Goal: Book appointment/travel/reservation: Book appointment/travel/reservation

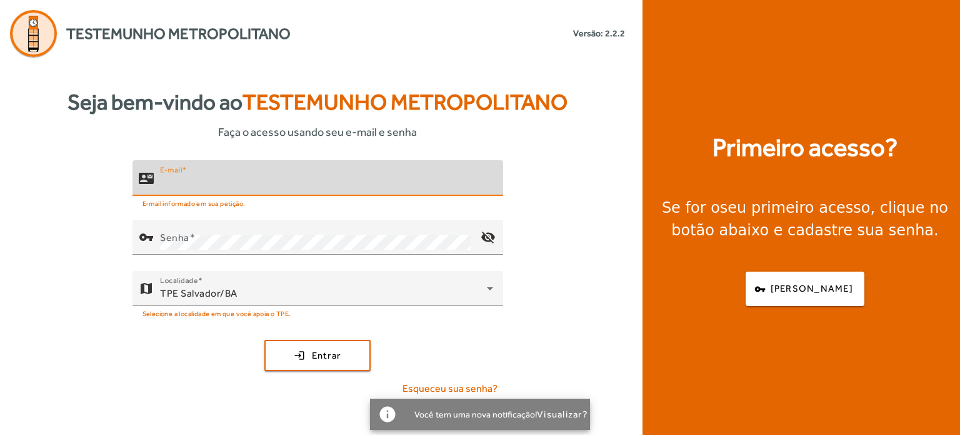
click at [366, 181] on input "E-mail" at bounding box center [326, 183] width 333 height 15
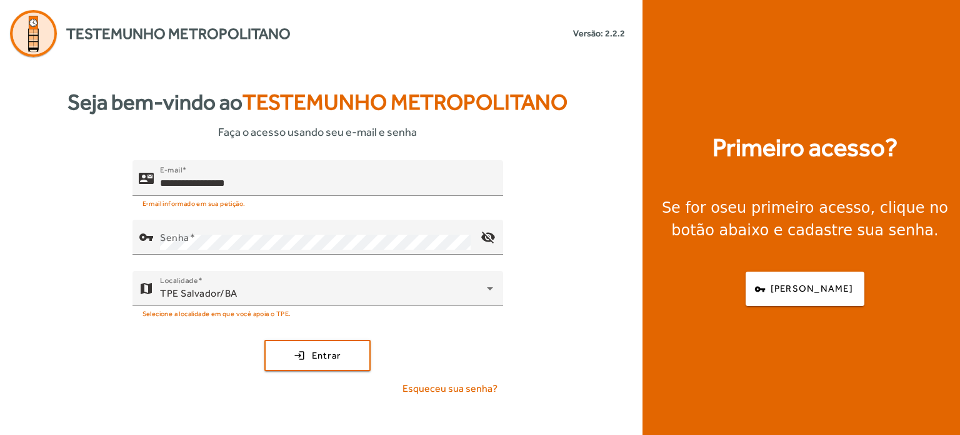
click at [673, 51] on div "Primeiro acesso? Se for o seu primeiro acesso , clique no botão abaixo e cadast…" at bounding box center [805, 217] width 325 height 435
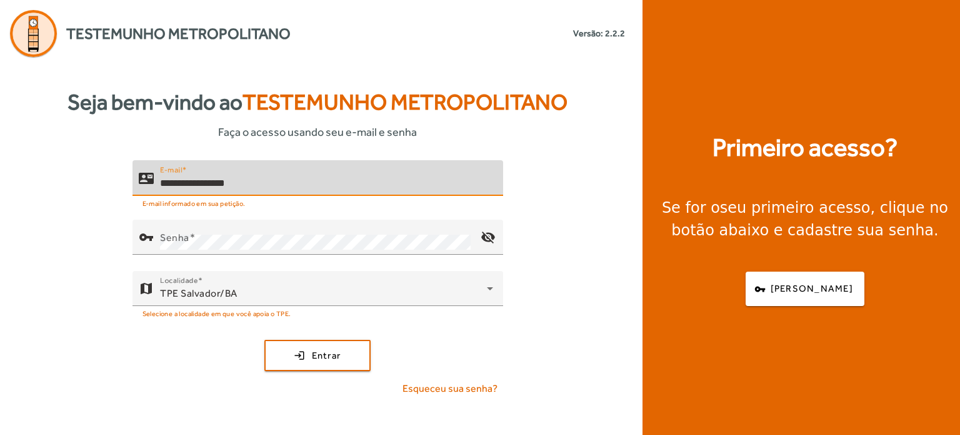
click at [310, 189] on input "**********" at bounding box center [326, 183] width 333 height 15
type input "**********"
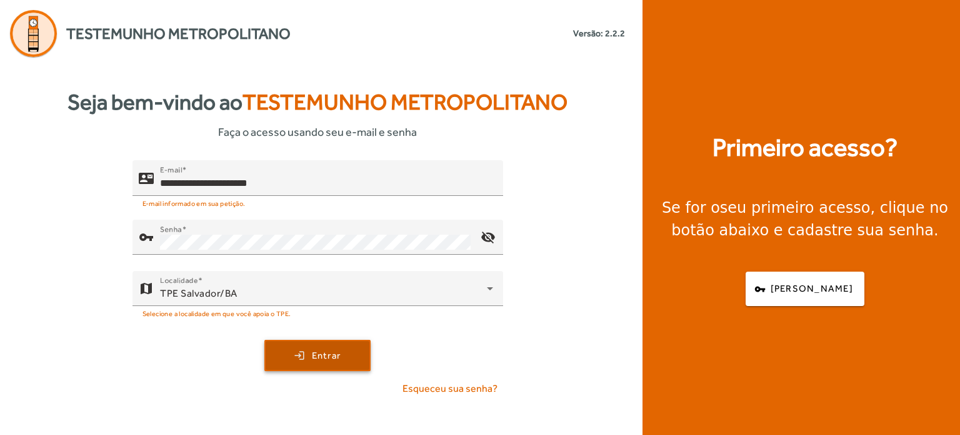
click at [308, 357] on span "submit" at bounding box center [318, 355] width 104 height 30
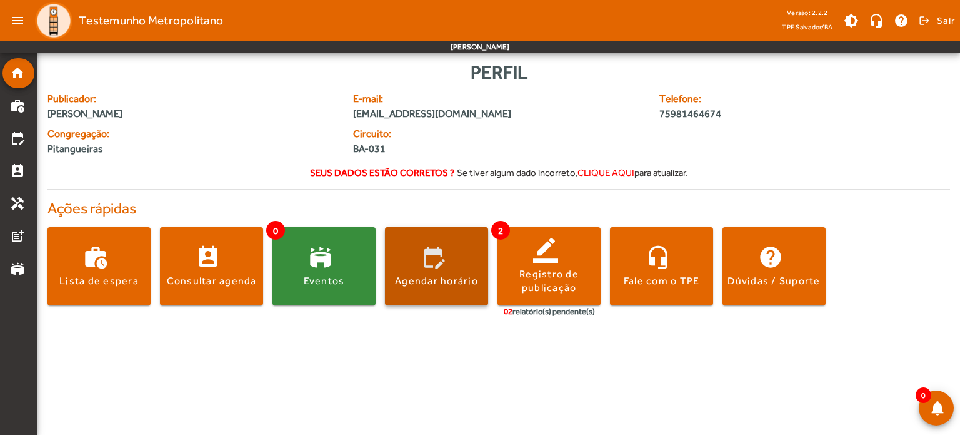
click at [431, 258] on span at bounding box center [436, 266] width 103 height 30
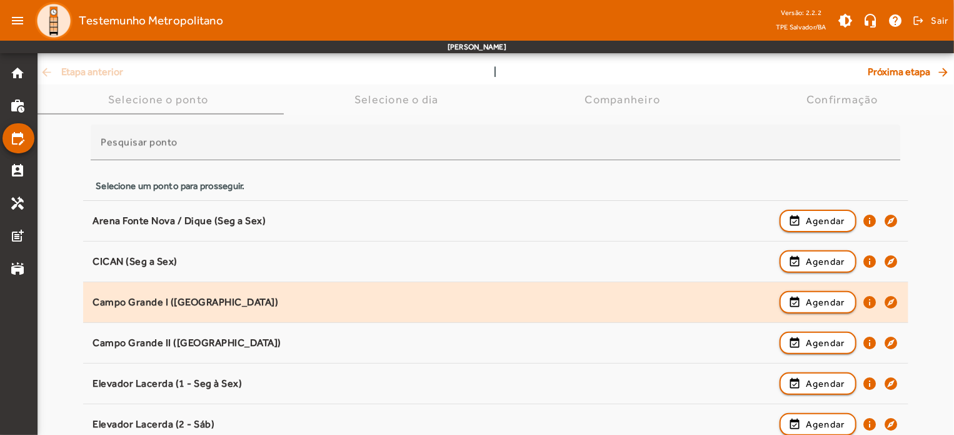
scroll to position [75, 0]
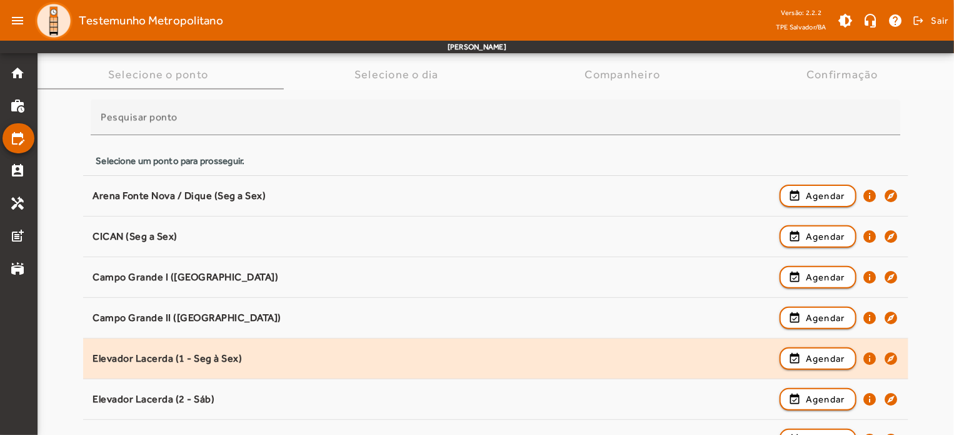
drag, startPoint x: 894, startPoint y: 358, endPoint x: 905, endPoint y: 364, distance: 13.2
click at [905, 364] on span "Elevador Lacerda (1 - Seg à Sex) event_available Agendar info explore" at bounding box center [495, 358] width 825 height 28
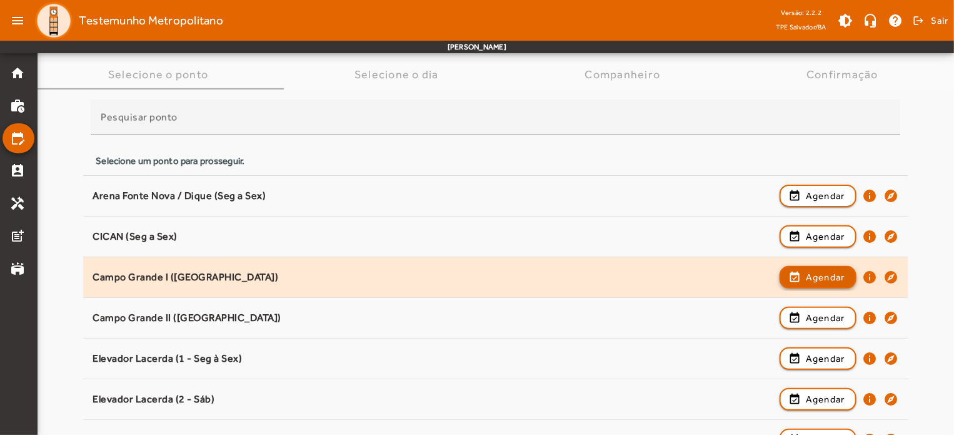
click at [824, 278] on span "Agendar" at bounding box center [825, 276] width 39 height 15
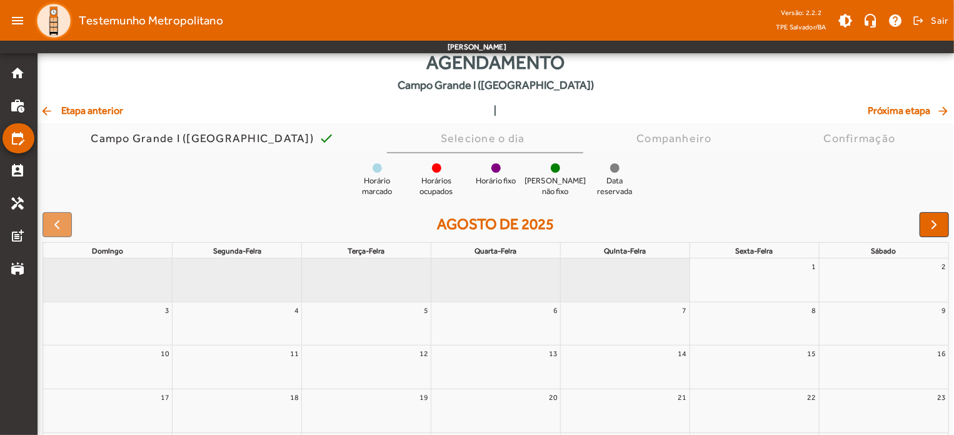
scroll to position [29, 0]
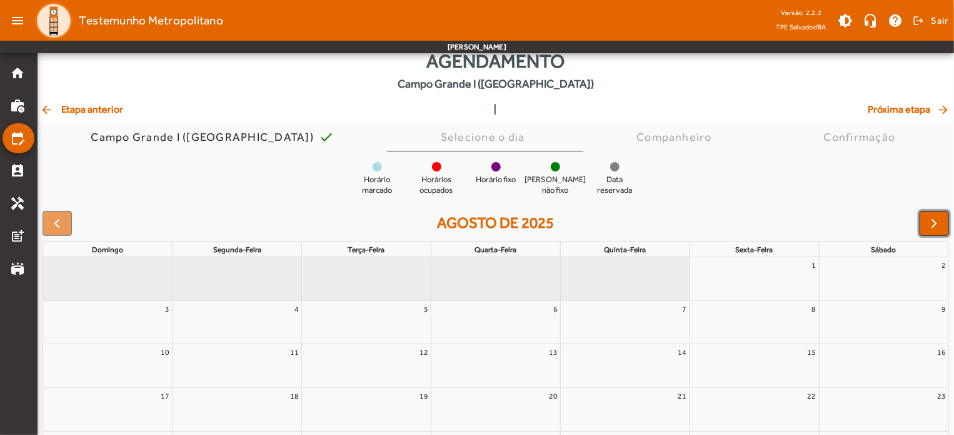
click at [930, 224] on span "button" at bounding box center [934, 223] width 15 height 15
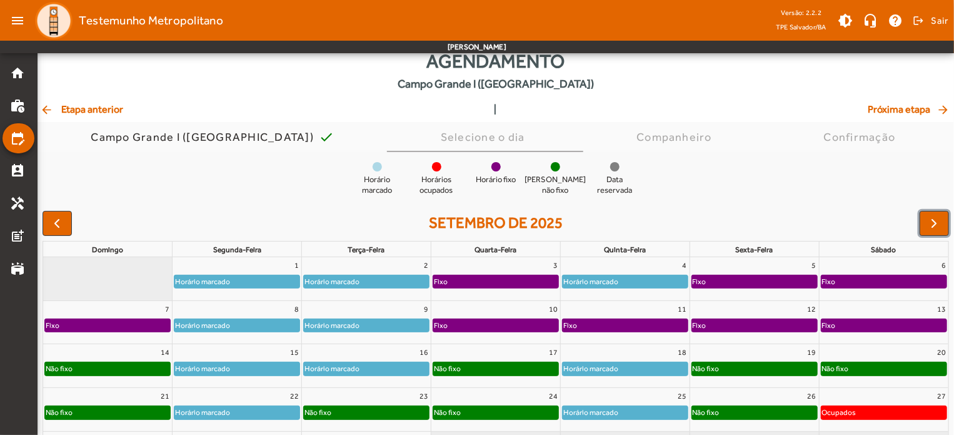
click at [233, 274] on link "Horário marcado" at bounding box center [237, 281] width 126 height 14
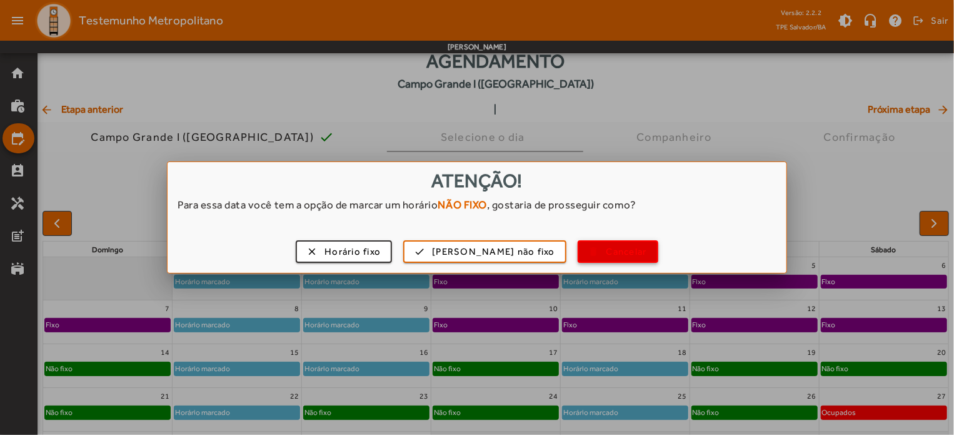
click at [615, 251] on span "Cancelar" at bounding box center [626, 251] width 41 height 14
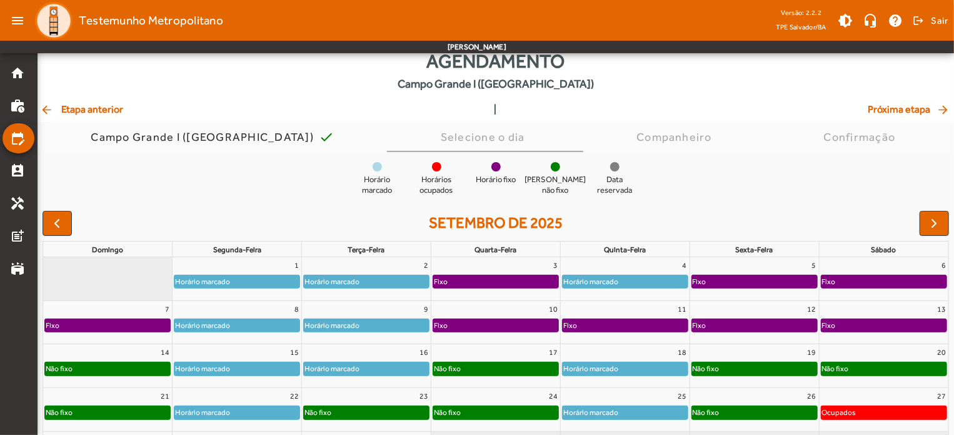
click at [49, 113] on mat-icon "arrow_back" at bounding box center [47, 109] width 15 height 13
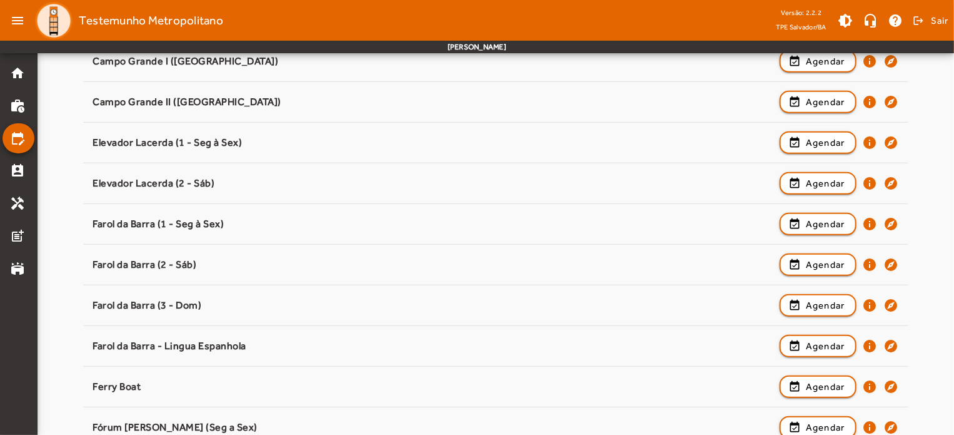
scroll to position [311, 0]
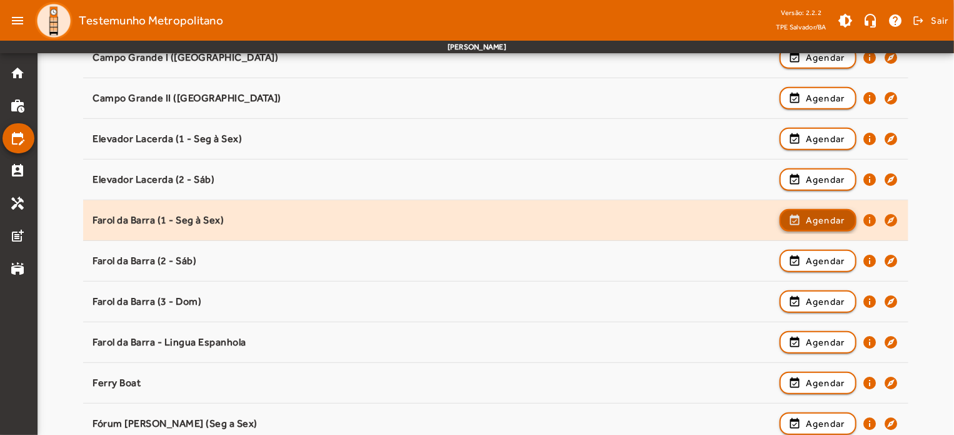
click at [825, 224] on span "Agendar" at bounding box center [825, 220] width 39 height 15
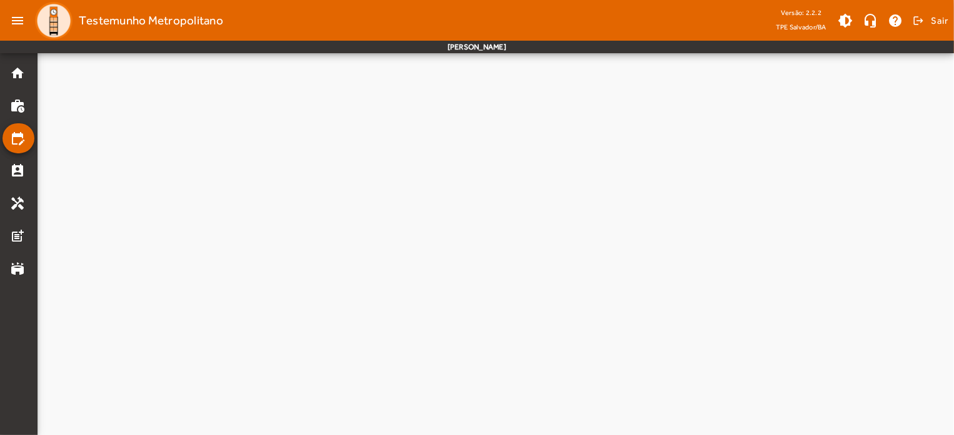
scroll to position [0, 0]
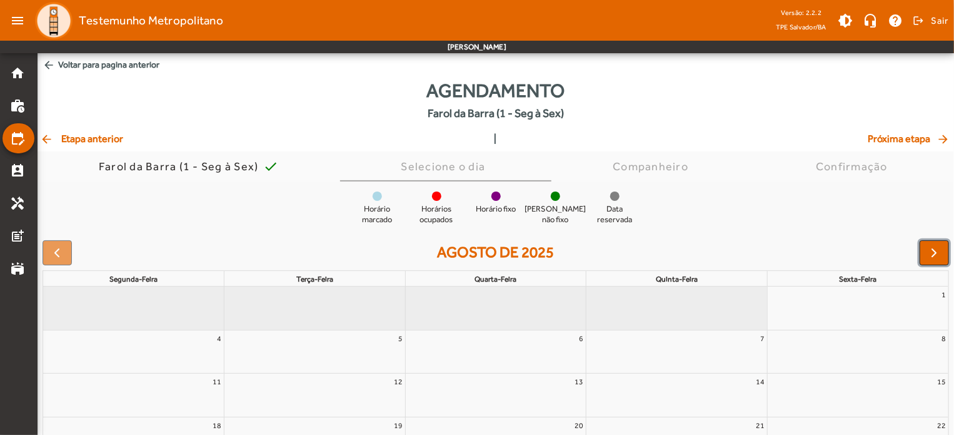
click at [938, 254] on span "button" at bounding box center [934, 252] width 15 height 15
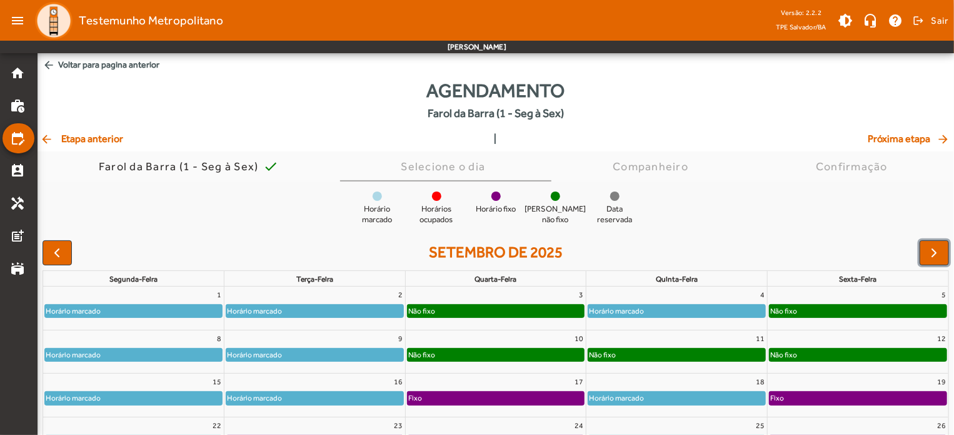
click at [161, 302] on div "1" at bounding box center [133, 294] width 181 height 16
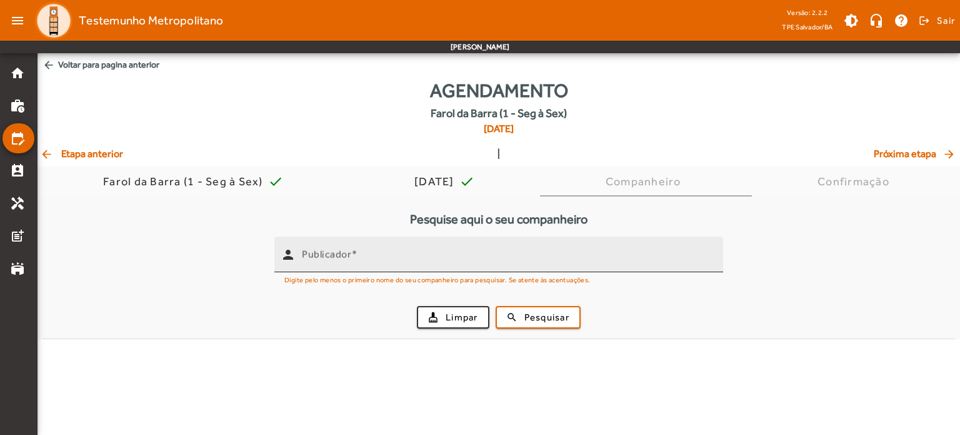
click at [470, 261] on input "Publicador" at bounding box center [507, 259] width 411 height 15
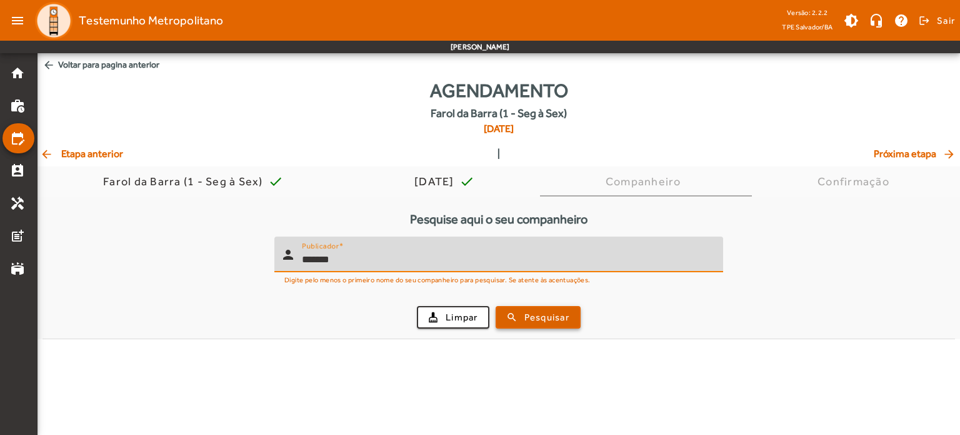
type input "*******"
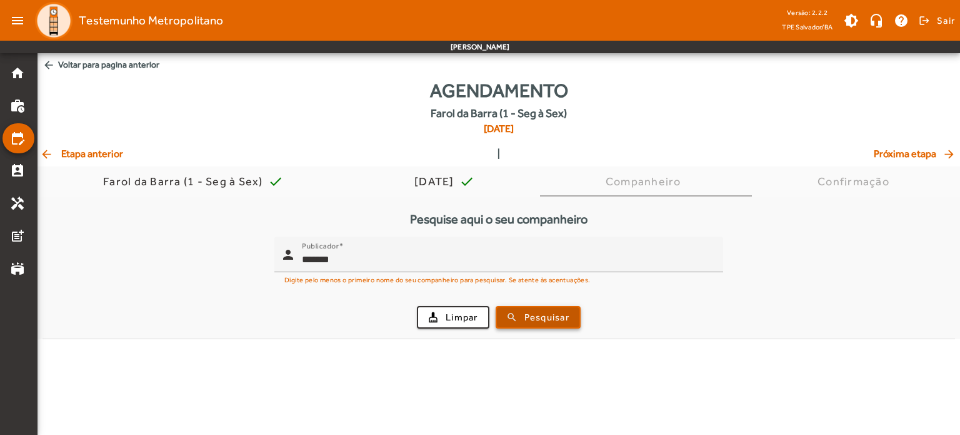
click at [534, 311] on span "Pesquisar" at bounding box center [547, 317] width 45 height 14
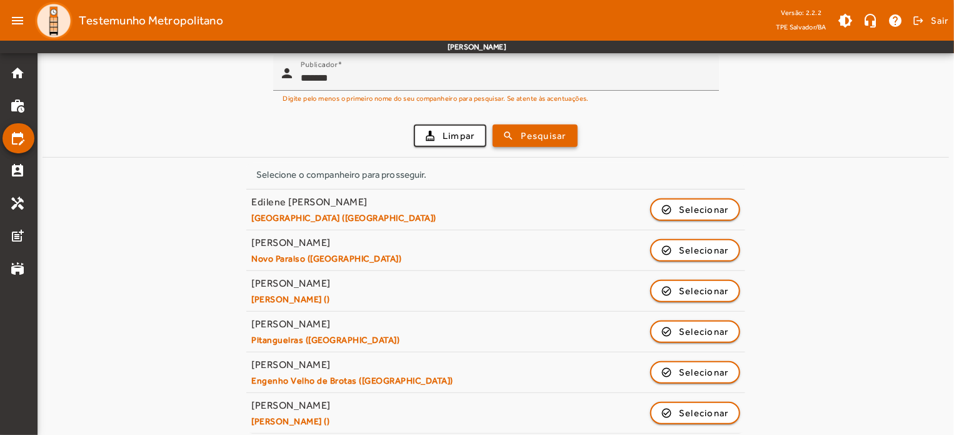
scroll to position [188, 0]
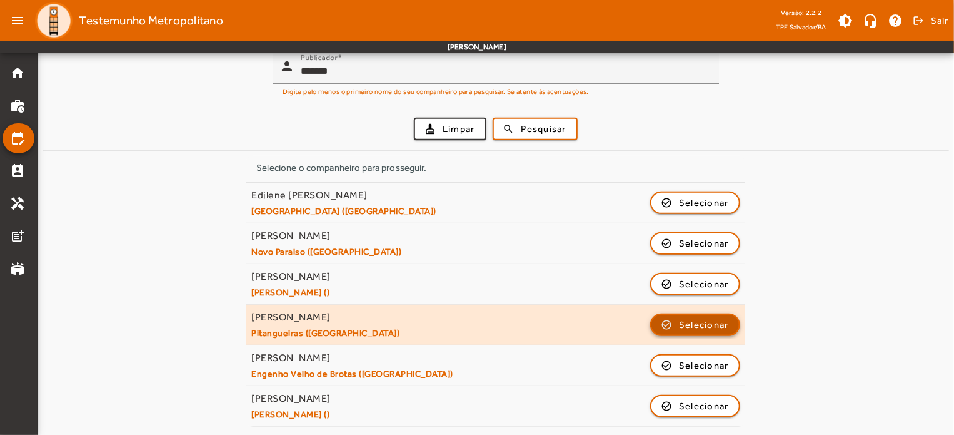
click at [725, 317] on span "Selecionar" at bounding box center [704, 324] width 50 height 15
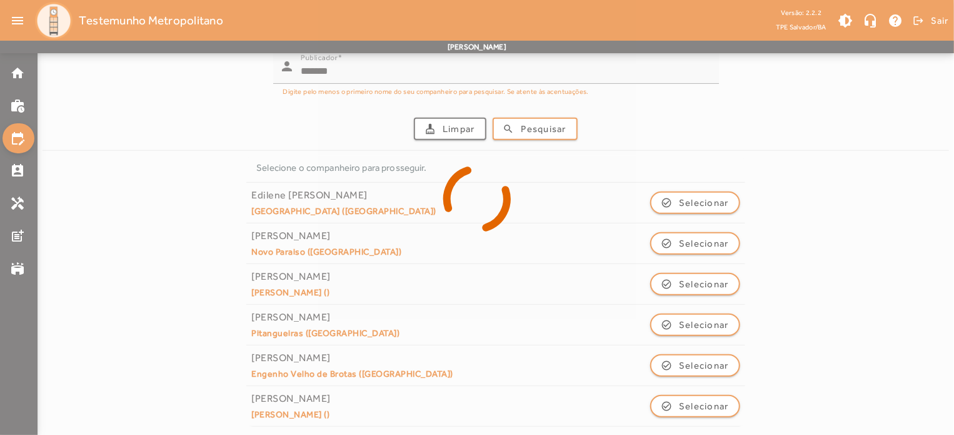
scroll to position [0, 0]
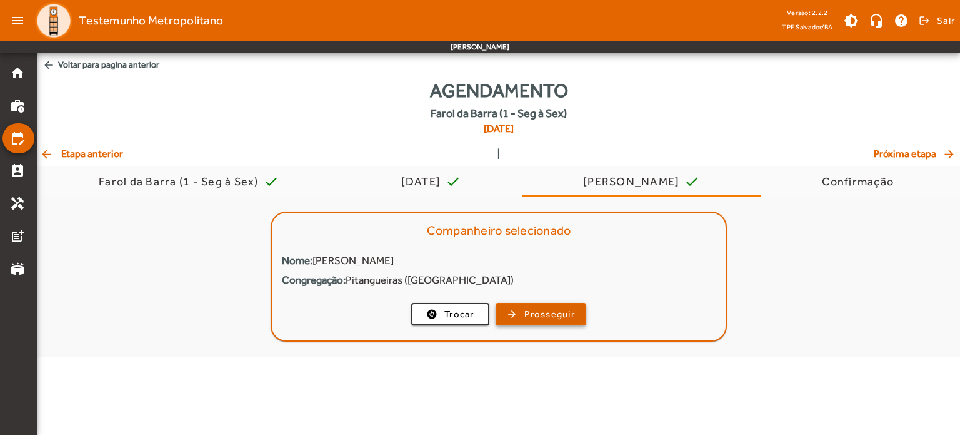
click at [571, 307] on span "Prosseguir" at bounding box center [550, 314] width 51 height 14
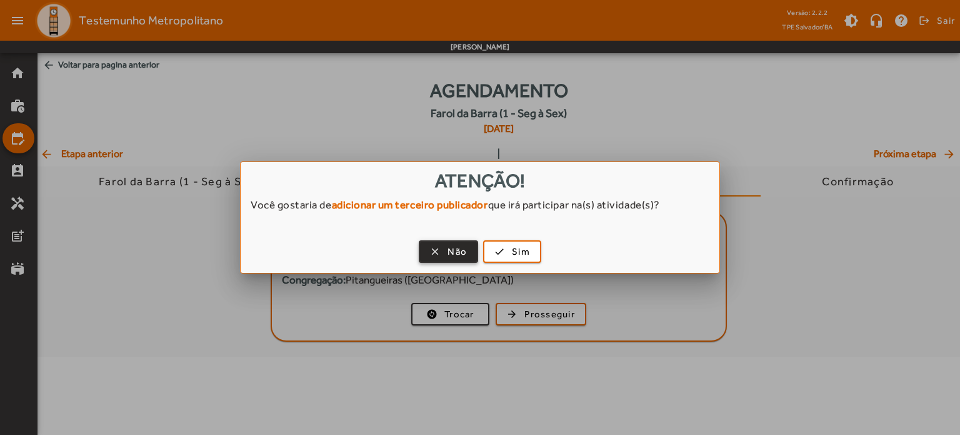
click at [451, 254] on span "Não" at bounding box center [457, 251] width 19 height 14
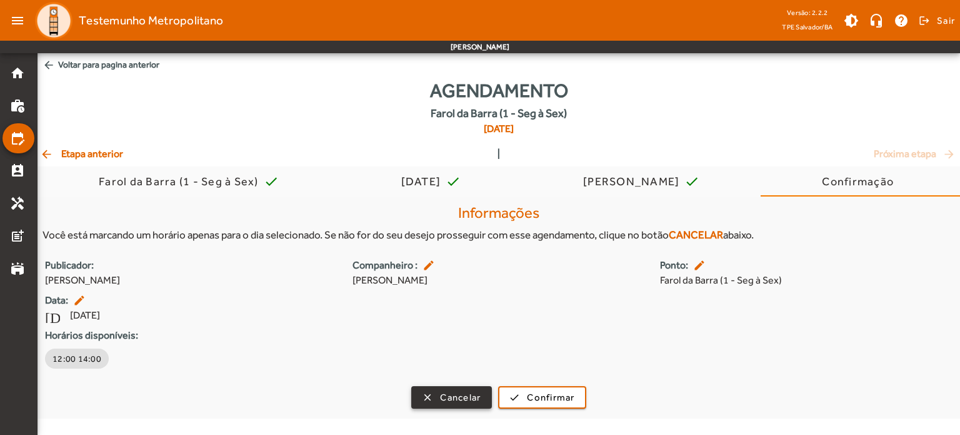
click at [442, 397] on span "Cancelar" at bounding box center [460, 397] width 41 height 14
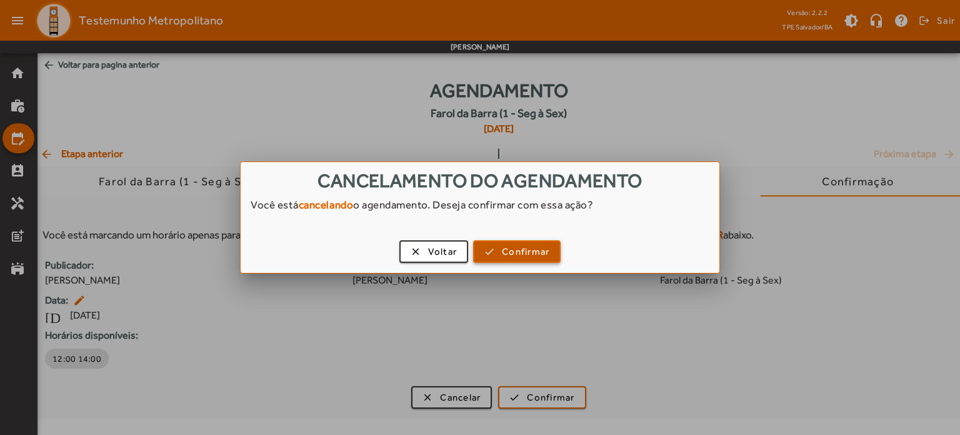
click at [541, 250] on span "Confirmar" at bounding box center [526, 251] width 48 height 14
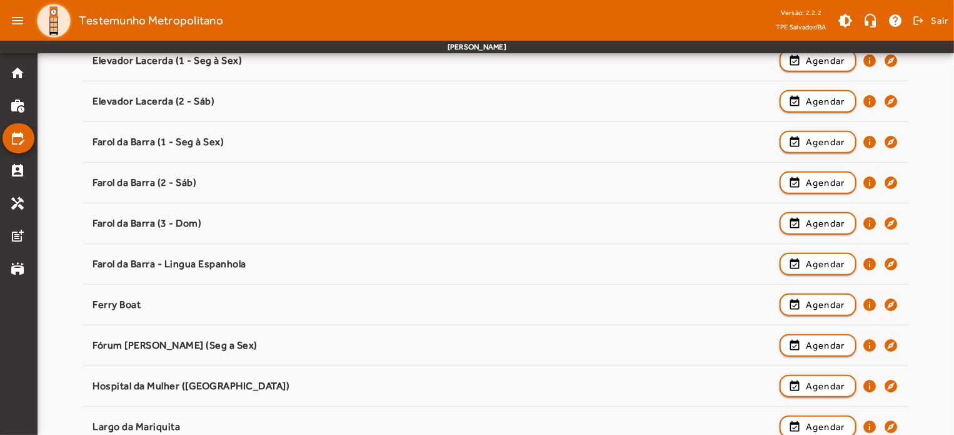
scroll to position [394, 0]
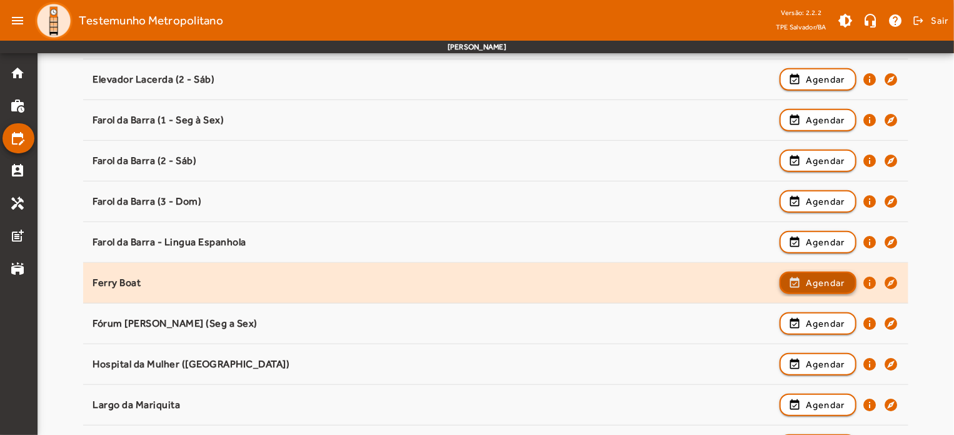
click at [823, 284] on span "Agendar" at bounding box center [825, 282] width 39 height 15
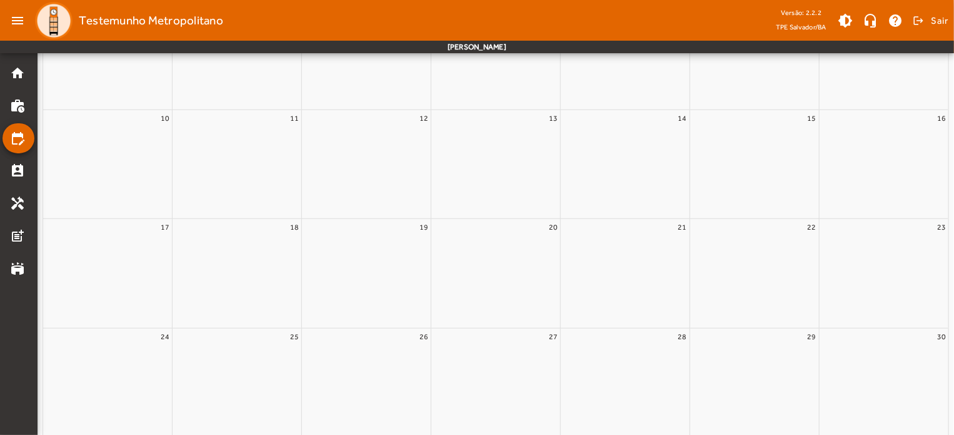
scroll to position [0, 0]
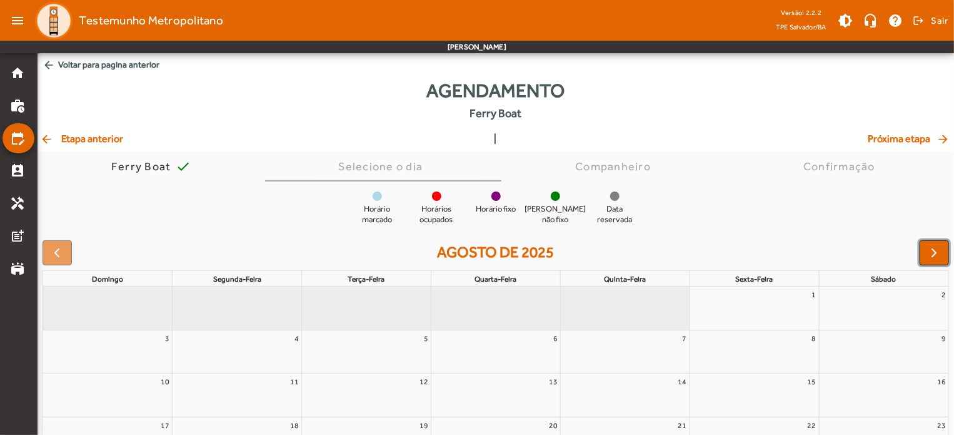
click at [920, 250] on button "button" at bounding box center [934, 252] width 29 height 25
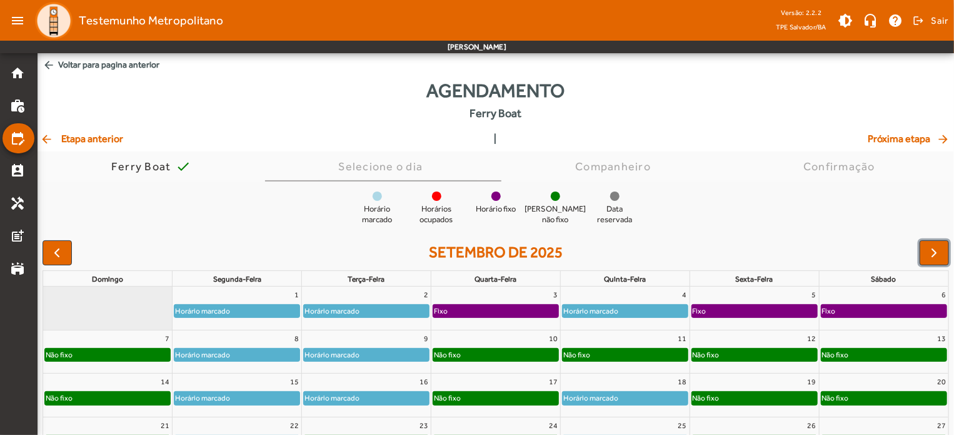
click at [243, 316] on div "Horário marcado" at bounding box center [236, 310] width 125 height 13
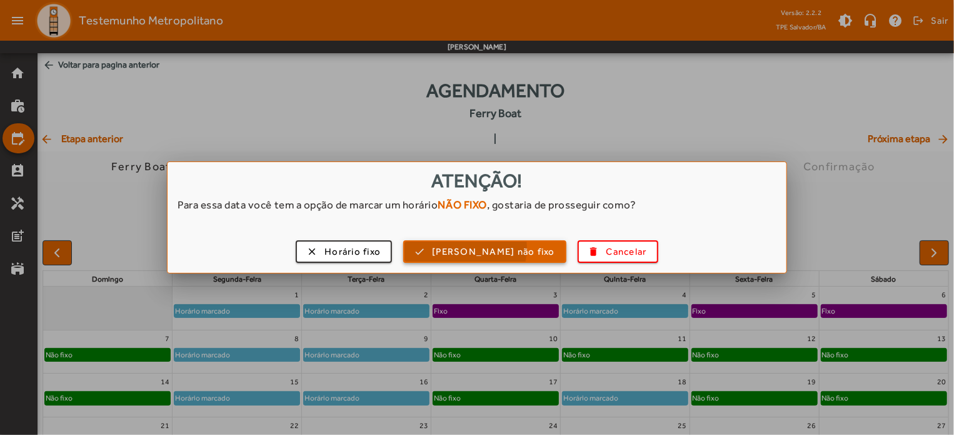
click at [488, 248] on span "[PERSON_NAME] não fixo" at bounding box center [493, 251] width 123 height 14
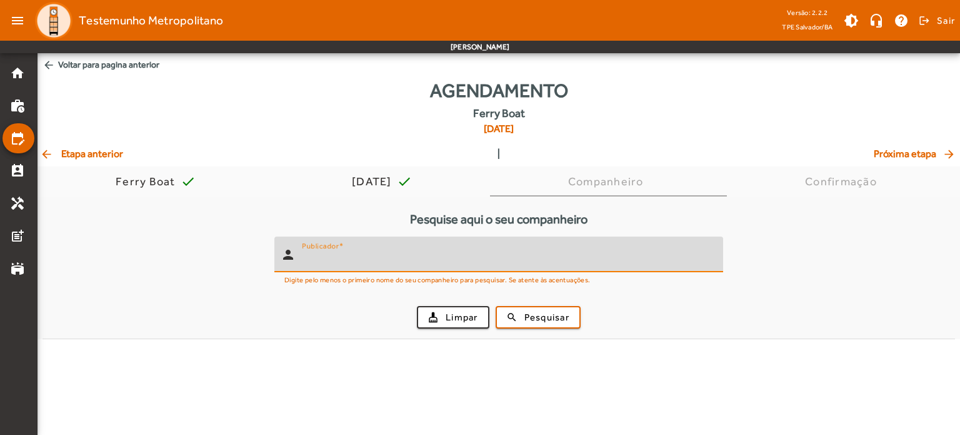
click at [479, 261] on input "Publicador" at bounding box center [507, 259] width 411 height 15
type input "*******"
click at [518, 322] on span "submit" at bounding box center [538, 317] width 83 height 30
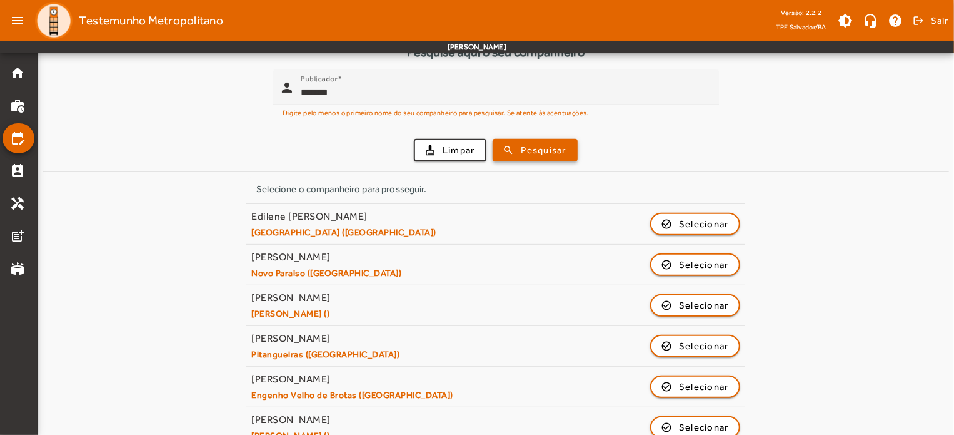
scroll to position [188, 0]
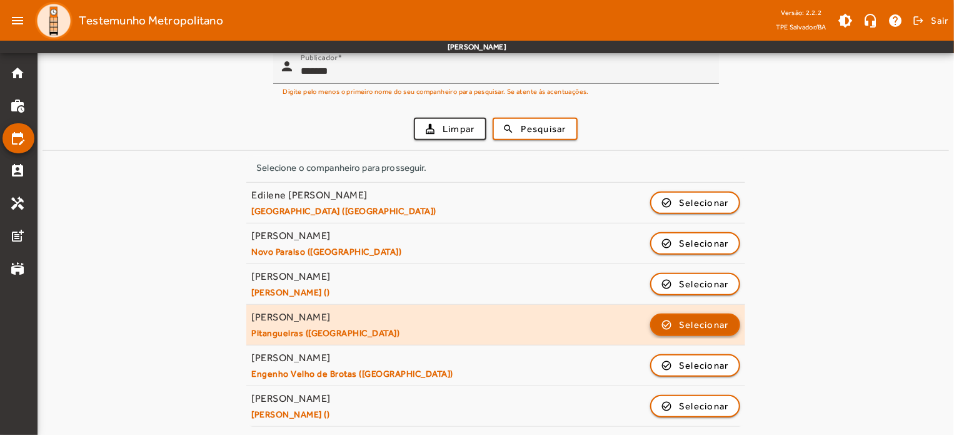
click at [721, 319] on span "Selecionar" at bounding box center [704, 324] width 50 height 15
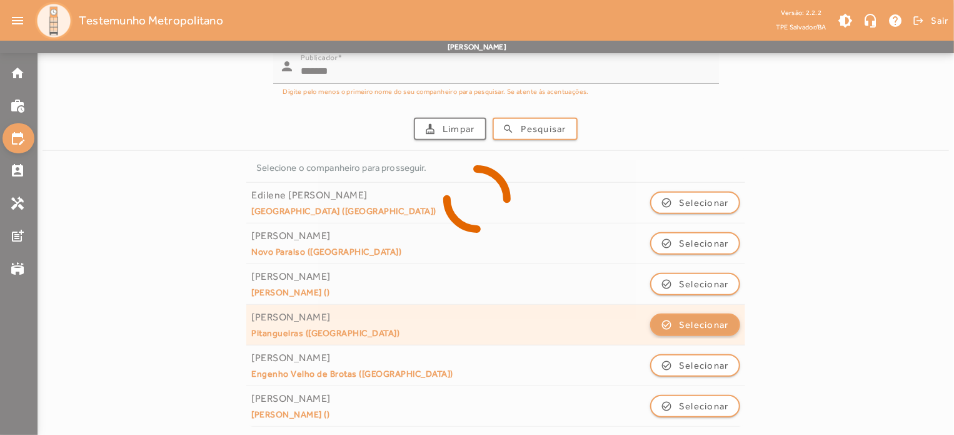
scroll to position [0, 0]
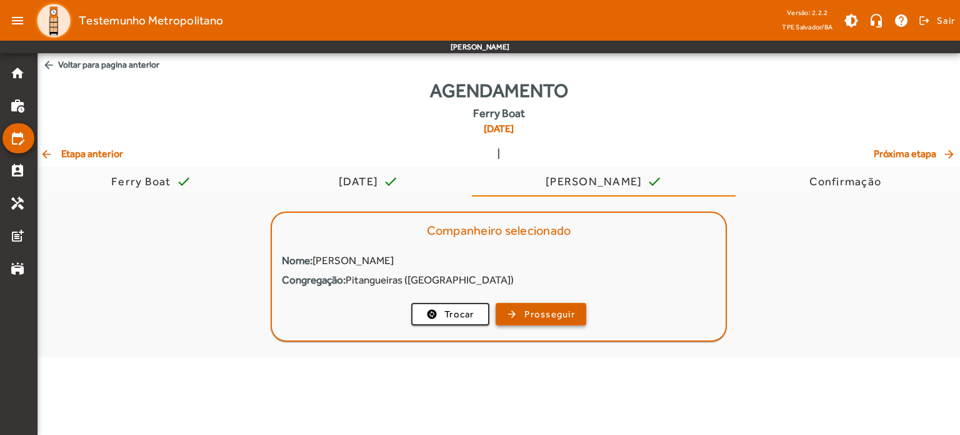
click at [550, 313] on span "Prosseguir" at bounding box center [550, 314] width 51 height 14
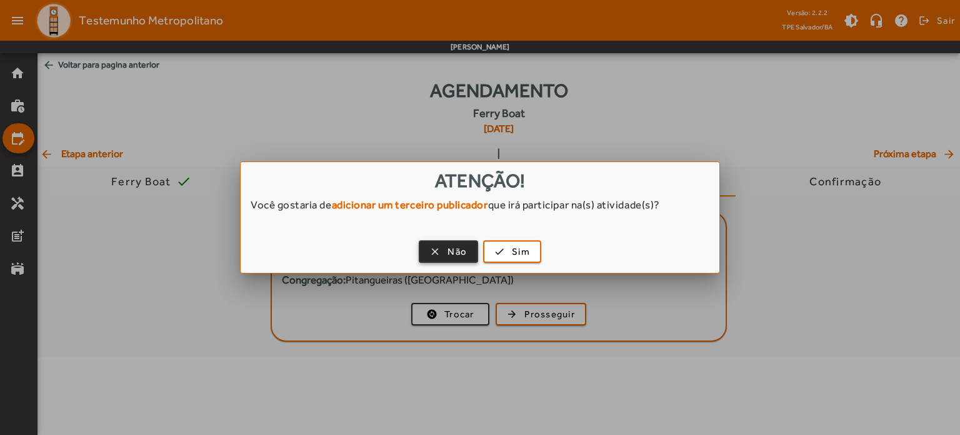
click at [449, 262] on button "clear Não" at bounding box center [448, 251] width 59 height 23
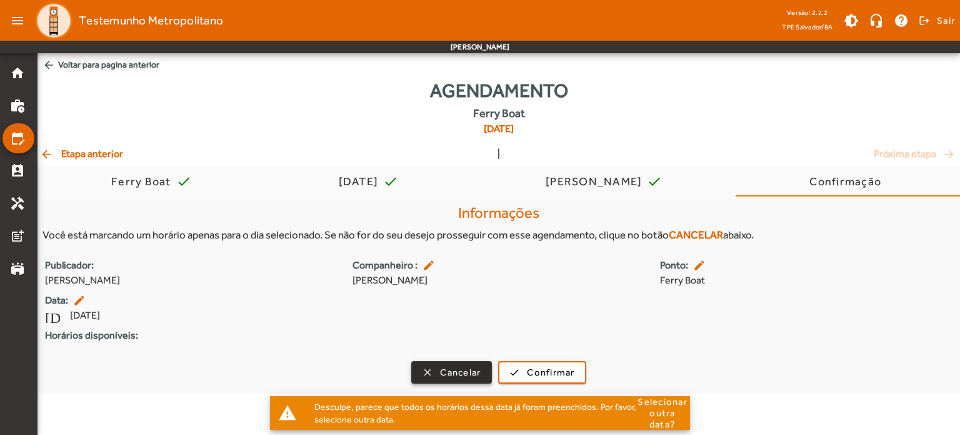
click at [448, 376] on span "Cancelar" at bounding box center [460, 372] width 41 height 14
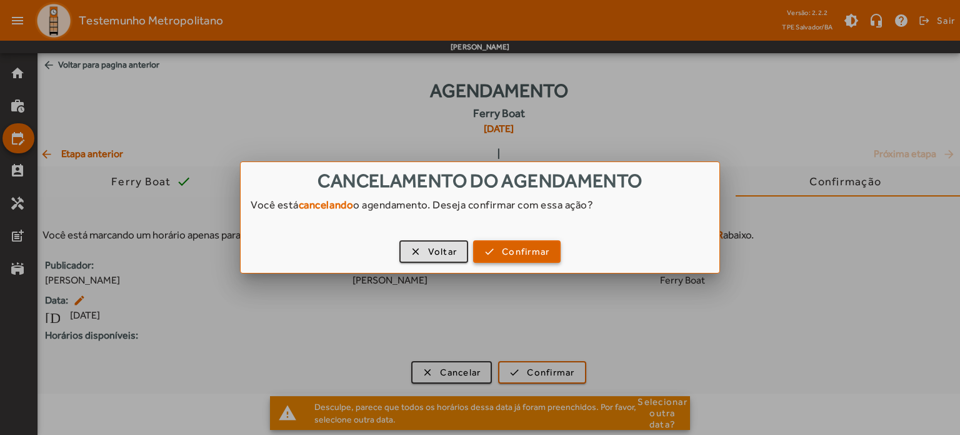
click at [490, 256] on span "button" at bounding box center [517, 251] width 85 height 30
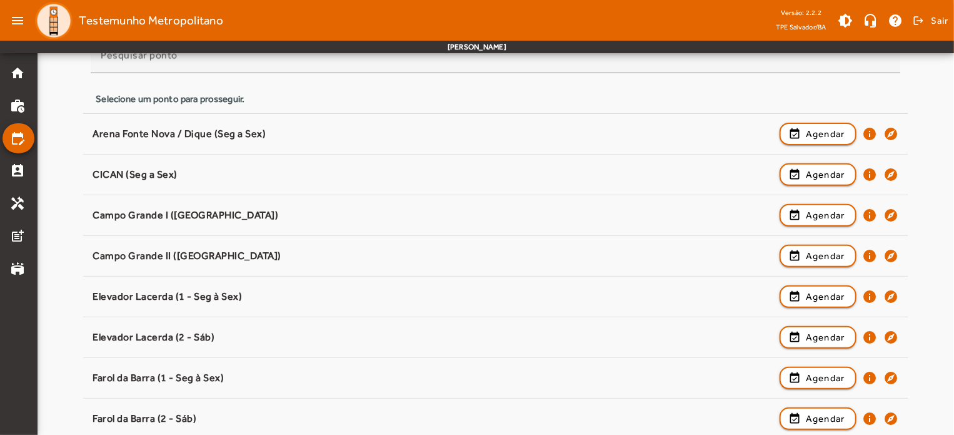
scroll to position [143, 0]
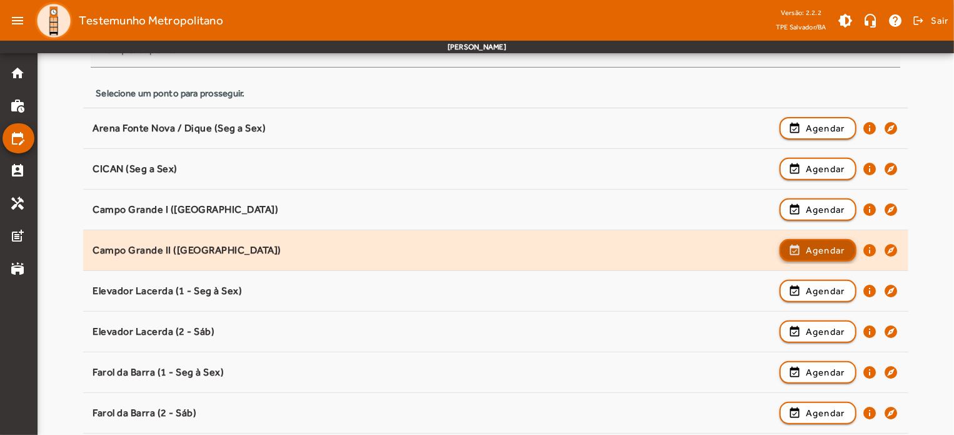
click at [819, 249] on span "Agendar" at bounding box center [825, 250] width 39 height 15
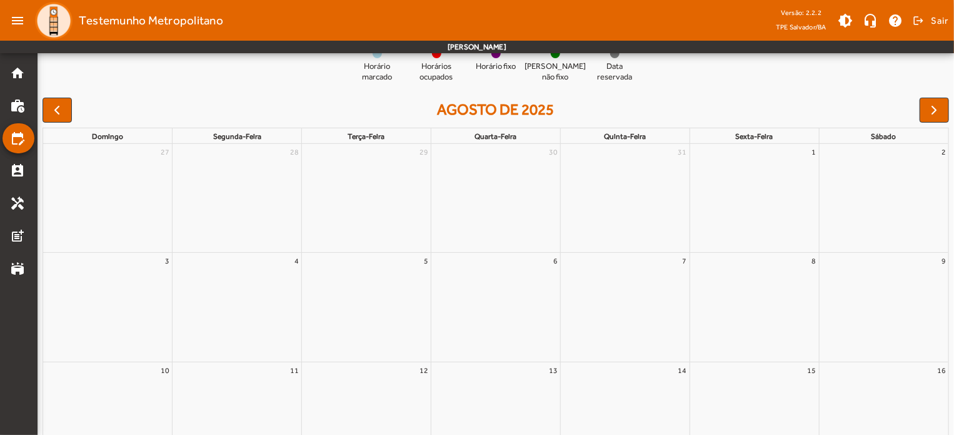
scroll to position [0, 0]
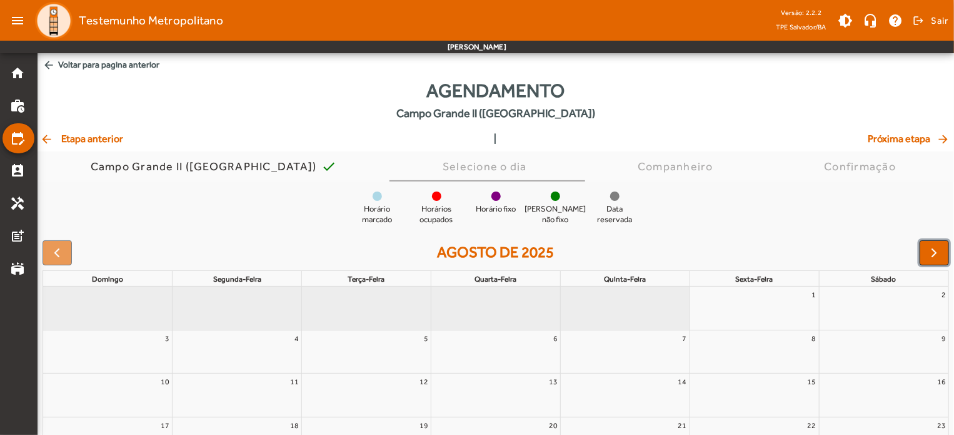
click at [935, 251] on span "button" at bounding box center [934, 252] width 15 height 15
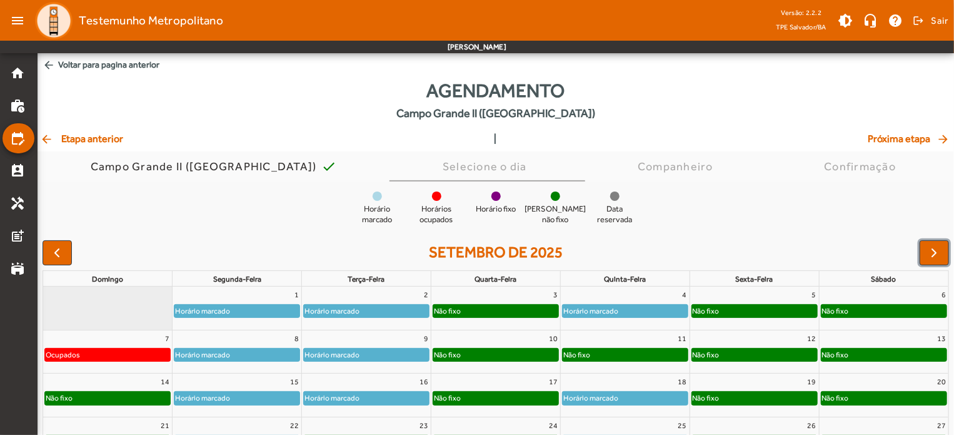
click at [271, 309] on div "Horário marcado" at bounding box center [236, 310] width 125 height 13
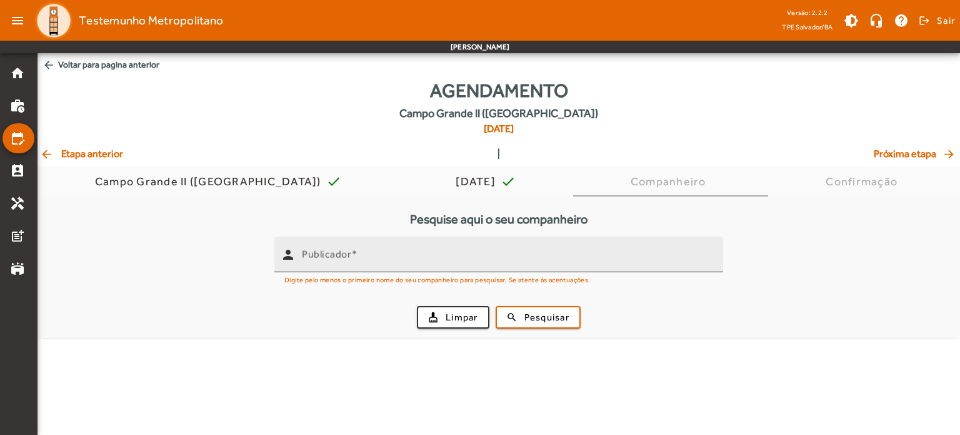
click at [411, 264] on input "Publicador" at bounding box center [507, 259] width 411 height 15
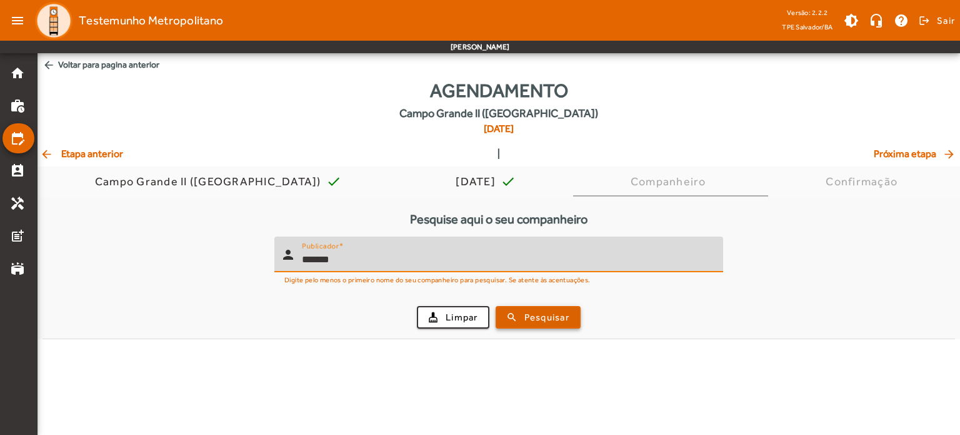
type input "*******"
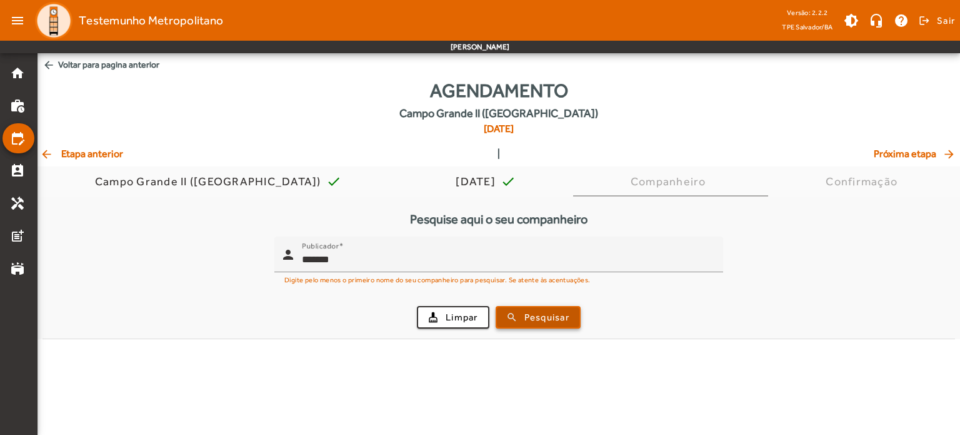
click at [536, 310] on span "Pesquisar" at bounding box center [547, 317] width 45 height 14
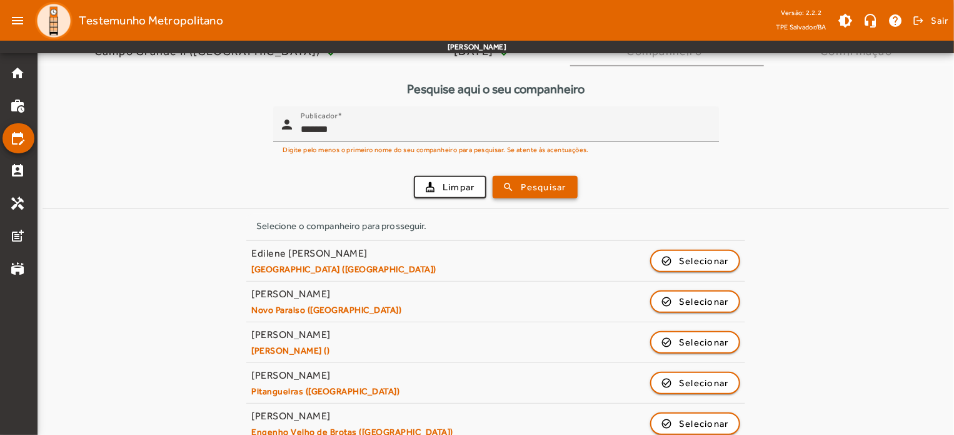
scroll to position [188, 0]
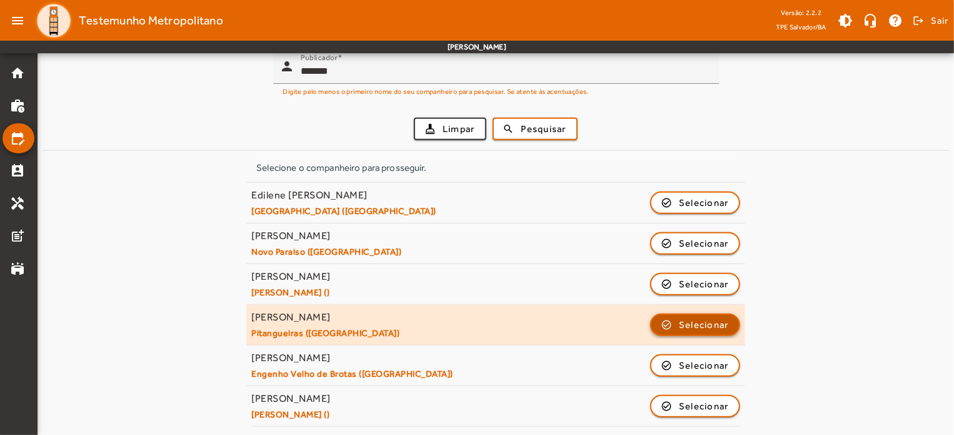
click at [725, 323] on span "Selecionar" at bounding box center [704, 324] width 50 height 15
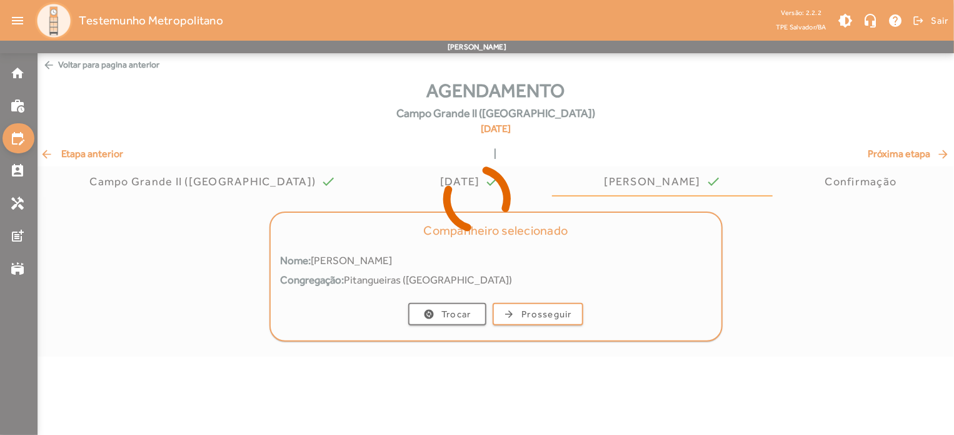
scroll to position [0, 0]
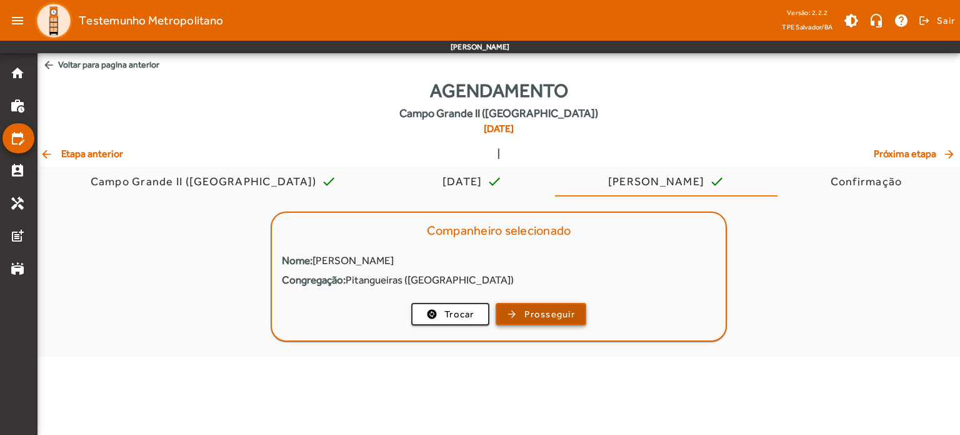
click at [577, 312] on span "button" at bounding box center [541, 314] width 88 height 30
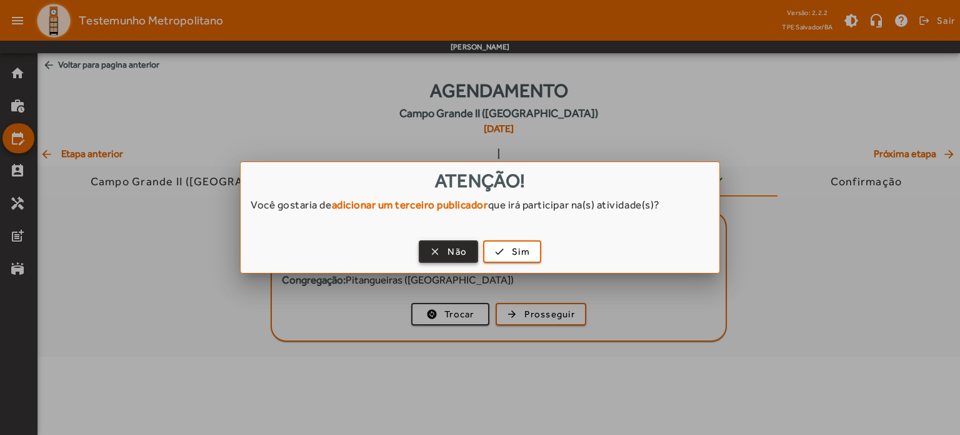
click at [465, 251] on span "Não" at bounding box center [457, 251] width 19 height 14
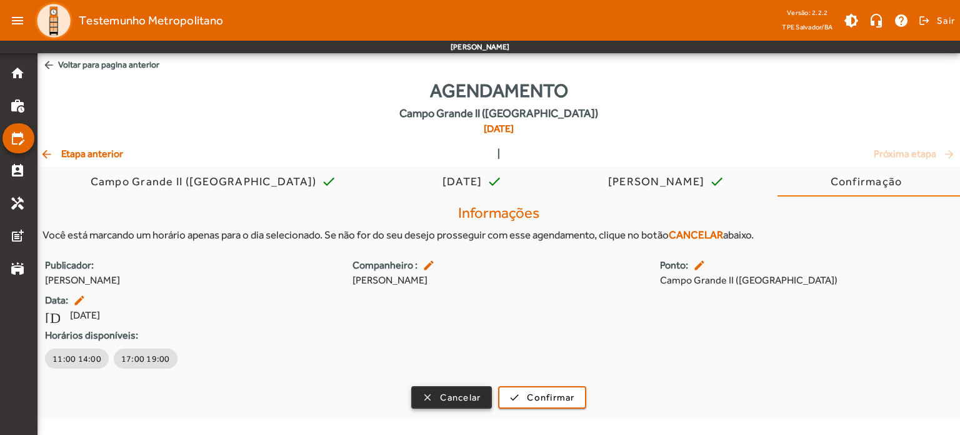
click at [460, 398] on span "Cancelar" at bounding box center [460, 397] width 41 height 14
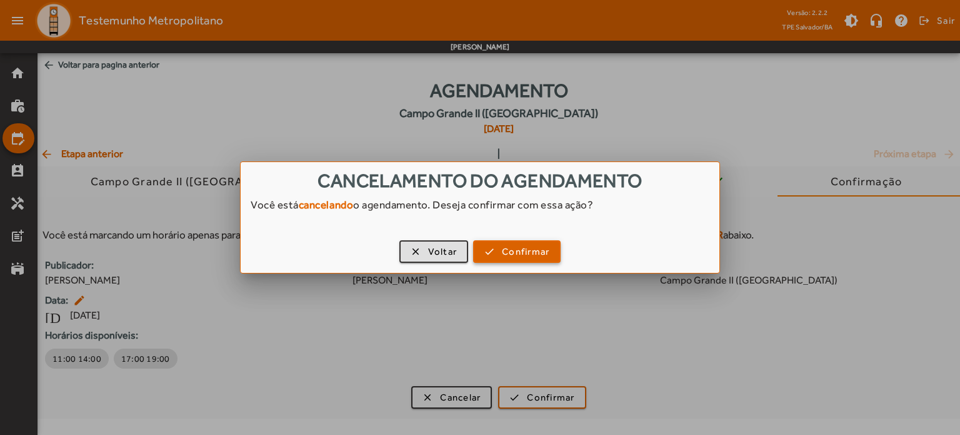
click at [505, 244] on span "Confirmar" at bounding box center [526, 251] width 48 height 14
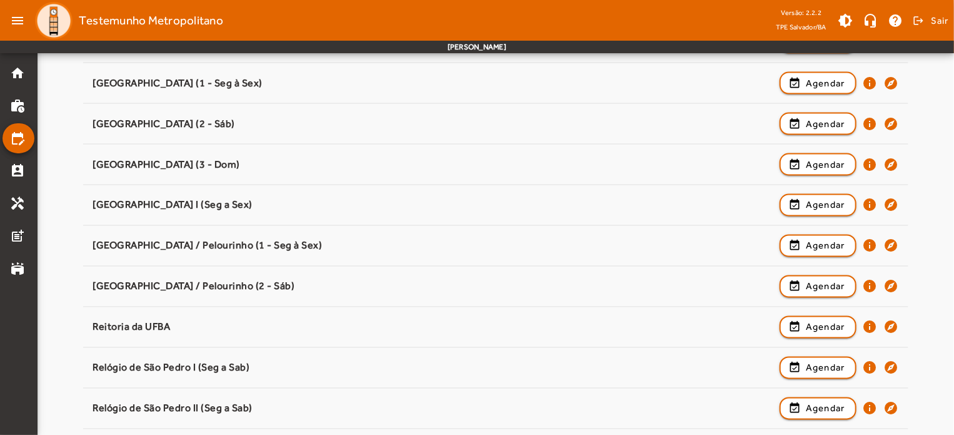
scroll to position [1006, 0]
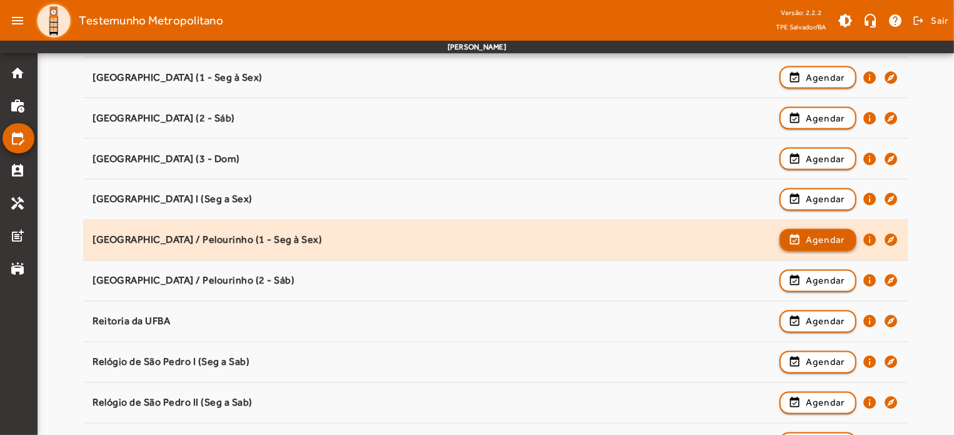
click at [840, 237] on span "Agendar" at bounding box center [825, 240] width 39 height 15
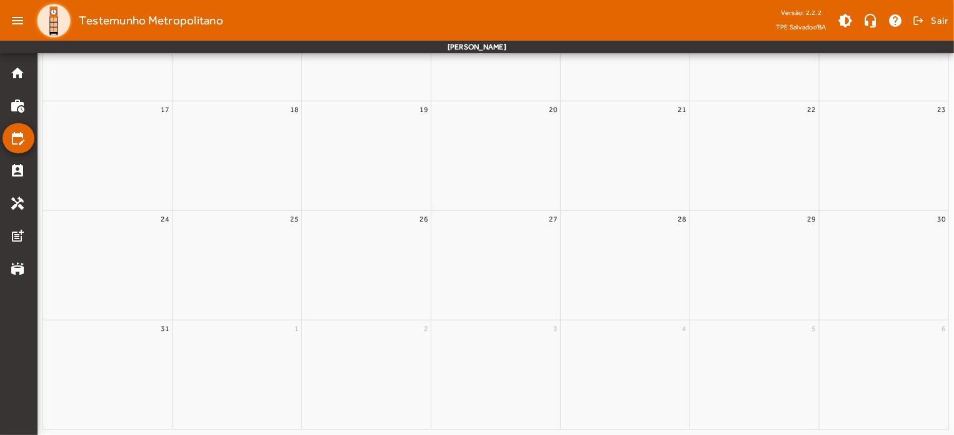
scroll to position [0, 0]
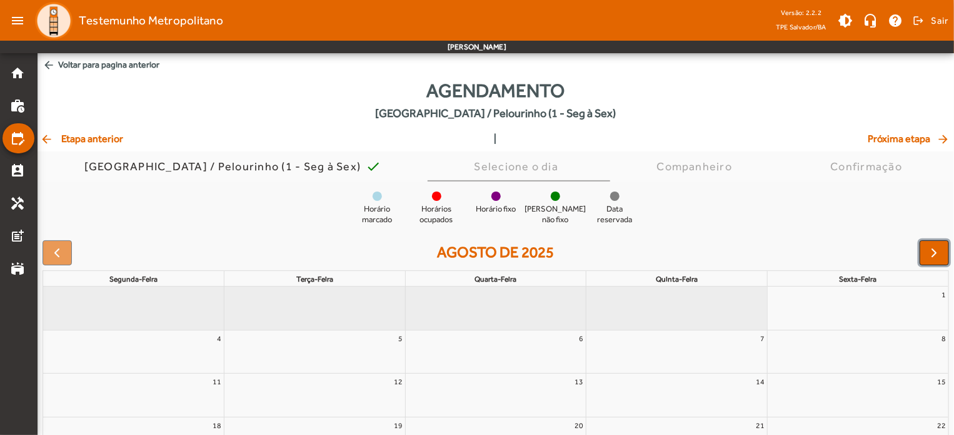
click at [925, 254] on button "button" at bounding box center [934, 252] width 29 height 25
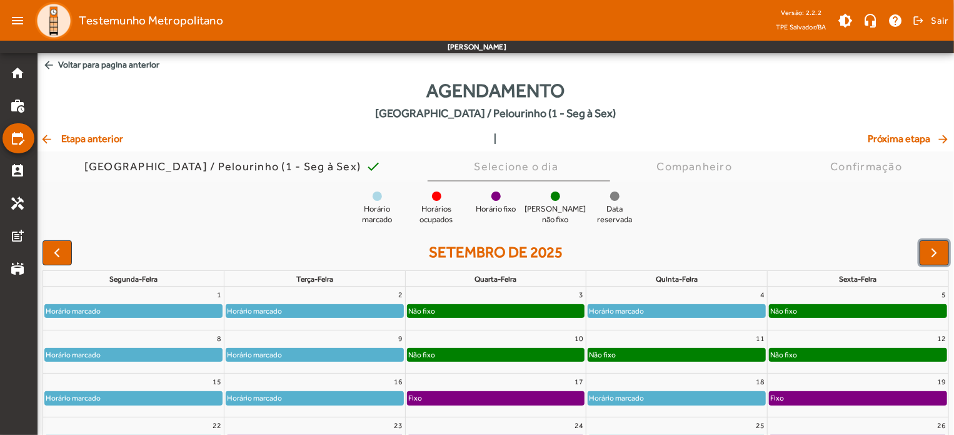
click at [194, 314] on div "Horário marcado" at bounding box center [133, 310] width 177 height 13
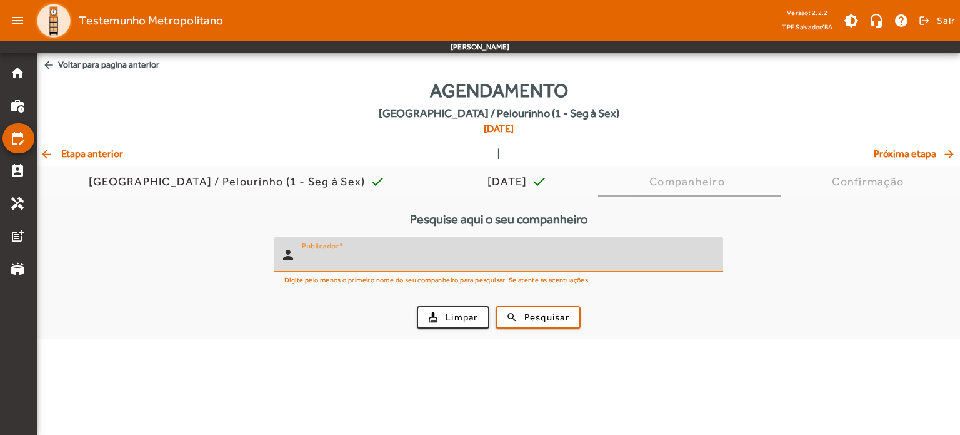
click at [428, 253] on input "Publicador" at bounding box center [507, 259] width 411 height 15
type input "*******"
click at [548, 314] on span "Pesquisar" at bounding box center [547, 317] width 45 height 14
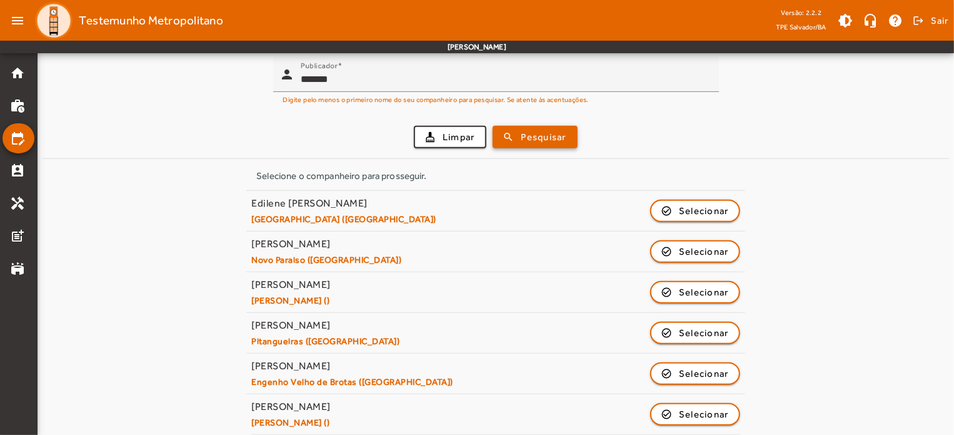
scroll to position [188, 0]
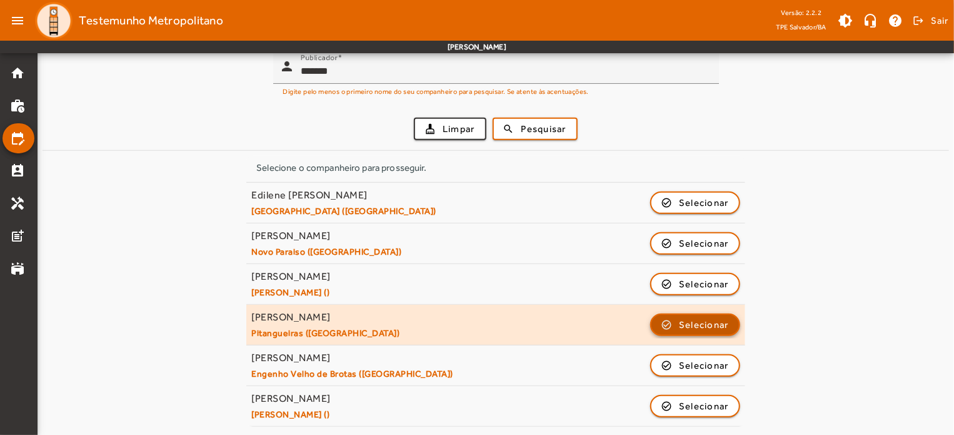
click at [728, 322] on span "Selecionar" at bounding box center [704, 324] width 50 height 15
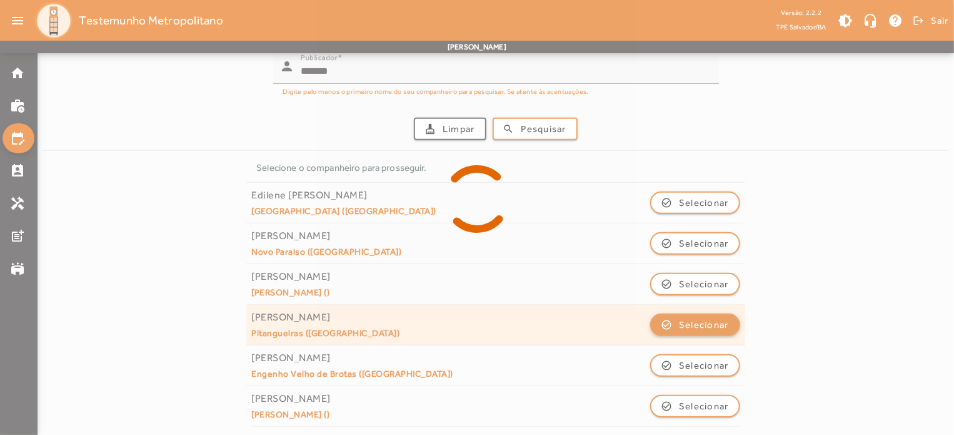
scroll to position [0, 0]
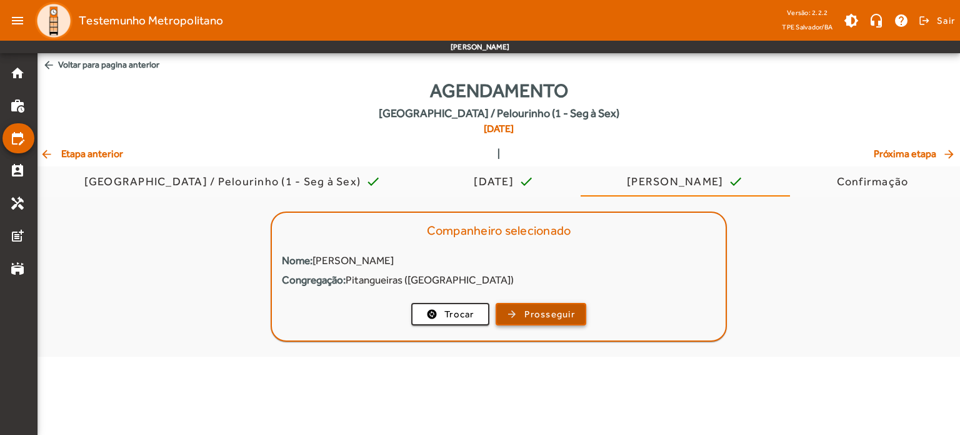
click at [563, 315] on span "Prosseguir" at bounding box center [550, 314] width 51 height 14
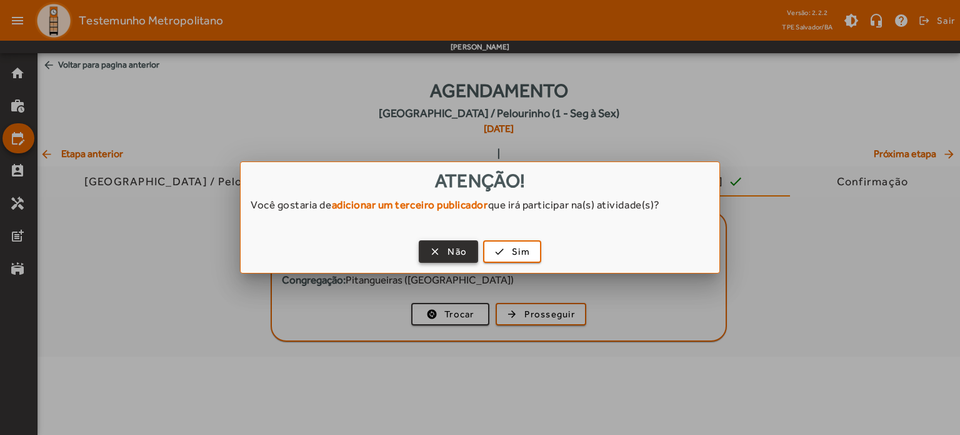
click at [460, 253] on span "Não" at bounding box center [457, 251] width 19 height 14
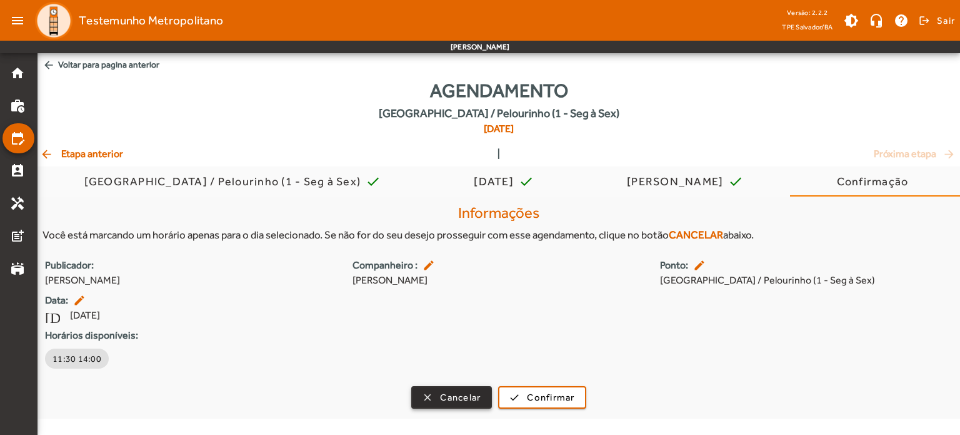
click at [456, 393] on span "Cancelar" at bounding box center [460, 397] width 41 height 14
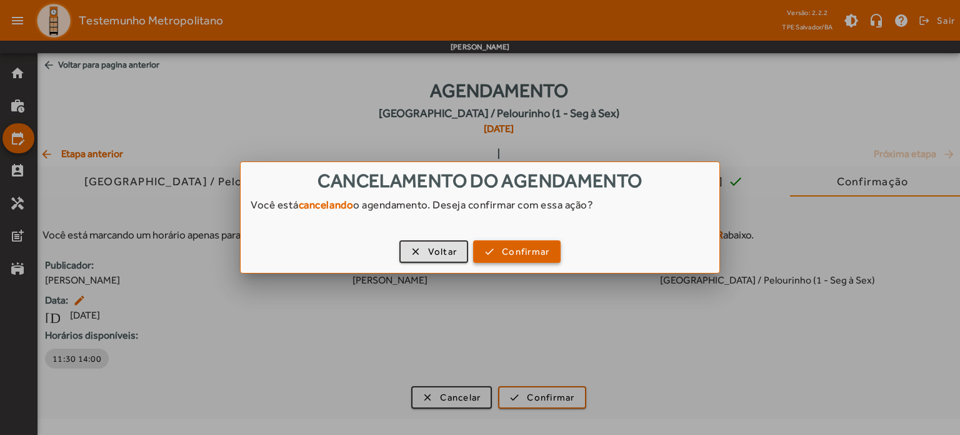
click at [532, 257] on span "Confirmar" at bounding box center [526, 251] width 48 height 14
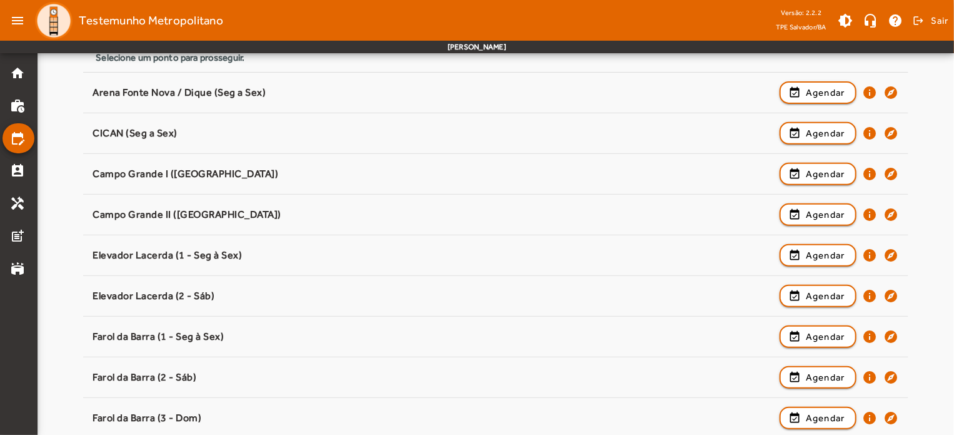
scroll to position [193, 0]
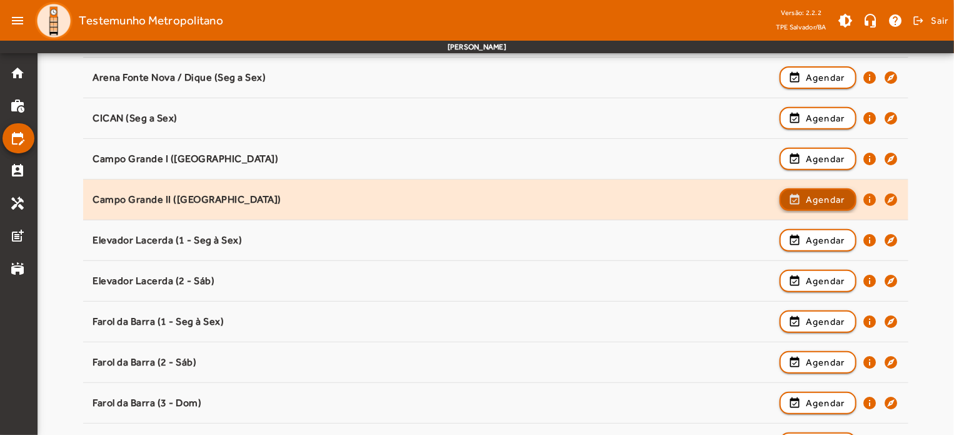
click at [808, 201] on span "Agendar" at bounding box center [825, 199] width 39 height 15
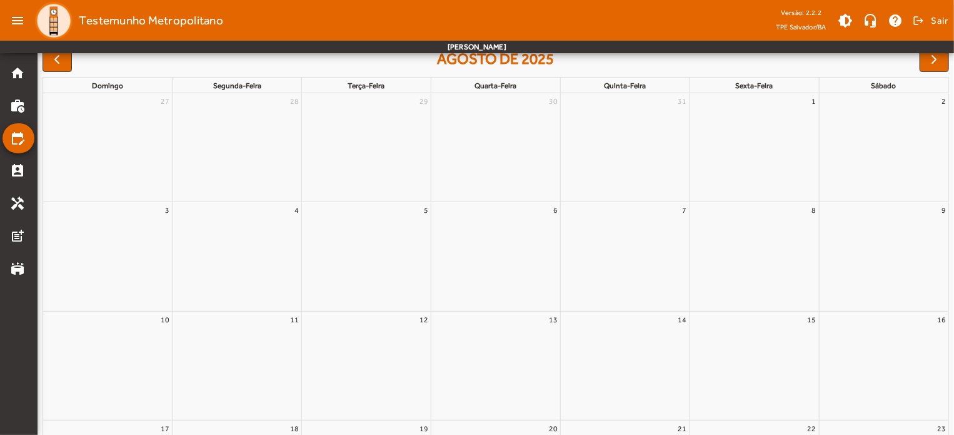
scroll to position [0, 0]
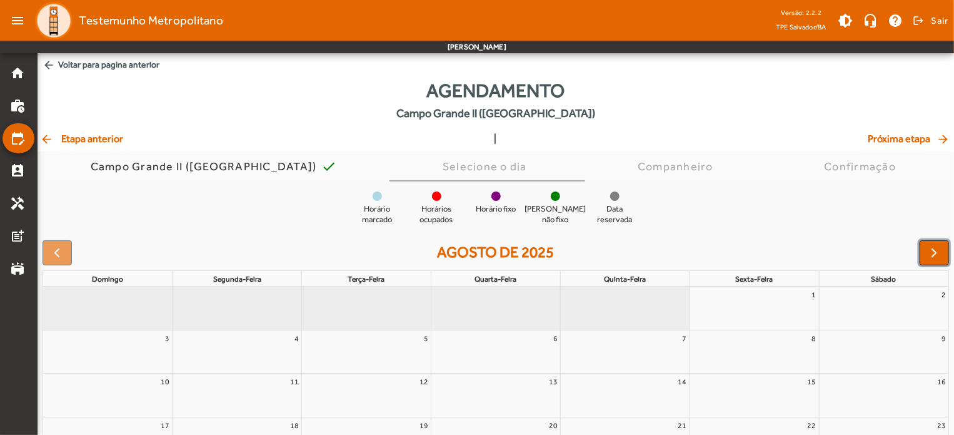
click at [935, 257] on span "button" at bounding box center [934, 252] width 15 height 15
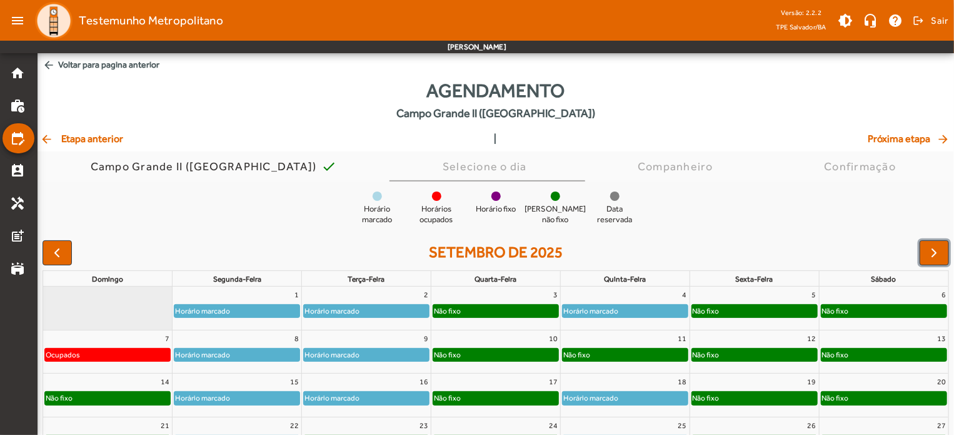
click at [249, 306] on div "Horário marcado" at bounding box center [236, 310] width 125 height 13
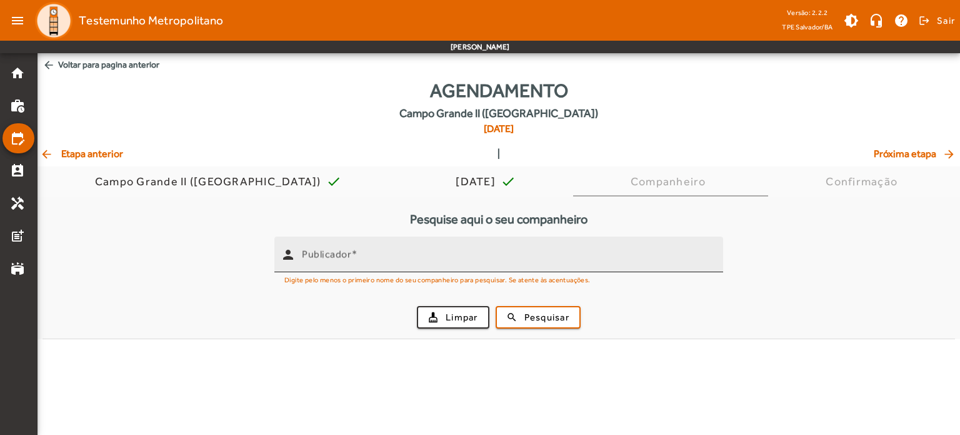
click at [343, 256] on mat-label "Publicador" at bounding box center [326, 254] width 49 height 12
click at [343, 256] on input "Publicador" at bounding box center [507, 259] width 411 height 15
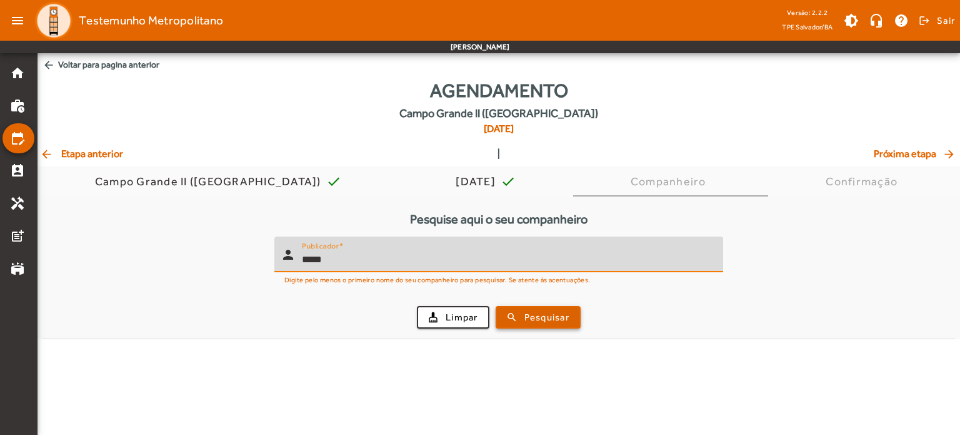
type input "*****"
click at [535, 323] on span "Pesquisar" at bounding box center [547, 317] width 45 height 14
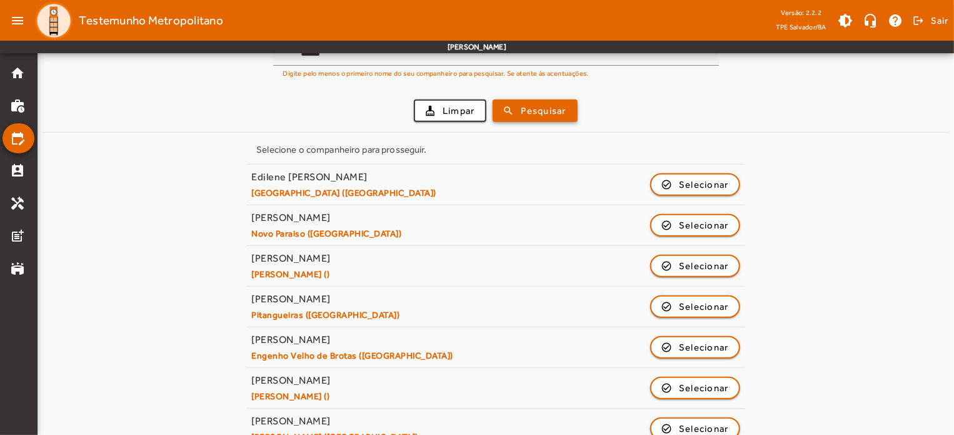
scroll to position [216, 0]
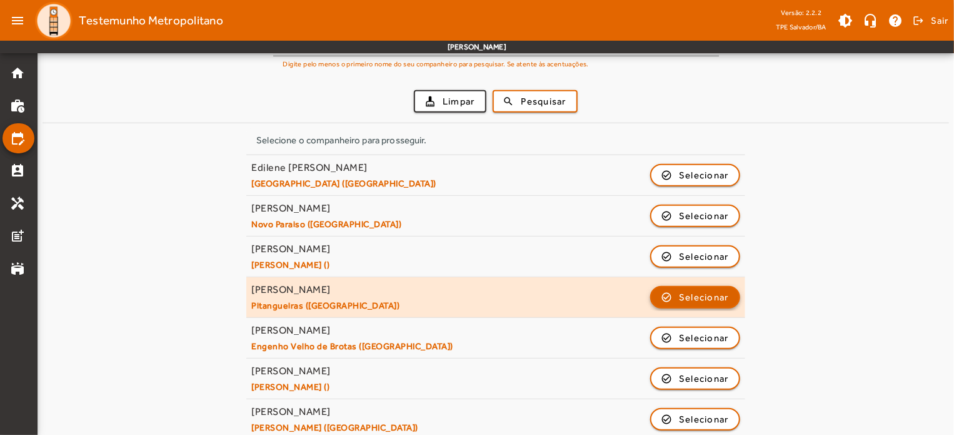
click at [717, 297] on span "Selecionar" at bounding box center [704, 296] width 50 height 15
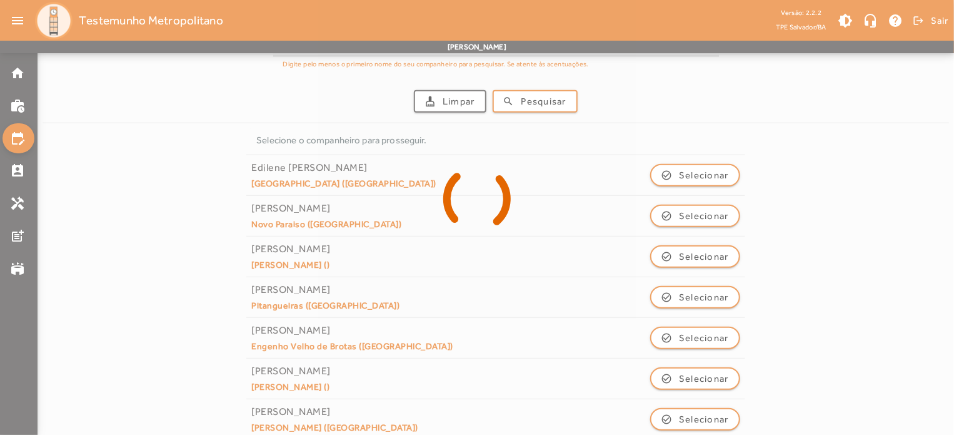
scroll to position [0, 0]
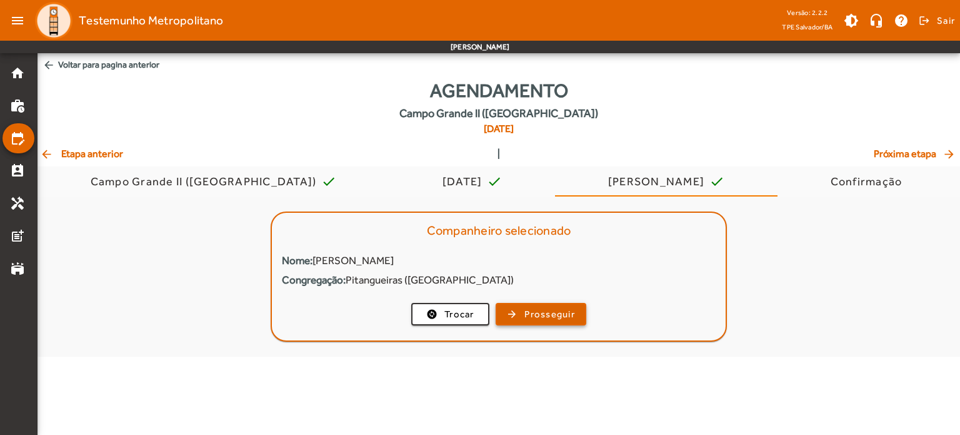
click at [533, 316] on span "Prosseguir" at bounding box center [550, 314] width 51 height 14
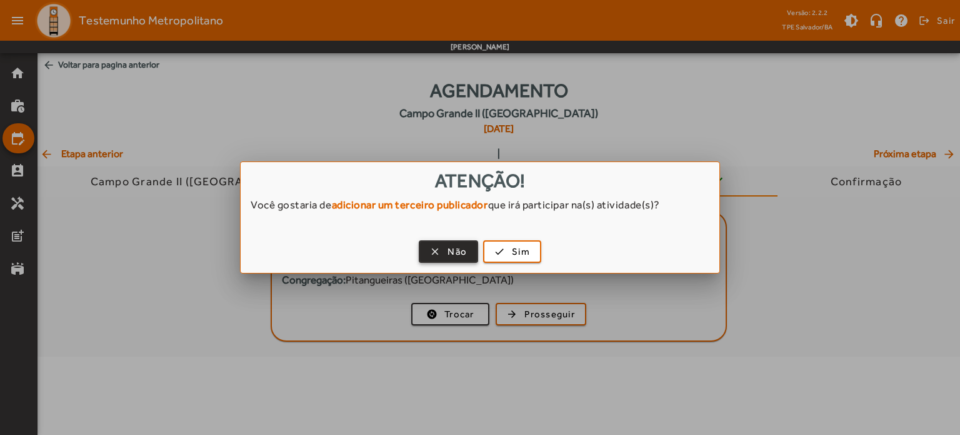
click at [455, 253] on span "Não" at bounding box center [457, 251] width 19 height 14
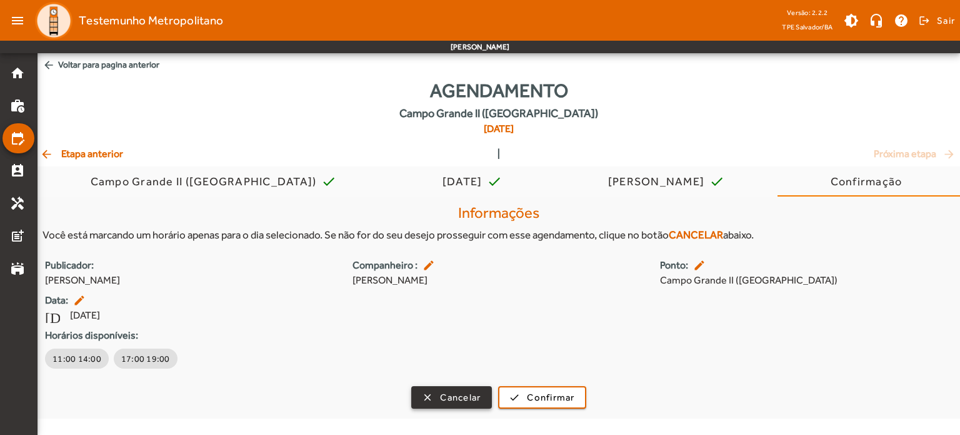
click at [468, 398] on span "Cancelar" at bounding box center [460, 397] width 41 height 14
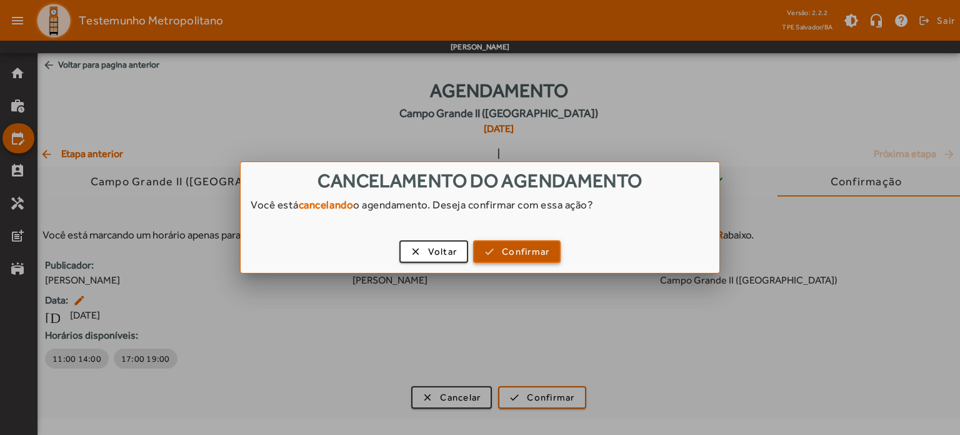
click at [532, 254] on span "Confirmar" at bounding box center [526, 251] width 48 height 14
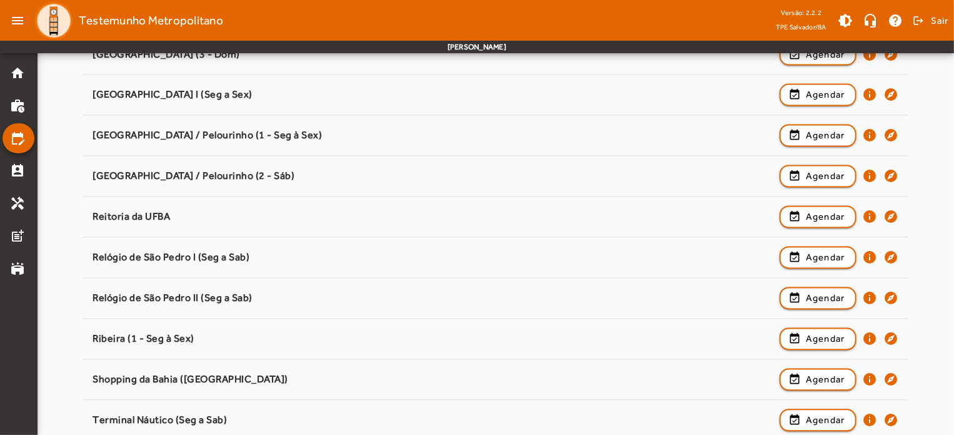
scroll to position [1152, 0]
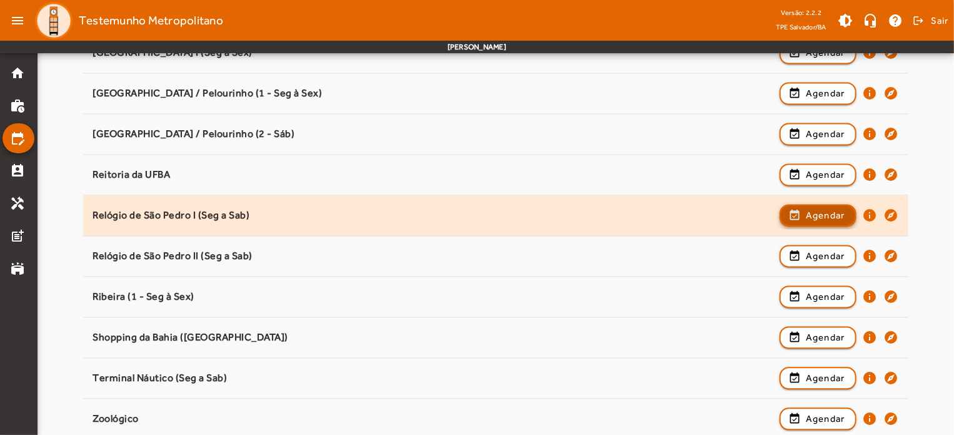
click at [842, 218] on span "Agendar" at bounding box center [825, 215] width 39 height 15
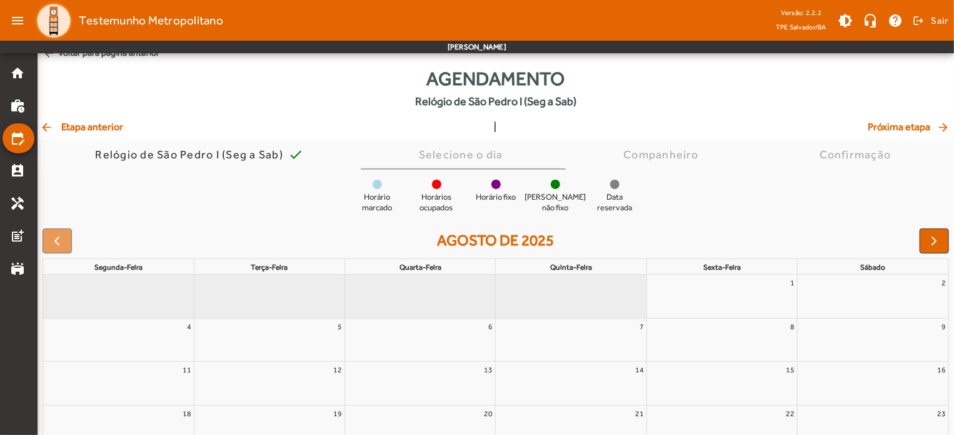
scroll to position [0, 0]
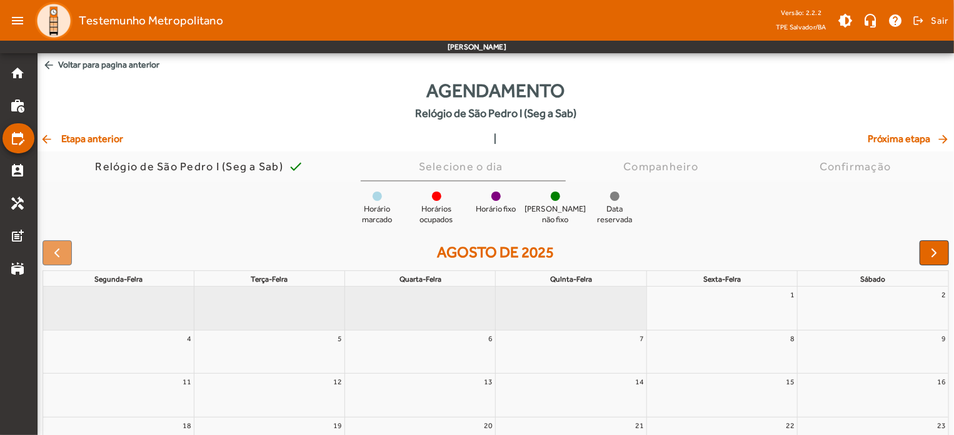
click at [60, 137] on span "arrow_back Etapa anterior" at bounding box center [81, 138] width 83 height 15
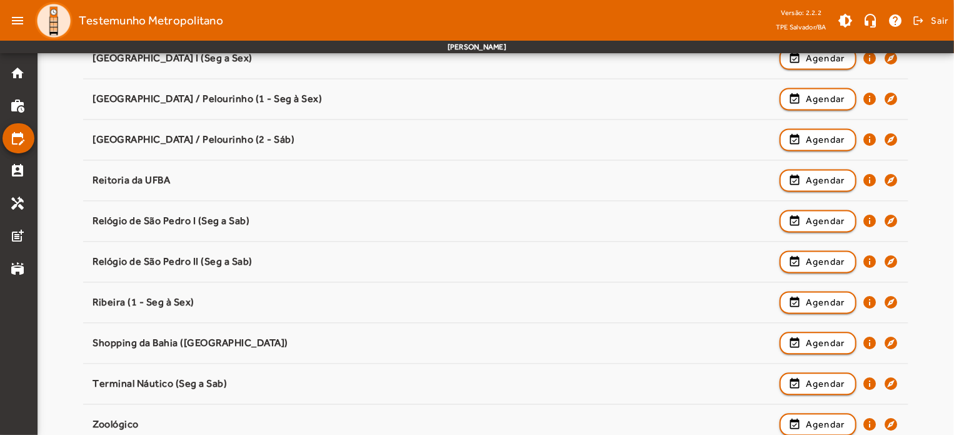
scroll to position [1169, 0]
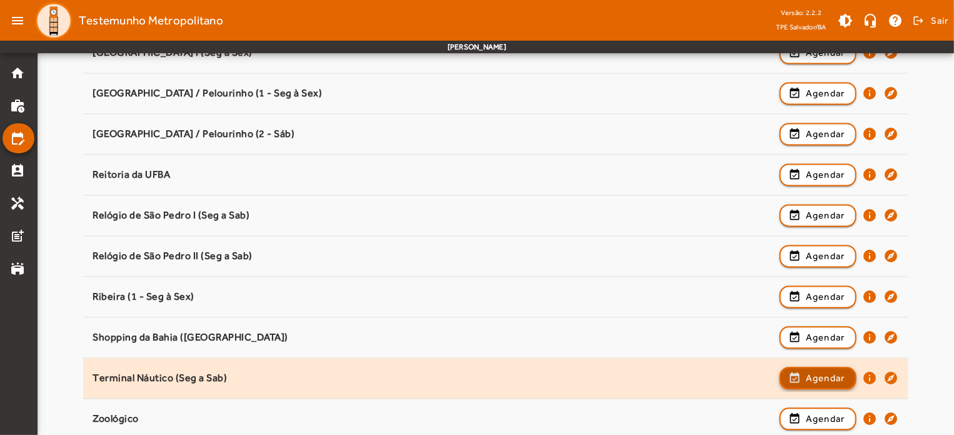
click at [827, 371] on span "Agendar" at bounding box center [825, 378] width 39 height 15
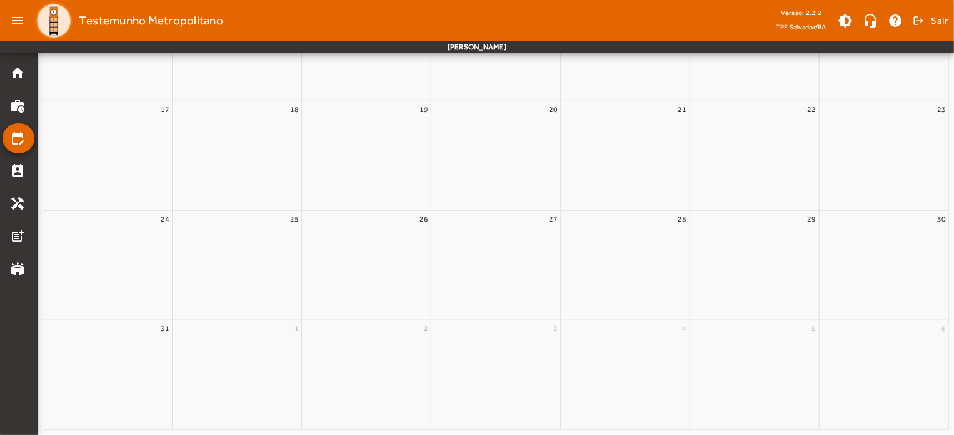
scroll to position [0, 0]
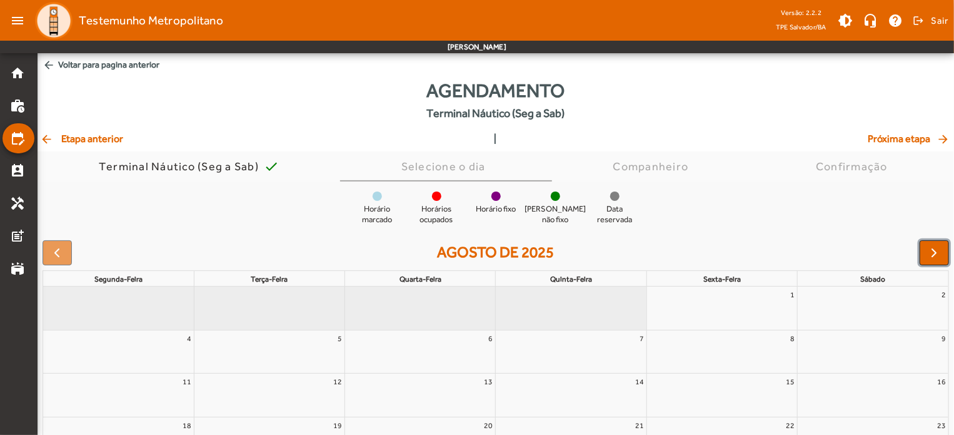
click at [936, 252] on span "button" at bounding box center [934, 252] width 15 height 15
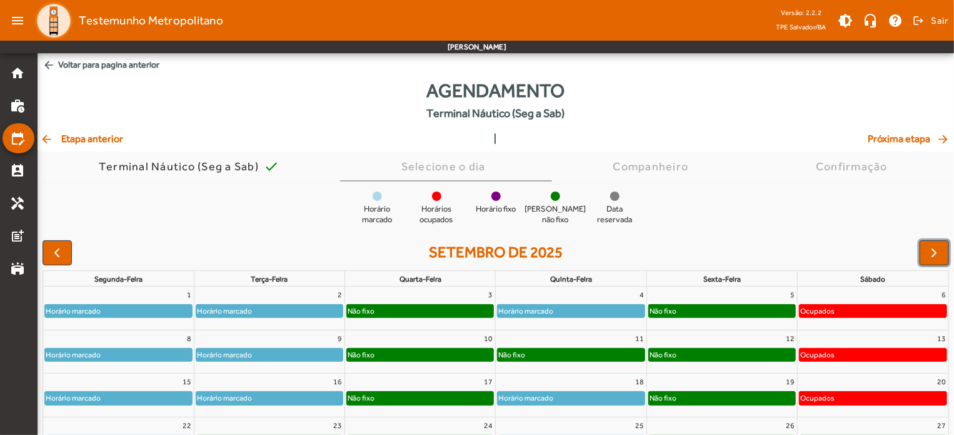
click at [148, 310] on div "Horário marcado" at bounding box center [118, 310] width 147 height 13
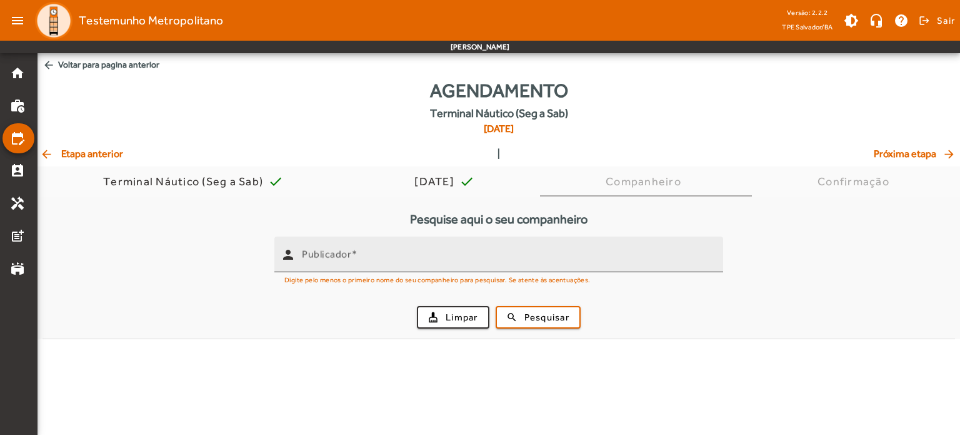
click at [323, 258] on mat-label "Publicador" at bounding box center [326, 254] width 49 height 12
click at [323, 258] on input "Publicador" at bounding box center [507, 259] width 411 height 15
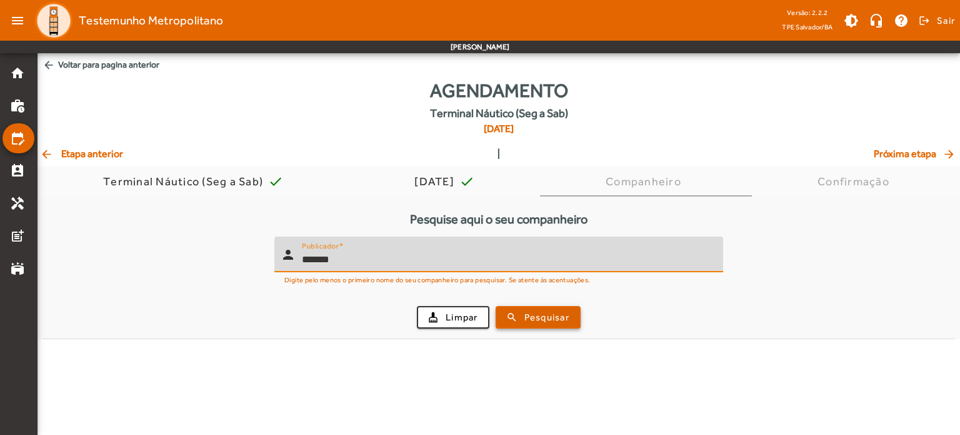
type input "*******"
click at [540, 311] on span "Pesquisar" at bounding box center [547, 317] width 45 height 14
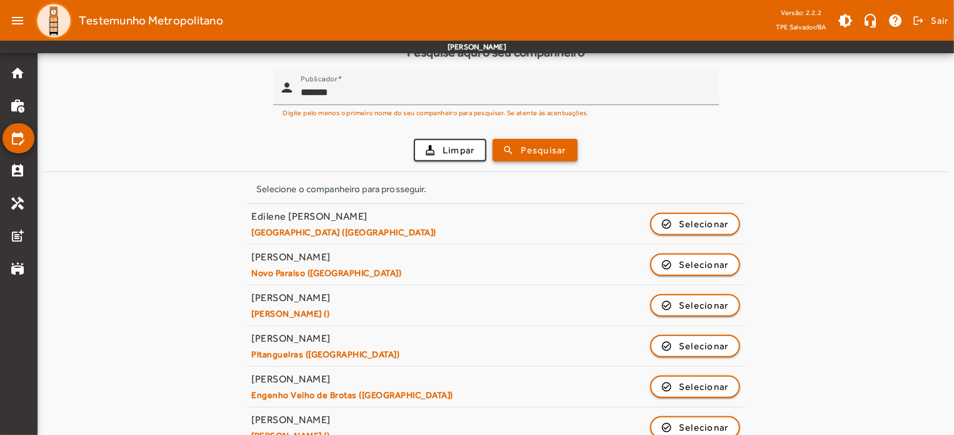
scroll to position [188, 0]
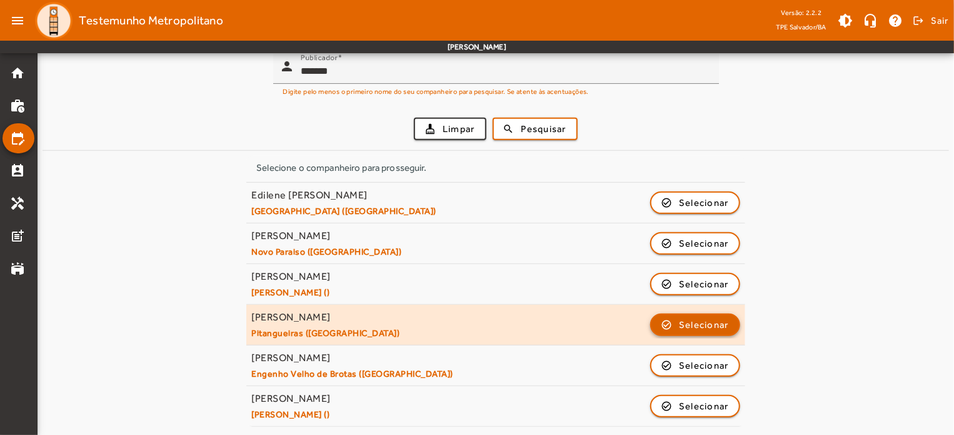
click at [705, 324] on span "Selecionar" at bounding box center [704, 324] width 50 height 15
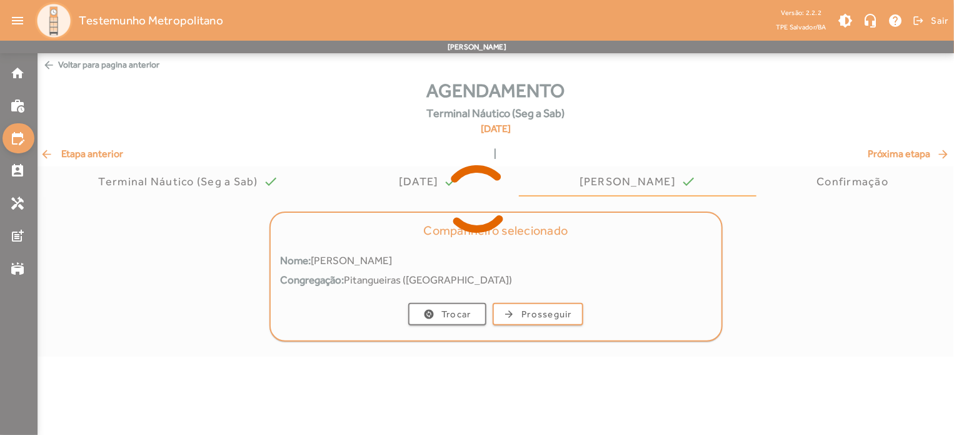
scroll to position [0, 0]
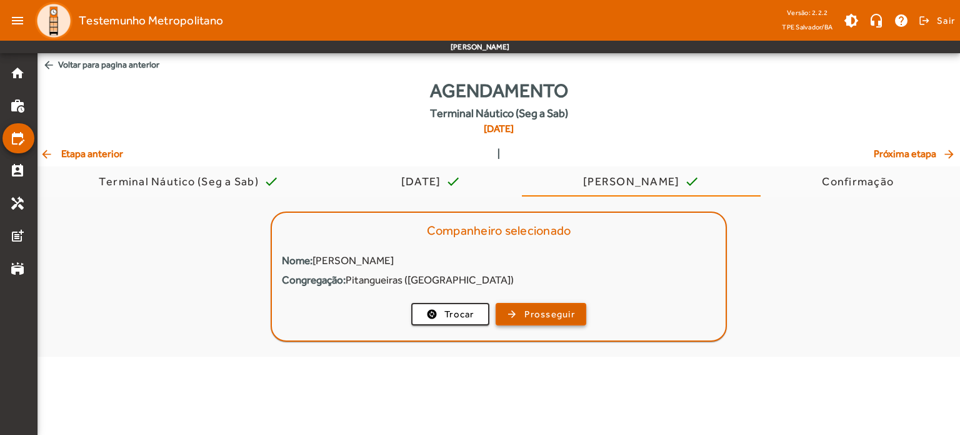
click at [570, 321] on span "button" at bounding box center [541, 314] width 88 height 30
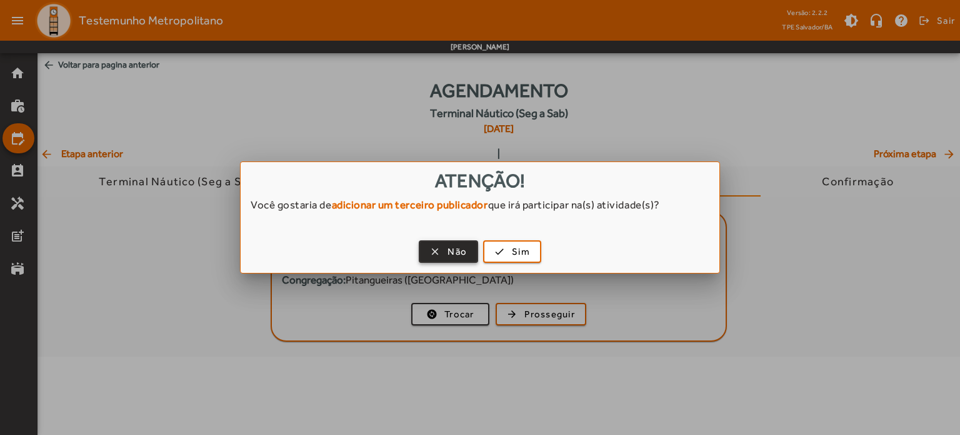
click at [461, 260] on span "button" at bounding box center [448, 251] width 57 height 30
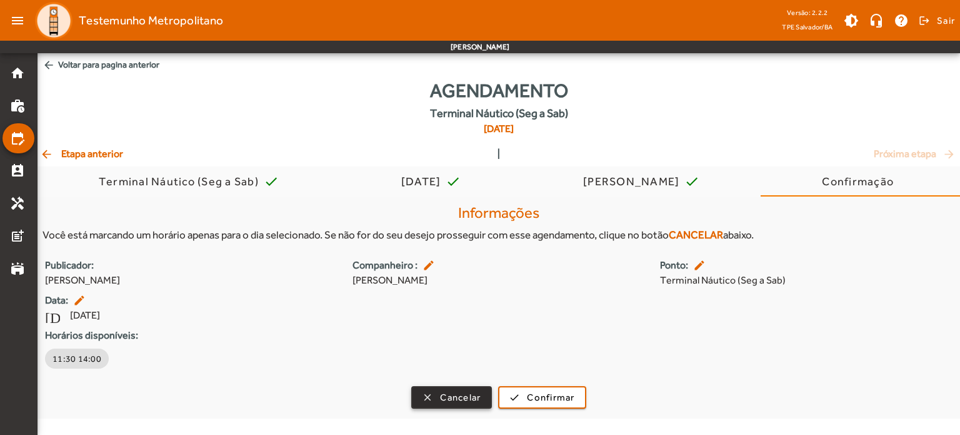
click at [473, 397] on span "Cancelar" at bounding box center [460, 397] width 41 height 14
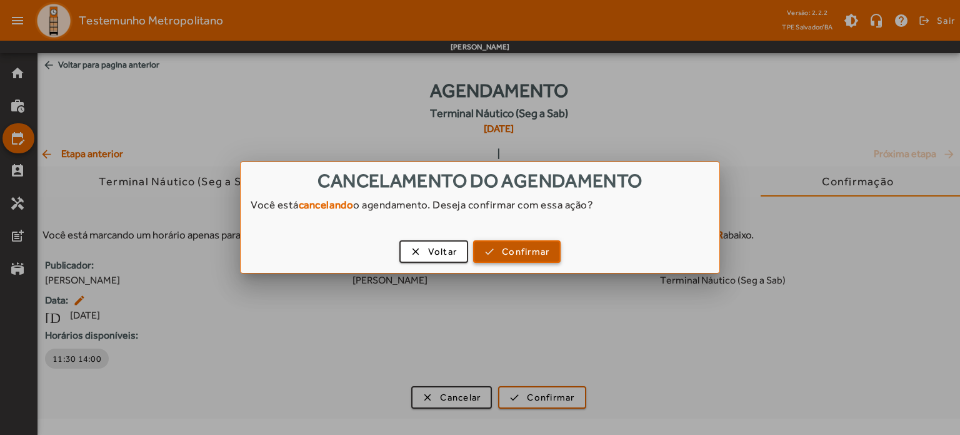
click at [527, 257] on span "Confirmar" at bounding box center [526, 251] width 48 height 14
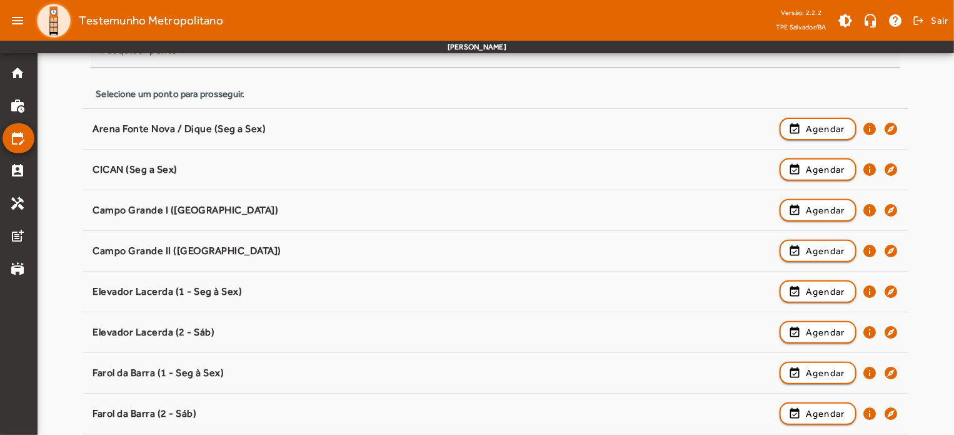
scroll to position [151, 0]
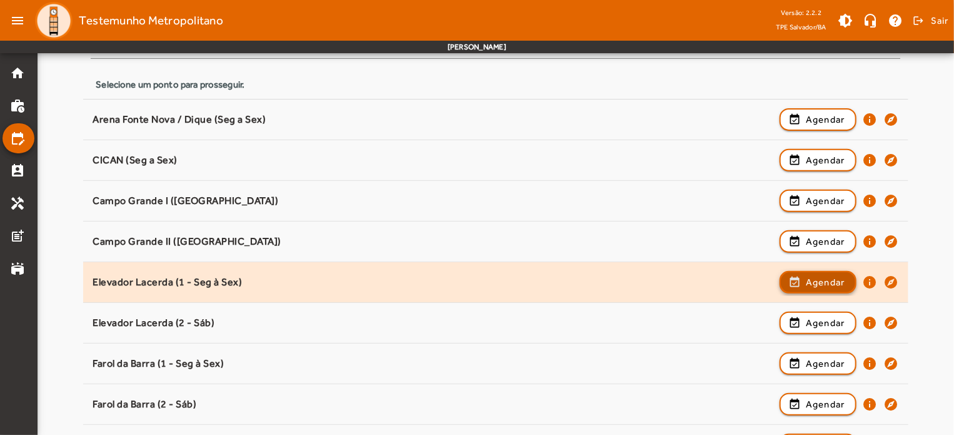
click at [818, 277] on span "Agendar" at bounding box center [825, 281] width 39 height 15
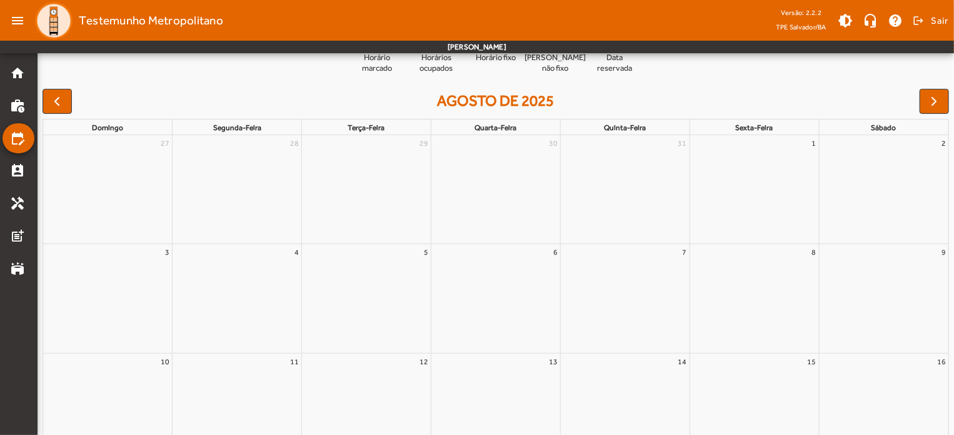
scroll to position [0, 0]
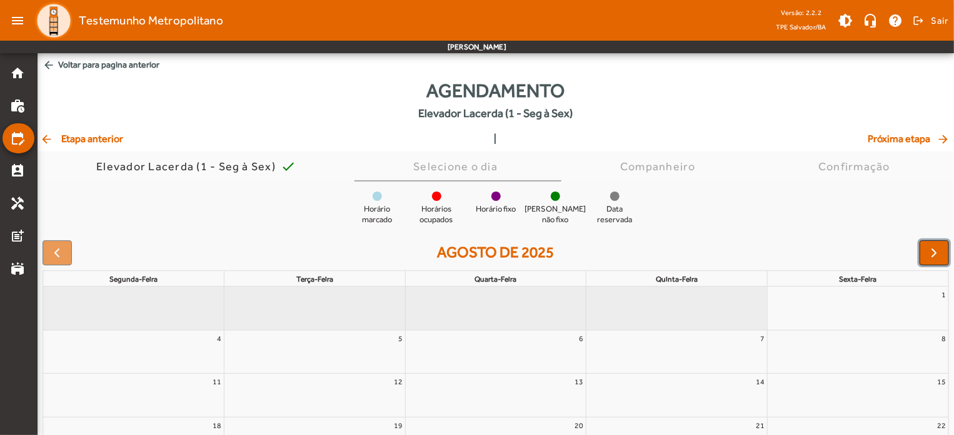
click at [935, 244] on button "button" at bounding box center [934, 252] width 29 height 25
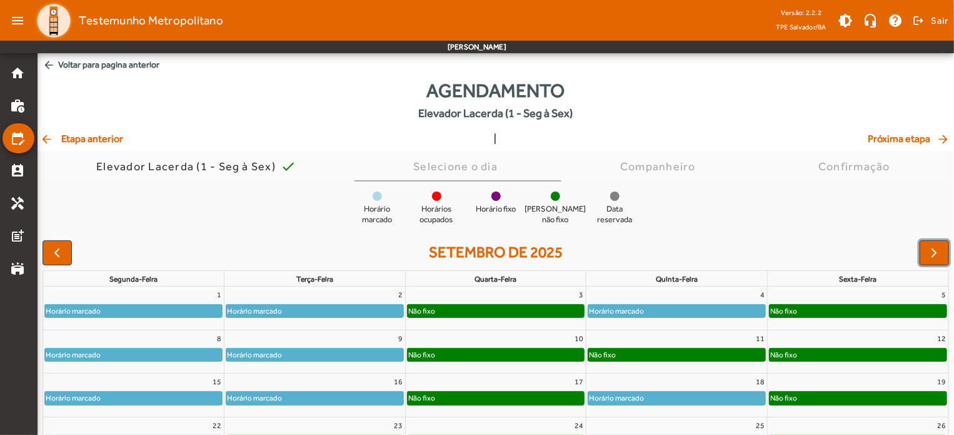
click at [163, 318] on div "Horário marcado" at bounding box center [133, 313] width 181 height 20
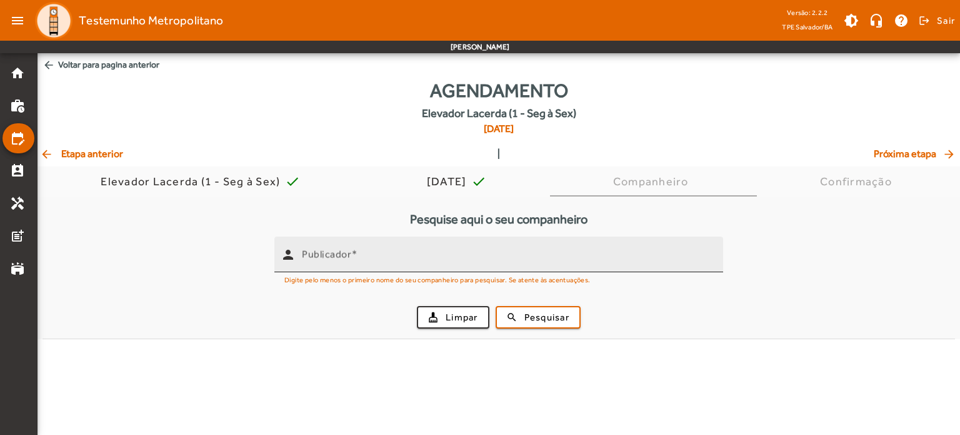
click at [318, 258] on mat-label "Publicador" at bounding box center [326, 254] width 49 height 12
click at [318, 258] on input "Publicador" at bounding box center [507, 259] width 411 height 15
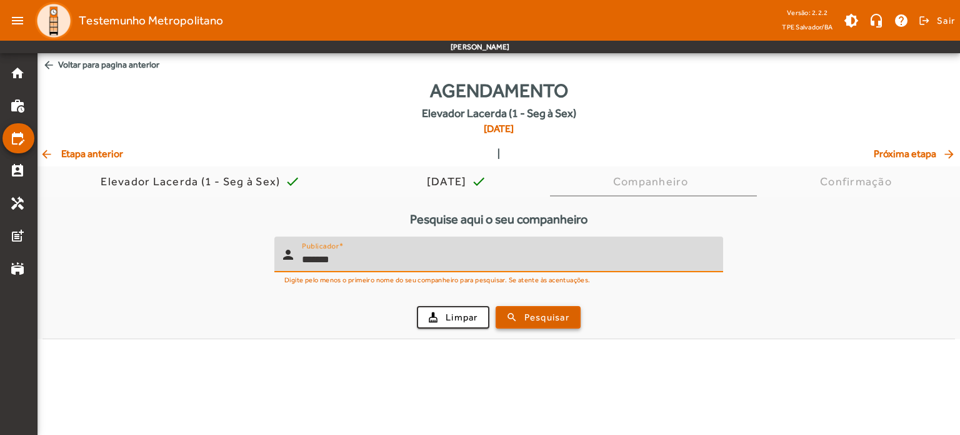
type input "*******"
click at [525, 317] on span "Pesquisar" at bounding box center [547, 317] width 45 height 14
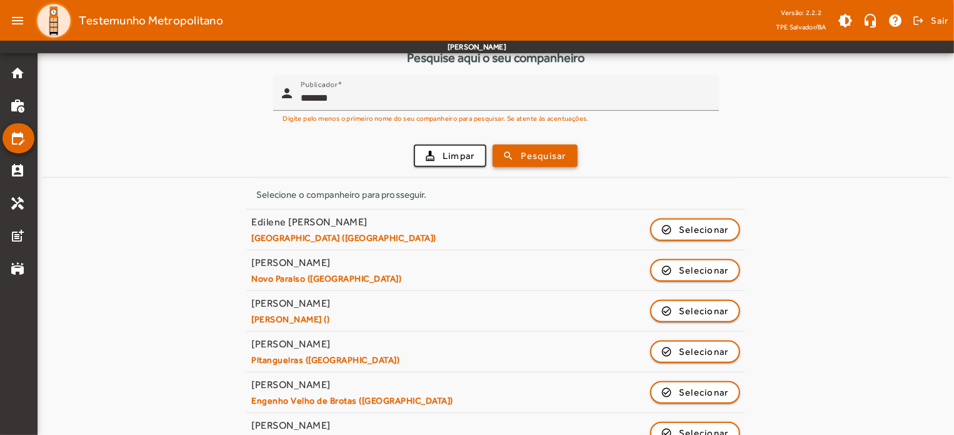
scroll to position [188, 0]
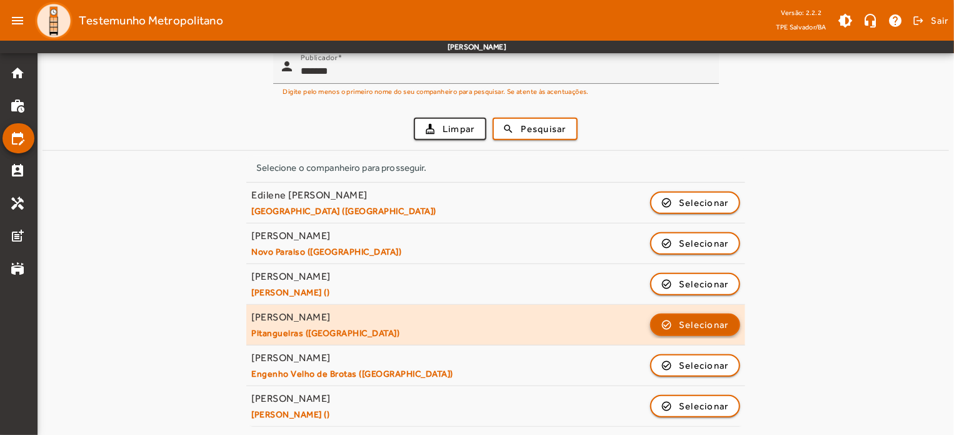
click at [688, 324] on span "Selecionar" at bounding box center [704, 324] width 50 height 15
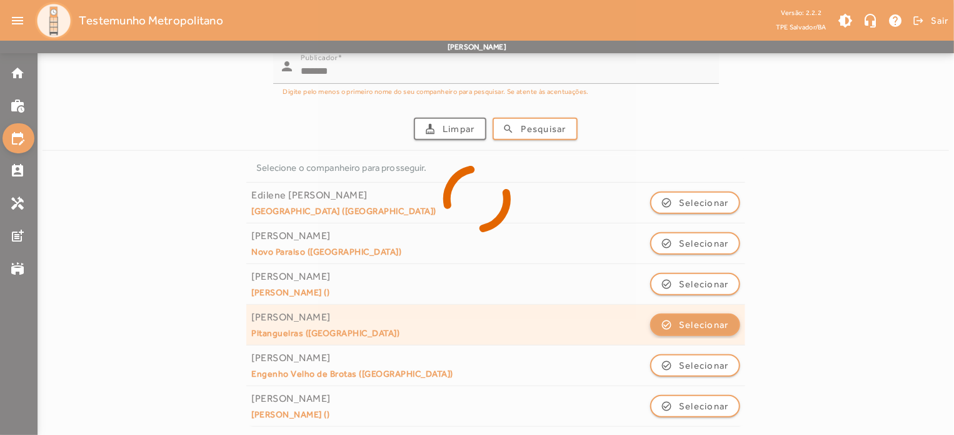
scroll to position [0, 0]
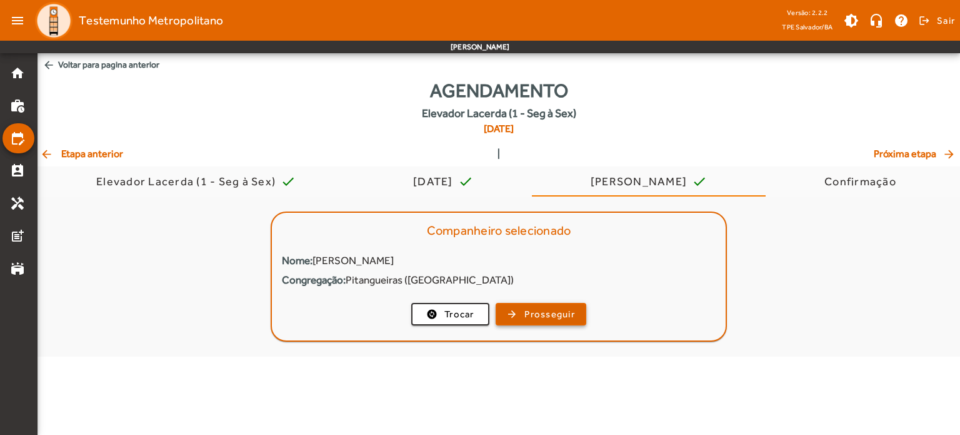
click at [531, 311] on span "Prosseguir" at bounding box center [550, 314] width 51 height 14
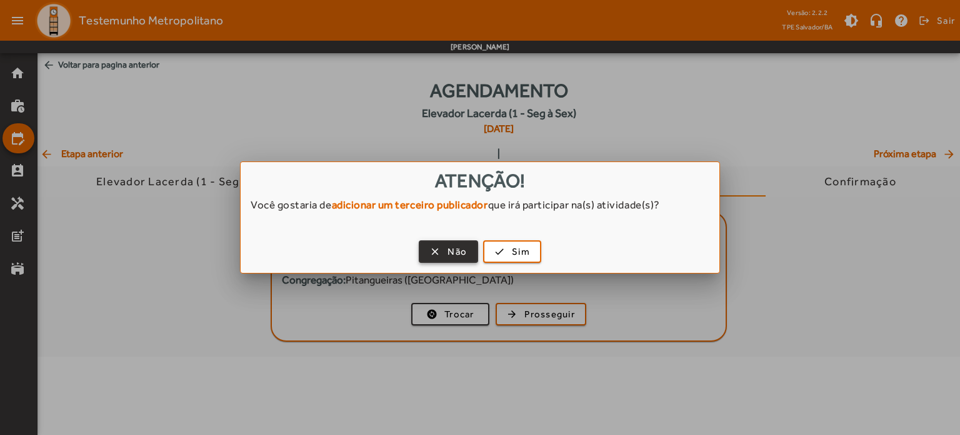
click at [455, 249] on span "Não" at bounding box center [457, 251] width 19 height 14
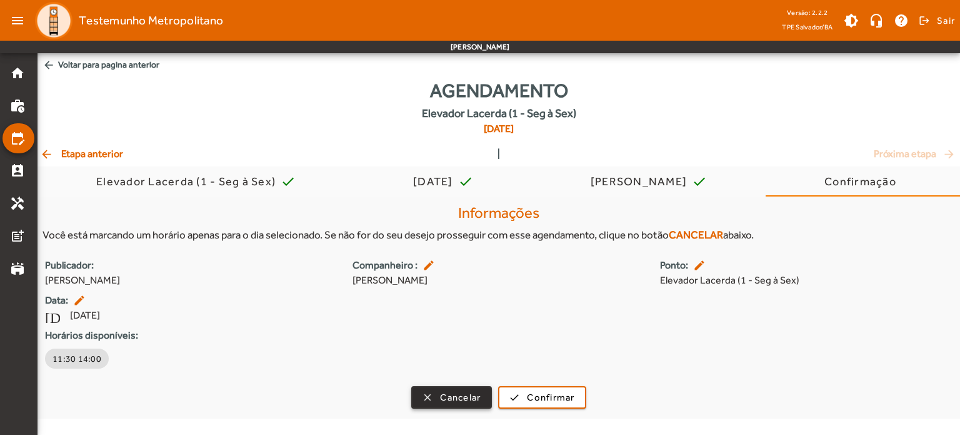
click at [468, 392] on span "Cancelar" at bounding box center [460, 397] width 41 height 14
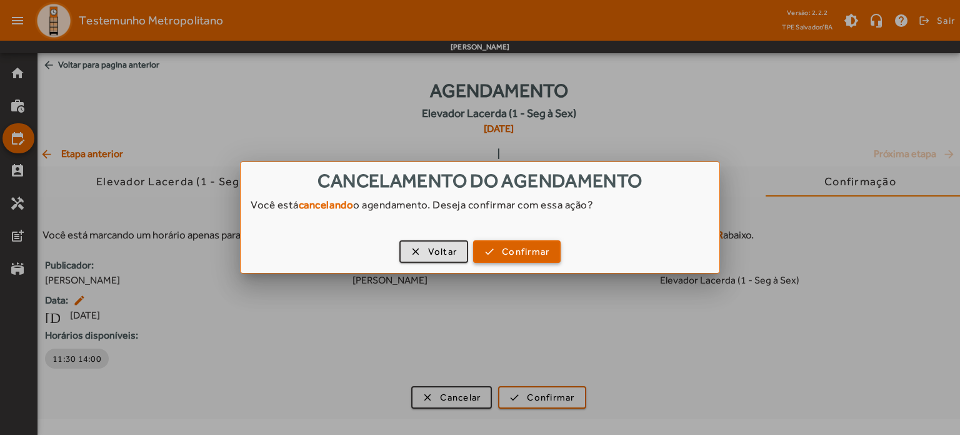
click at [488, 250] on span "button" at bounding box center [517, 251] width 85 height 30
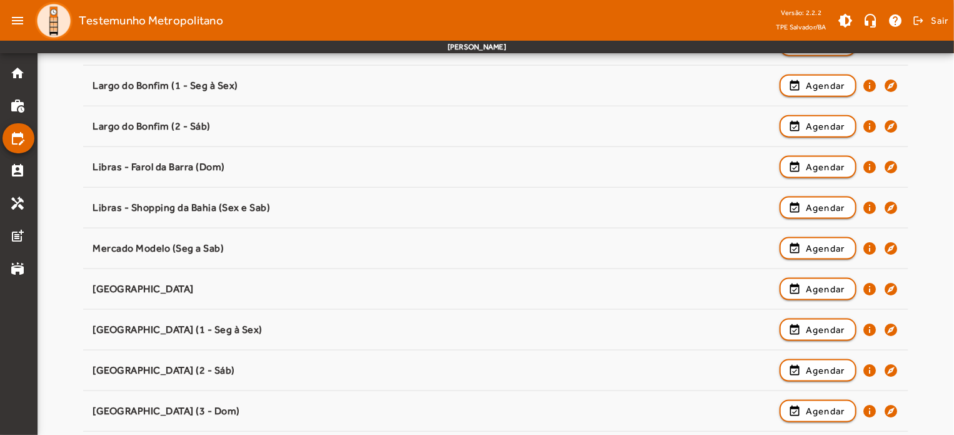
scroll to position [778, 0]
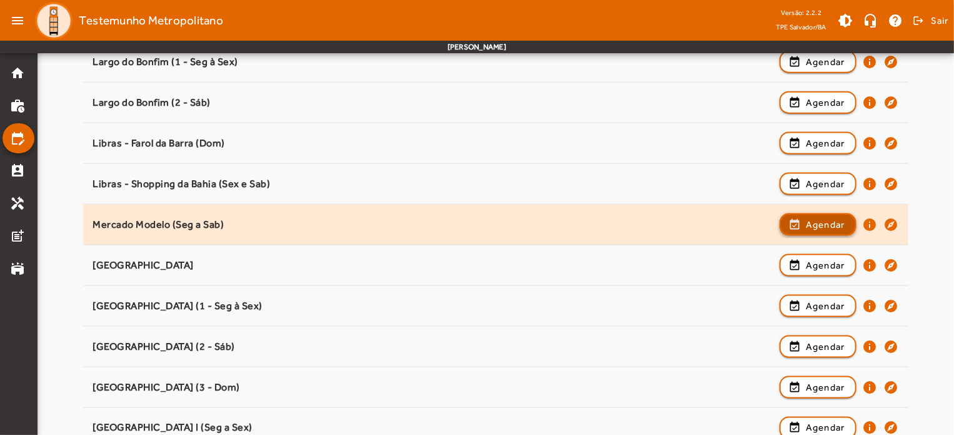
click at [842, 225] on span "Agendar" at bounding box center [825, 224] width 39 height 15
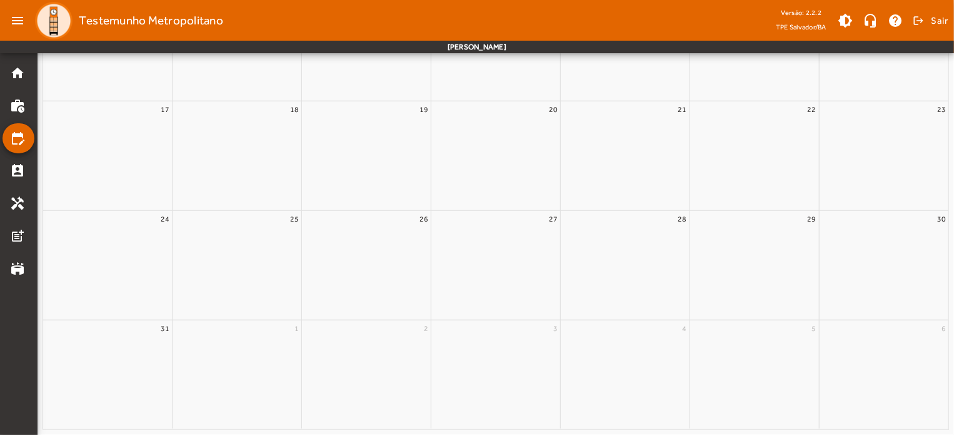
scroll to position [0, 0]
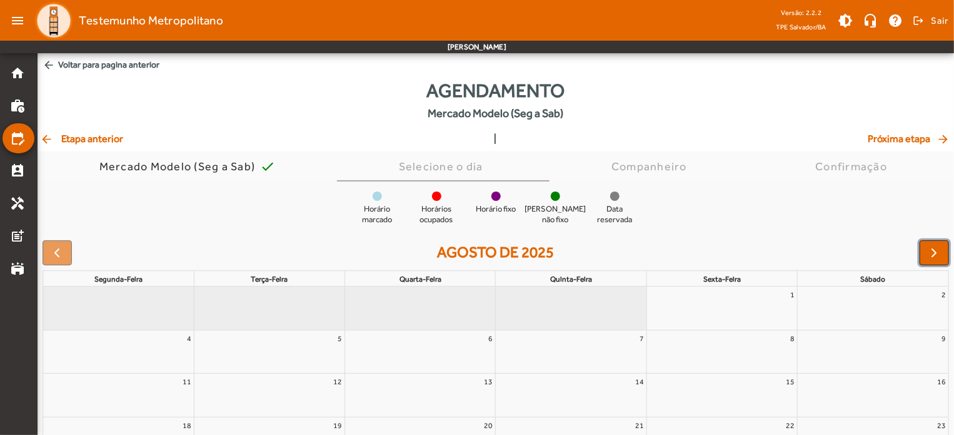
click at [935, 247] on span "button" at bounding box center [934, 252] width 15 height 15
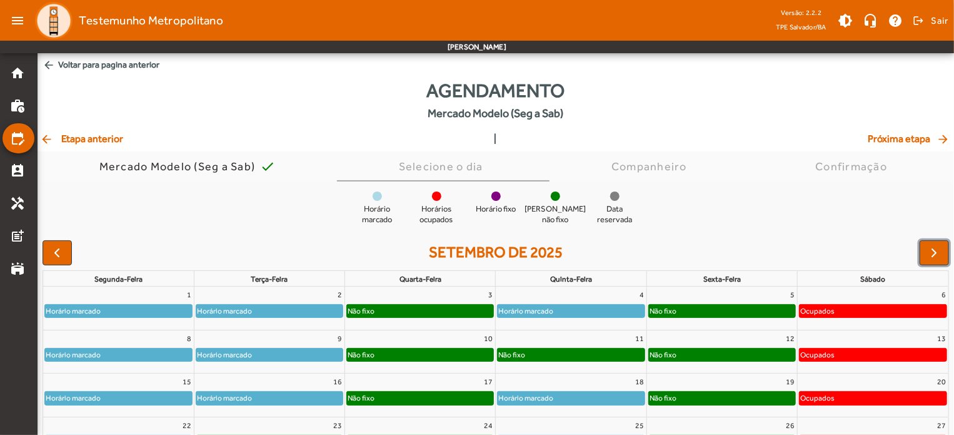
click at [163, 313] on div "Horário marcado" at bounding box center [118, 310] width 147 height 13
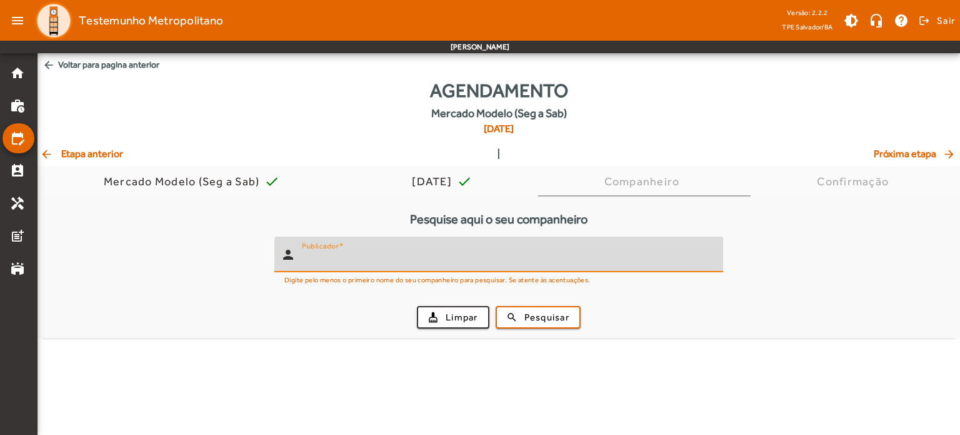
click at [383, 259] on input "Publicador" at bounding box center [507, 259] width 411 height 15
type input "*******"
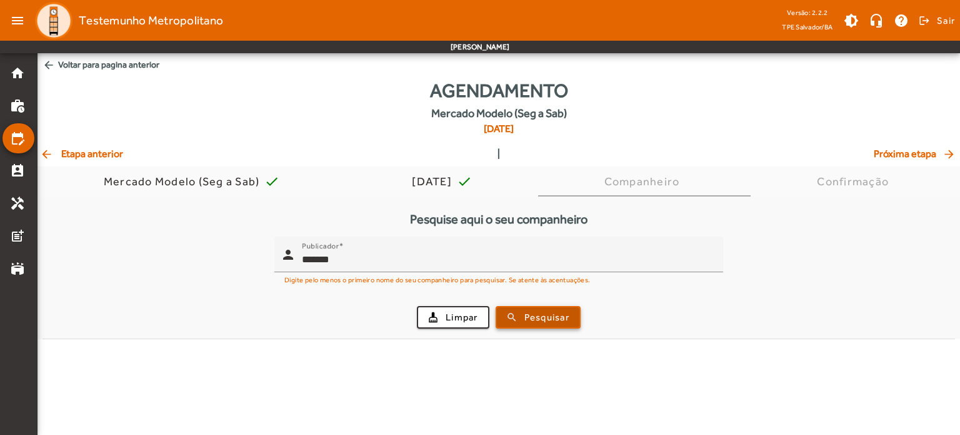
click at [528, 321] on span "Pesquisar" at bounding box center [547, 317] width 45 height 14
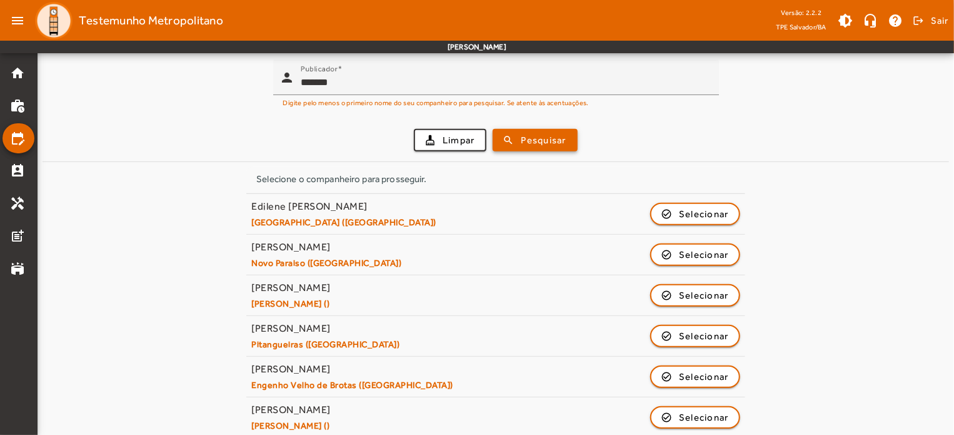
scroll to position [188, 0]
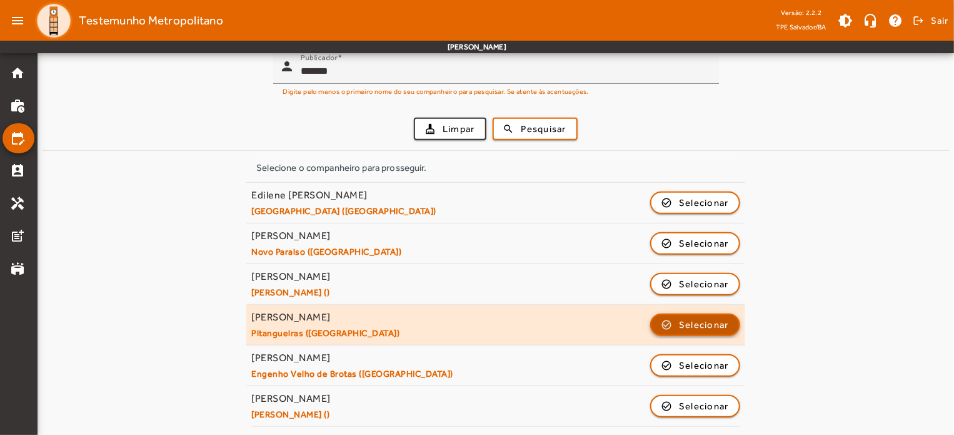
click at [685, 324] on span "Selecionar" at bounding box center [704, 324] width 50 height 15
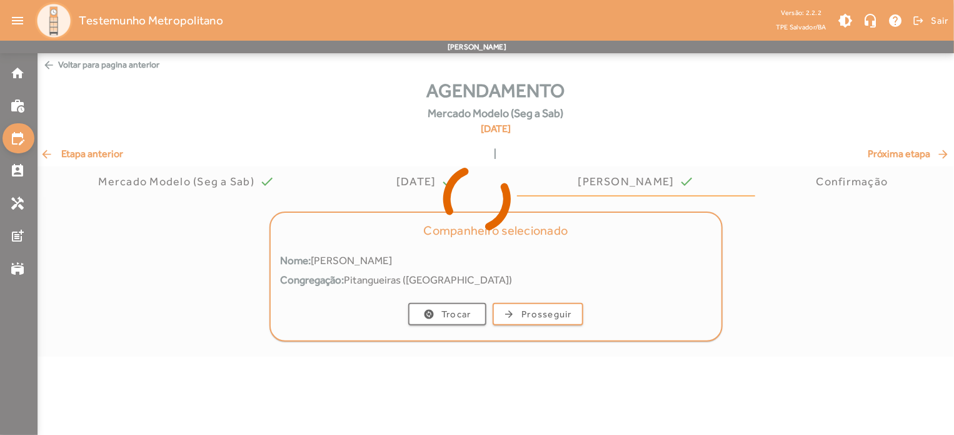
scroll to position [0, 0]
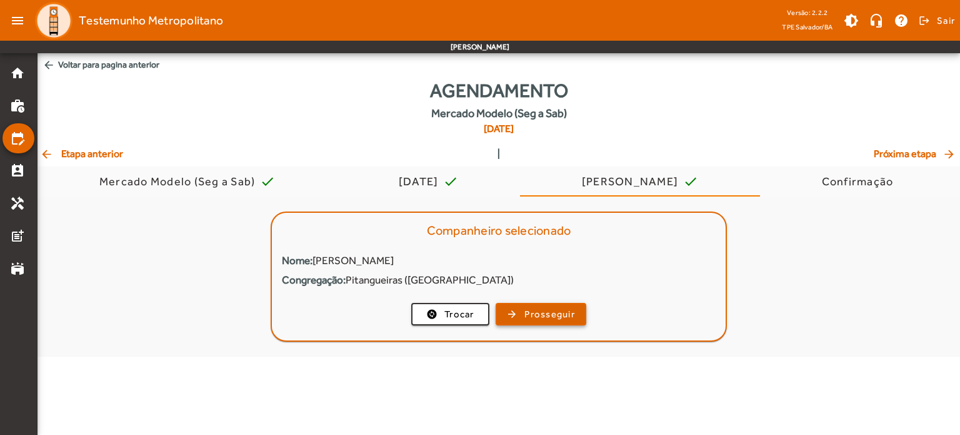
click at [550, 311] on span "Prosseguir" at bounding box center [550, 314] width 51 height 14
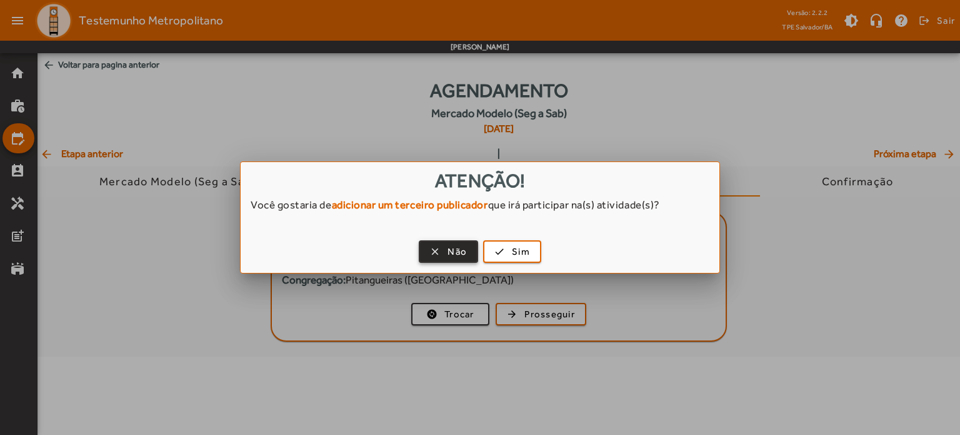
click at [458, 256] on span "Não" at bounding box center [457, 251] width 19 height 14
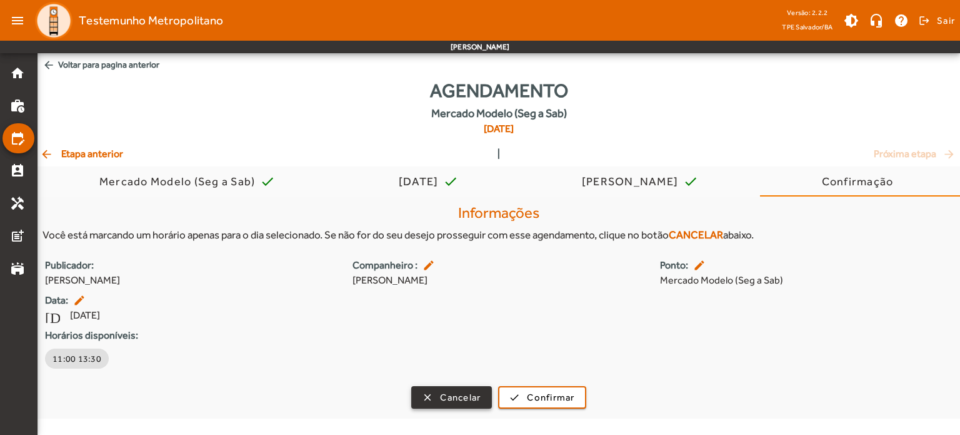
click at [482, 399] on span "button" at bounding box center [452, 397] width 78 height 30
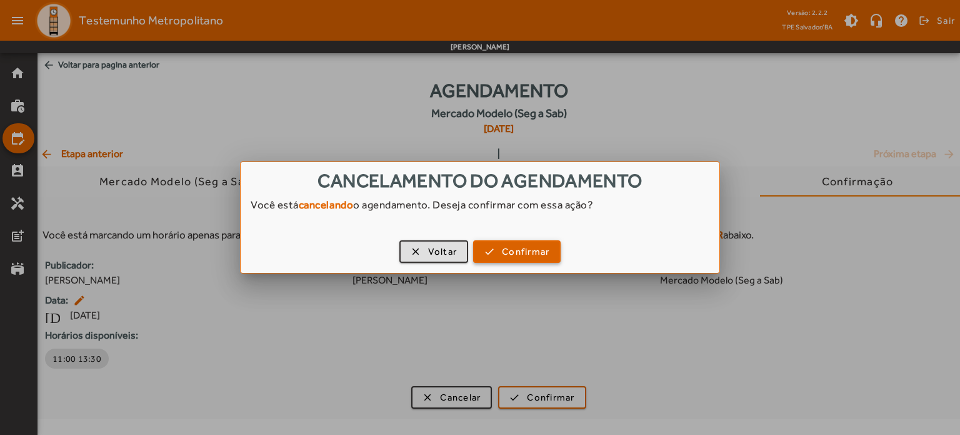
click at [526, 254] on span "Confirmar" at bounding box center [526, 251] width 48 height 14
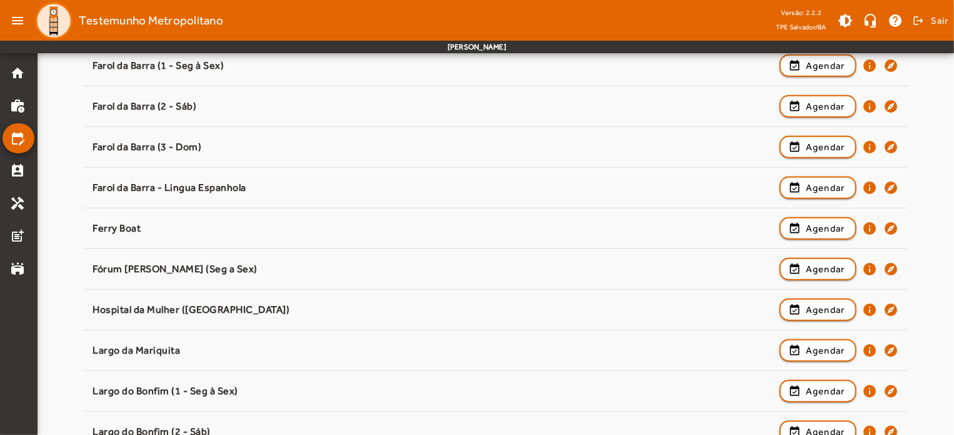
scroll to position [460, 0]
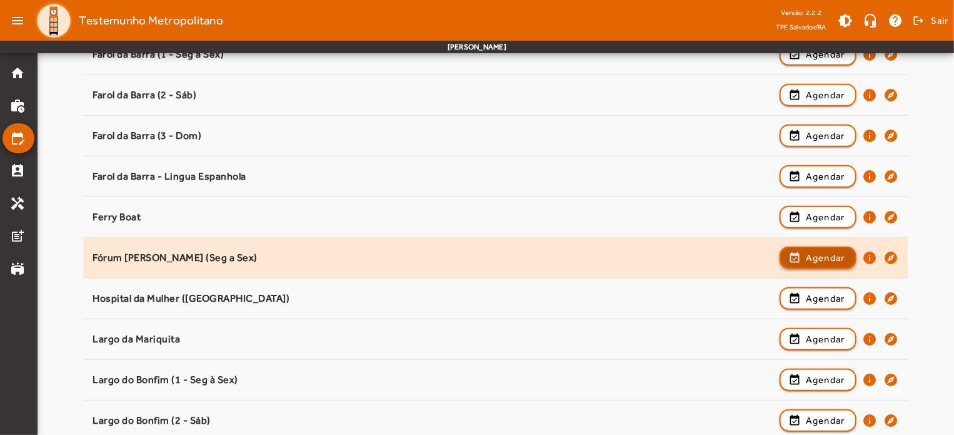
click at [800, 254] on span "button" at bounding box center [818, 258] width 74 height 30
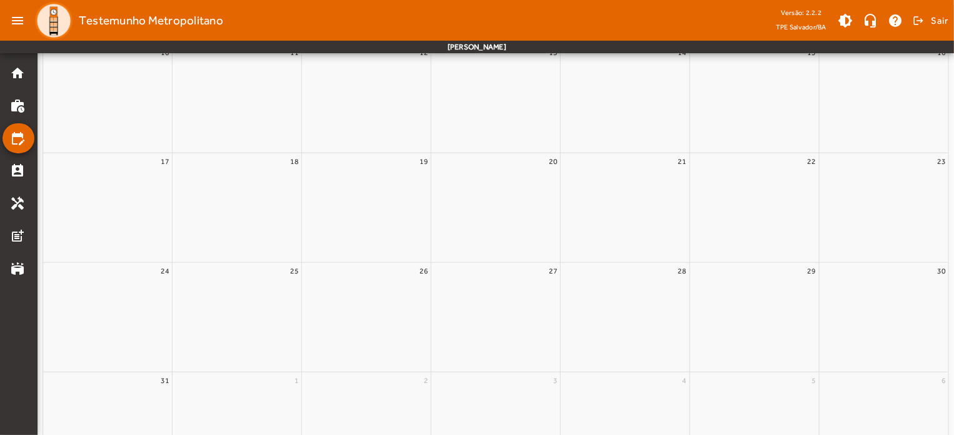
scroll to position [0, 0]
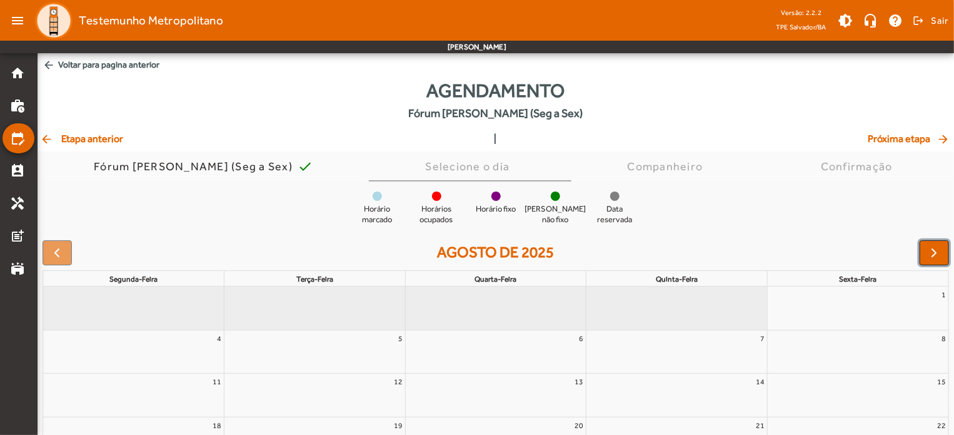
click at [938, 249] on span "button" at bounding box center [934, 252] width 15 height 15
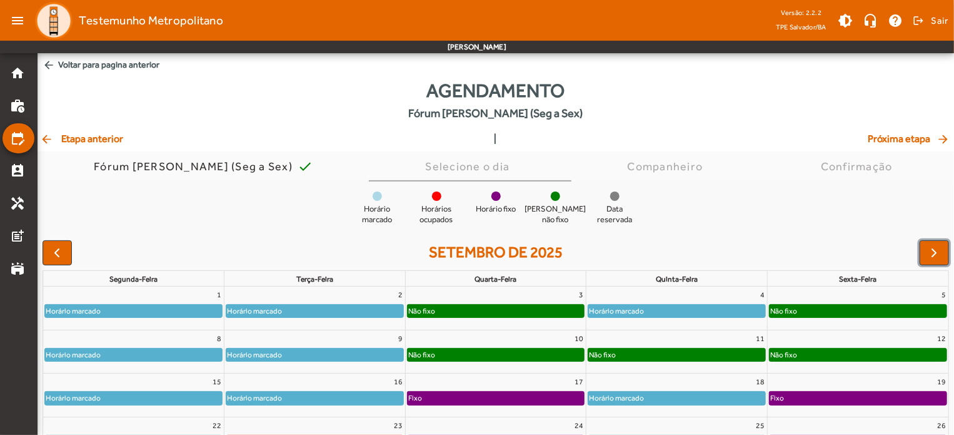
click at [161, 311] on div "Horário marcado" at bounding box center [133, 310] width 177 height 13
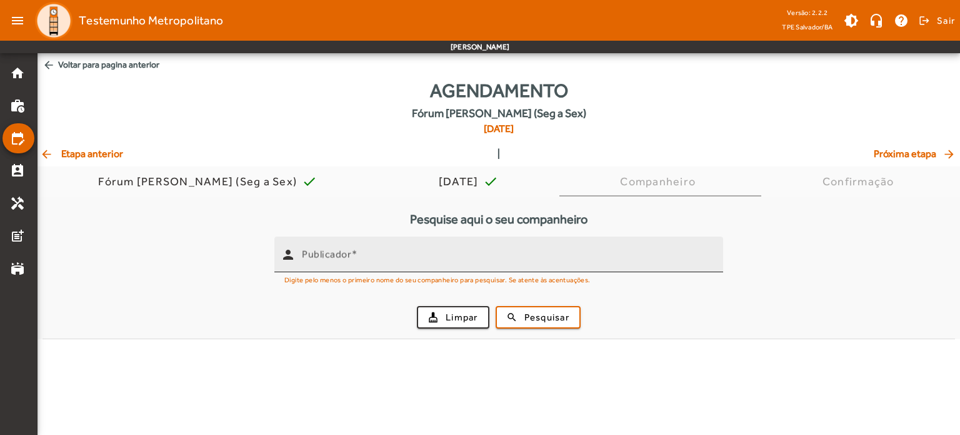
click at [326, 251] on mat-label "Publicador" at bounding box center [326, 254] width 49 height 12
click at [326, 252] on input "Publicador" at bounding box center [507, 259] width 411 height 15
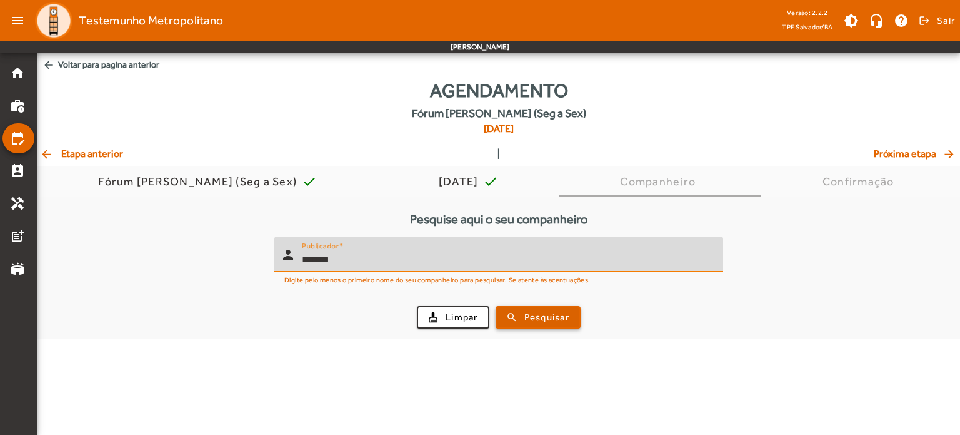
type input "*******"
click at [526, 319] on span "Pesquisar" at bounding box center [547, 317] width 45 height 14
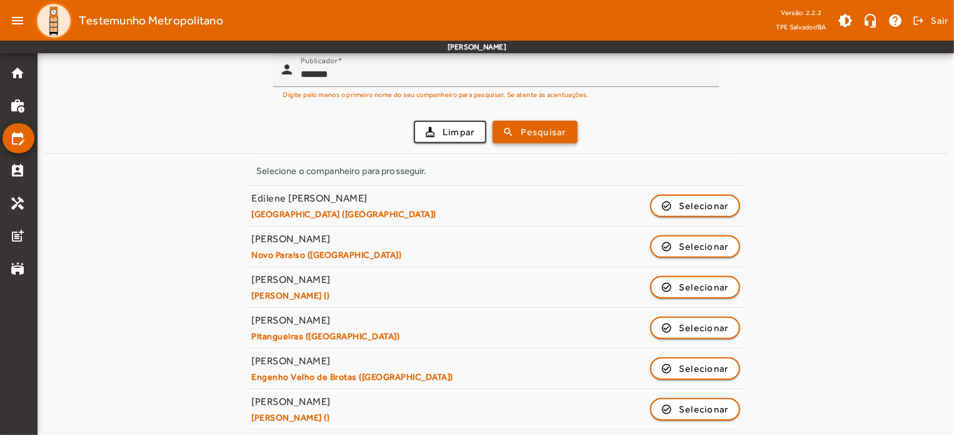
scroll to position [188, 0]
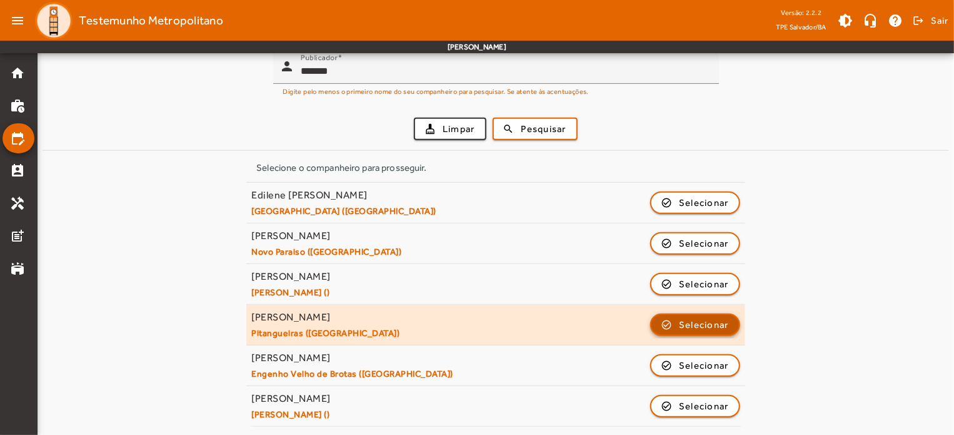
click at [737, 319] on span "button" at bounding box center [695, 324] width 88 height 30
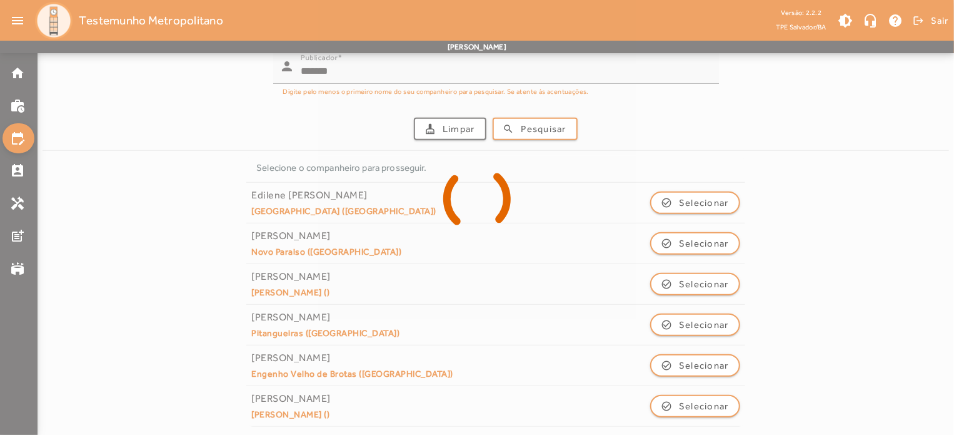
scroll to position [0, 0]
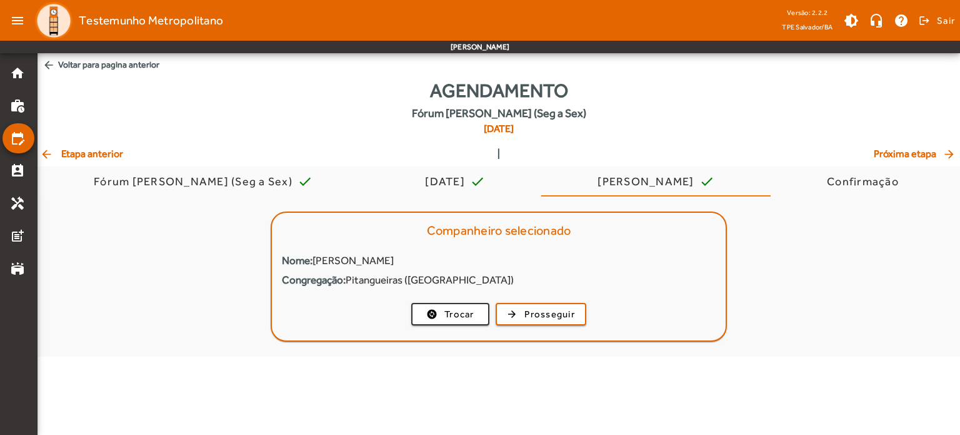
click at [534, 324] on mat-card-actions "change_circle Trocar arrow_forward Prosseguir" at bounding box center [499, 314] width 454 height 33
click at [539, 312] on span "Prosseguir" at bounding box center [550, 314] width 51 height 14
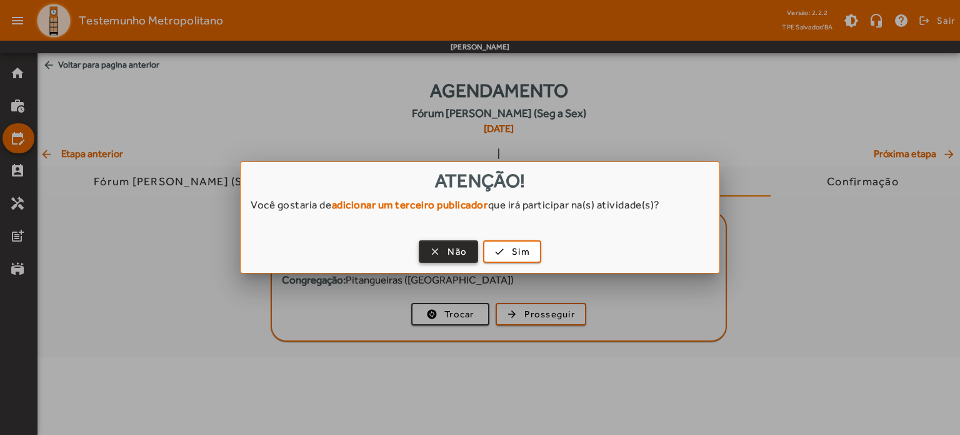
click at [449, 256] on span "Não" at bounding box center [457, 251] width 19 height 14
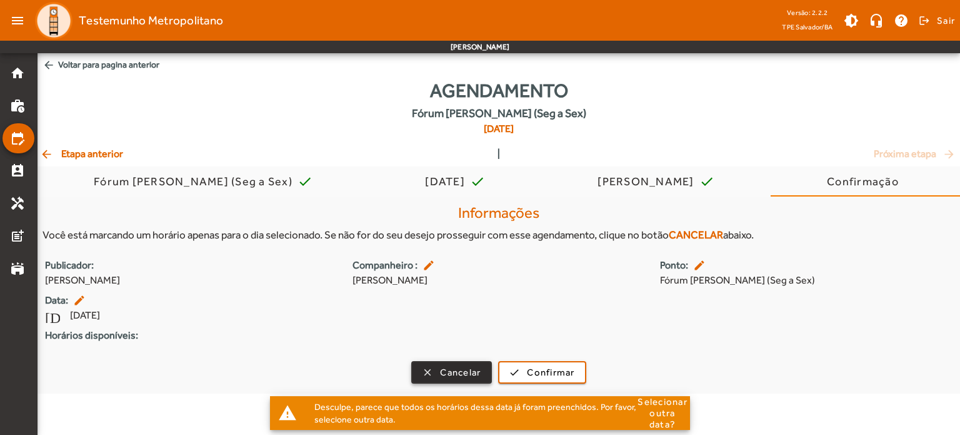
click at [468, 369] on span "Cancelar" at bounding box center [460, 372] width 41 height 14
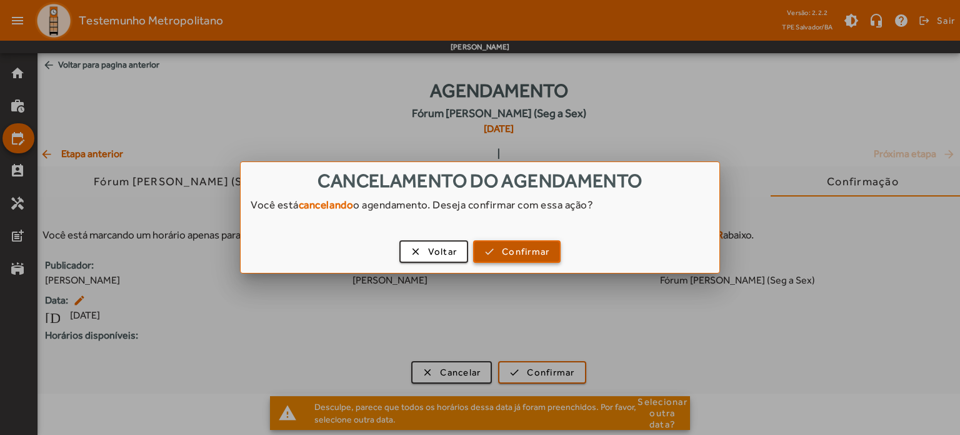
click at [493, 251] on span "button" at bounding box center [517, 251] width 85 height 30
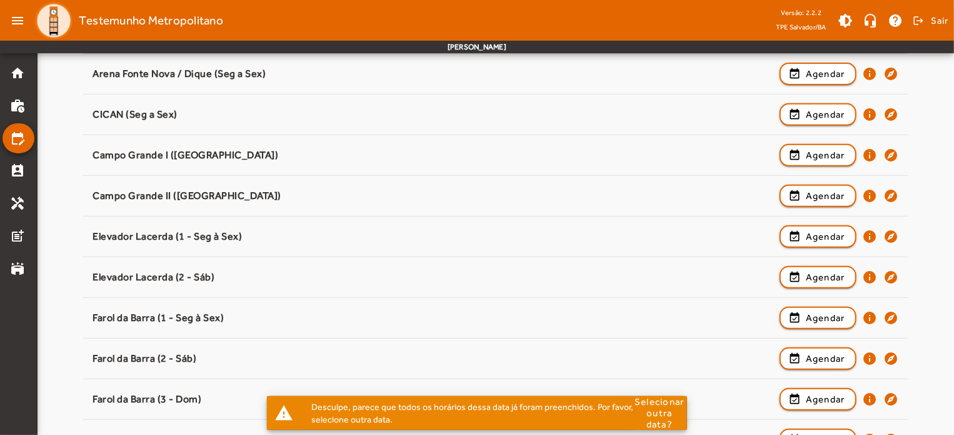
scroll to position [199, 0]
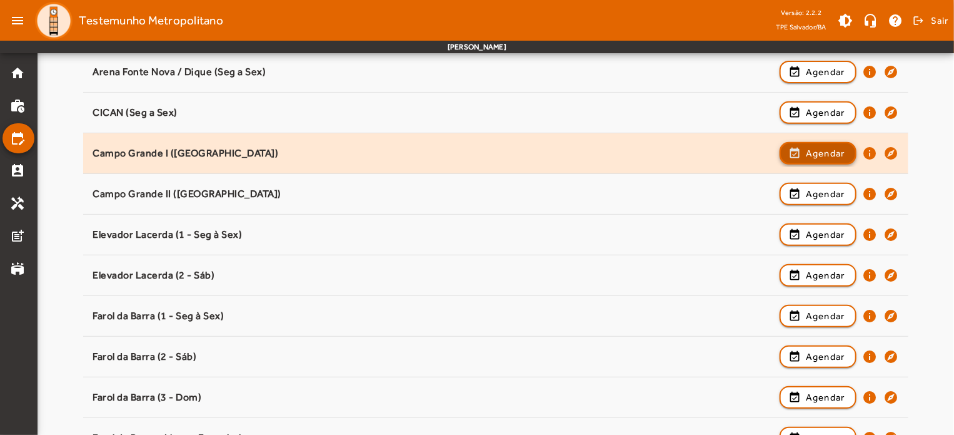
click at [805, 156] on span "button" at bounding box center [818, 153] width 74 height 30
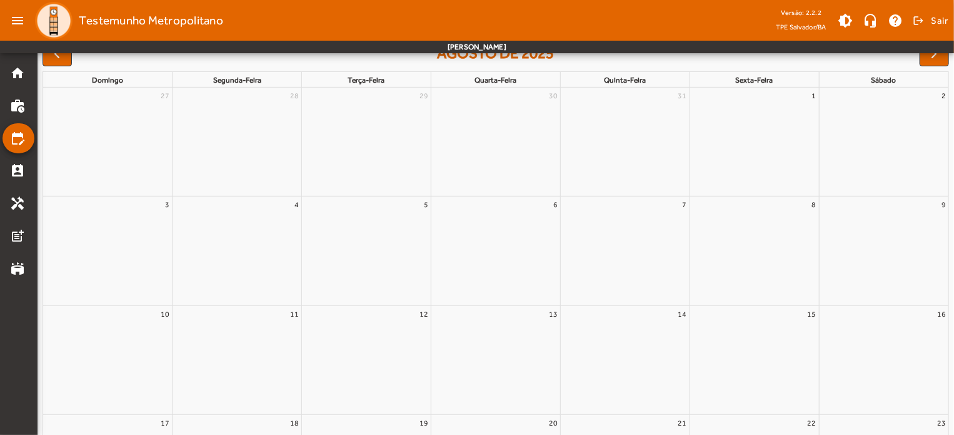
scroll to position [0, 0]
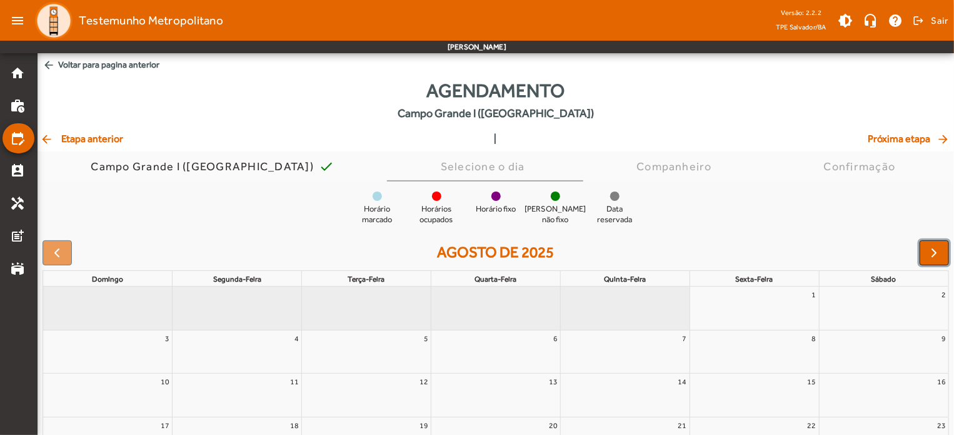
click at [923, 240] on button "button" at bounding box center [934, 252] width 29 height 25
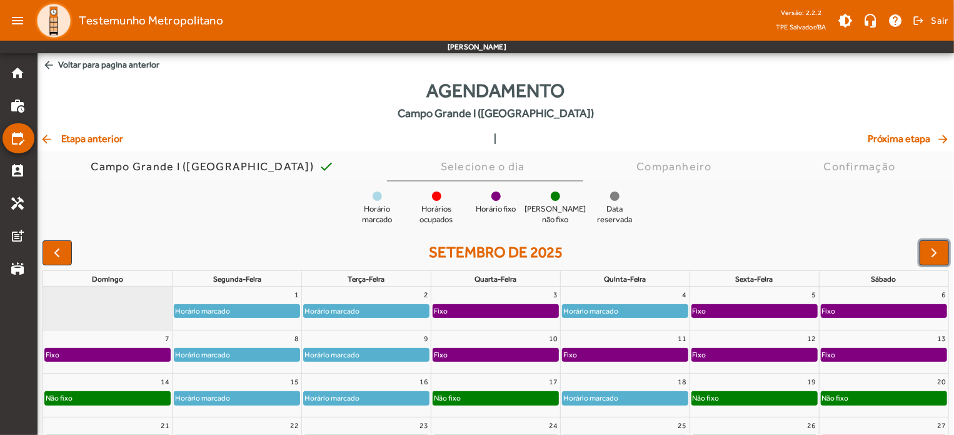
click at [221, 307] on div "Horário marcado" at bounding box center [202, 310] width 56 height 13
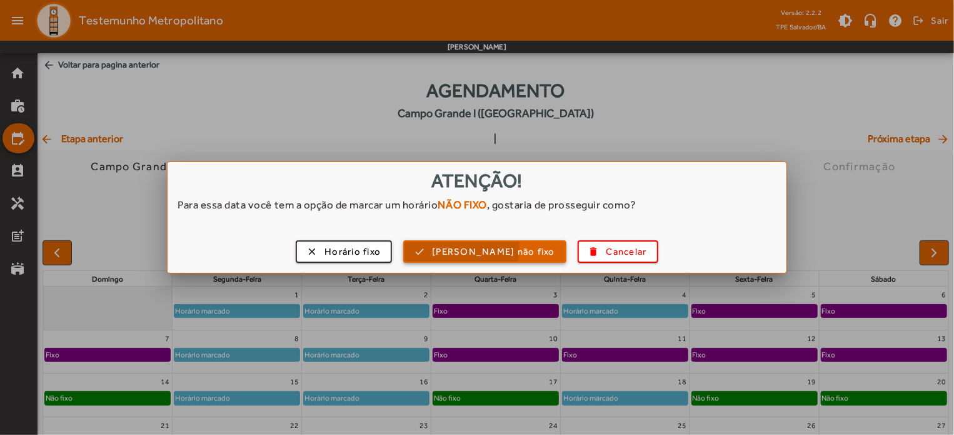
click at [438, 247] on span "button" at bounding box center [484, 251] width 161 height 30
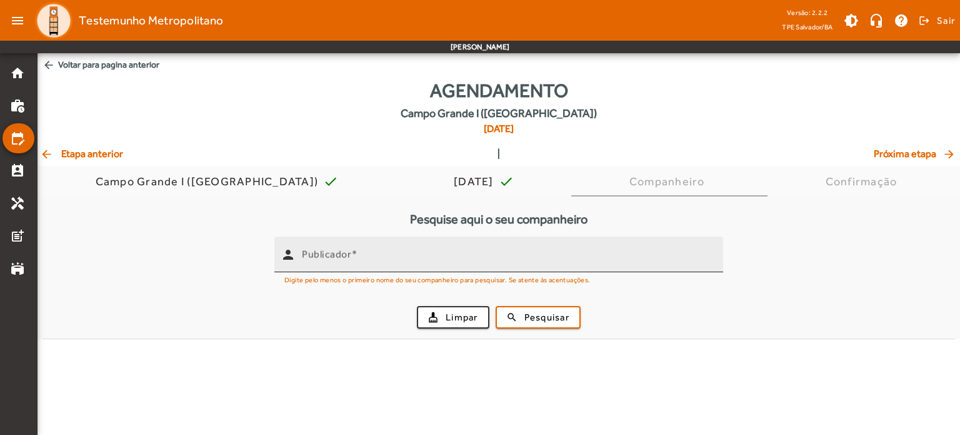
click at [396, 254] on input "Publicador" at bounding box center [507, 259] width 411 height 15
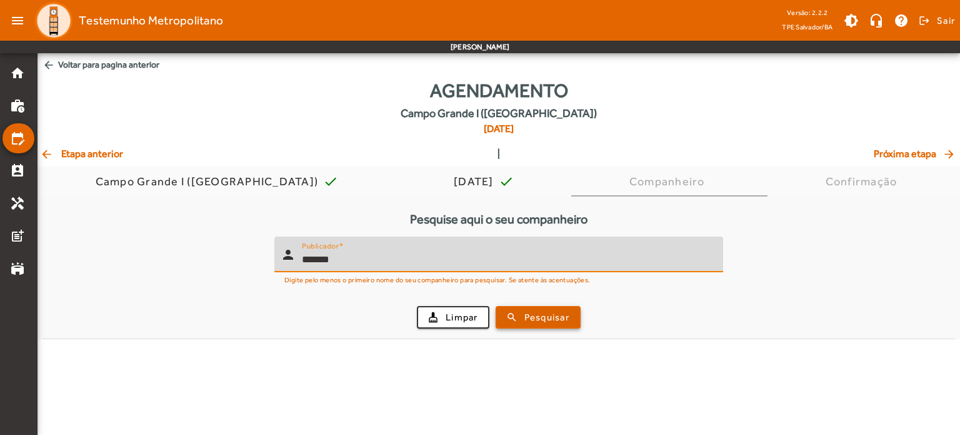
type input "*******"
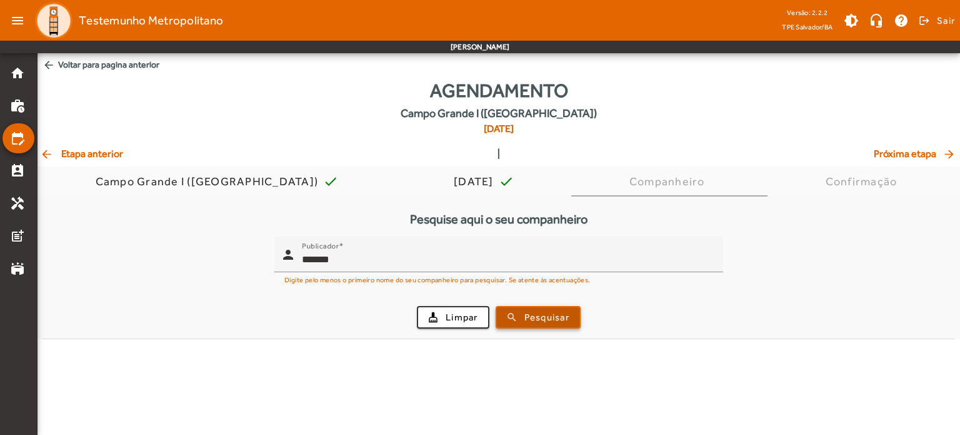
click at [528, 313] on span "Pesquisar" at bounding box center [547, 317] width 45 height 14
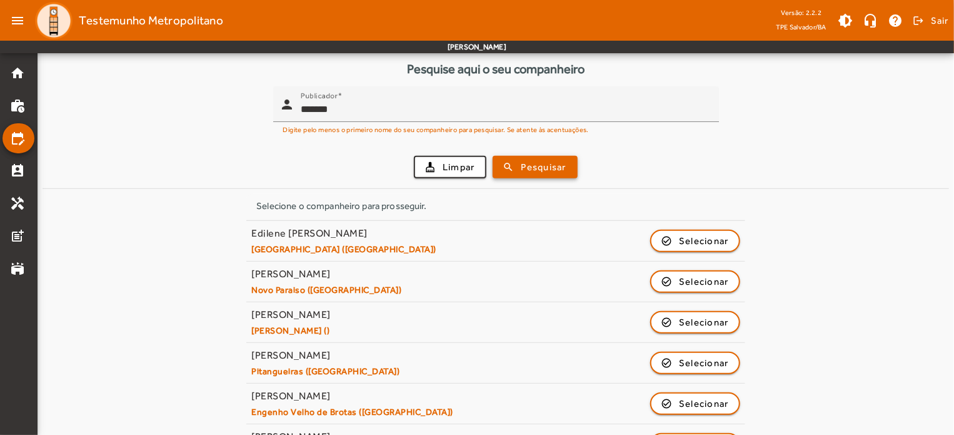
scroll to position [188, 0]
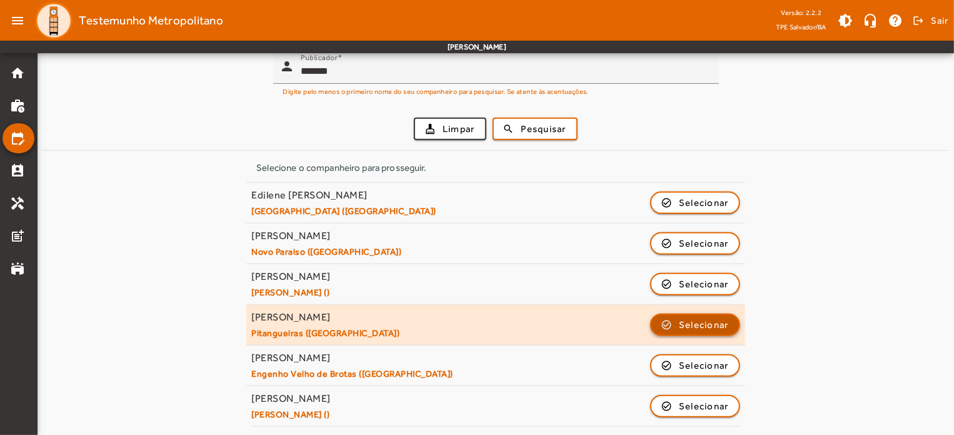
click at [724, 332] on span "button" at bounding box center [695, 324] width 88 height 30
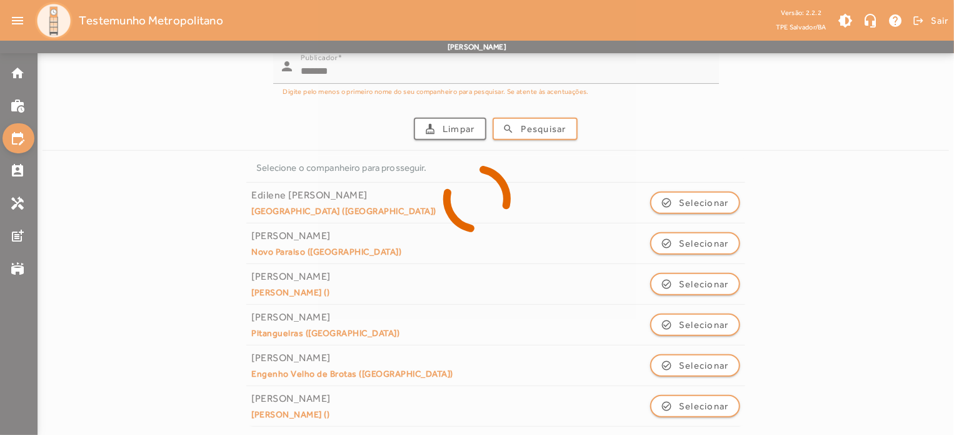
scroll to position [0, 0]
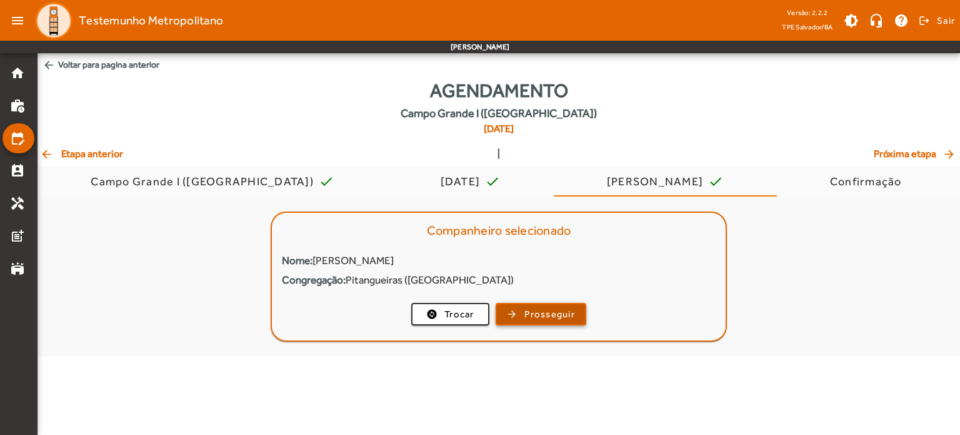
click at [541, 314] on span "Prosseguir" at bounding box center [550, 314] width 51 height 14
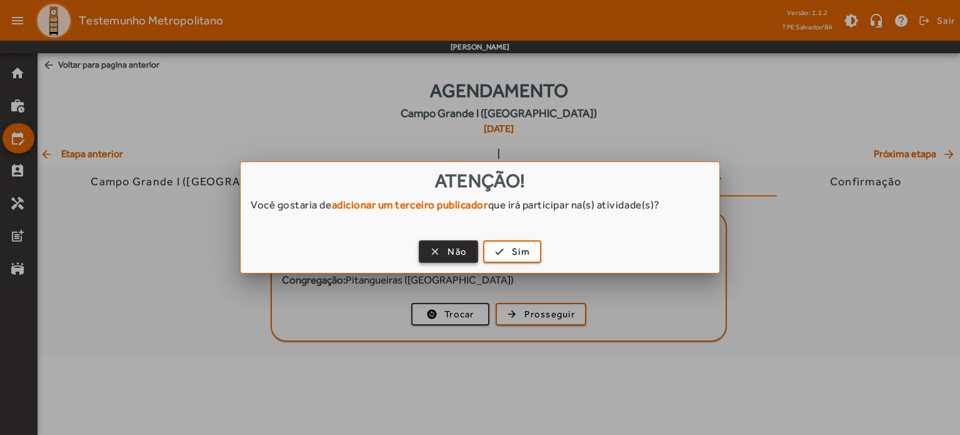
click at [447, 257] on span "button" at bounding box center [448, 251] width 57 height 30
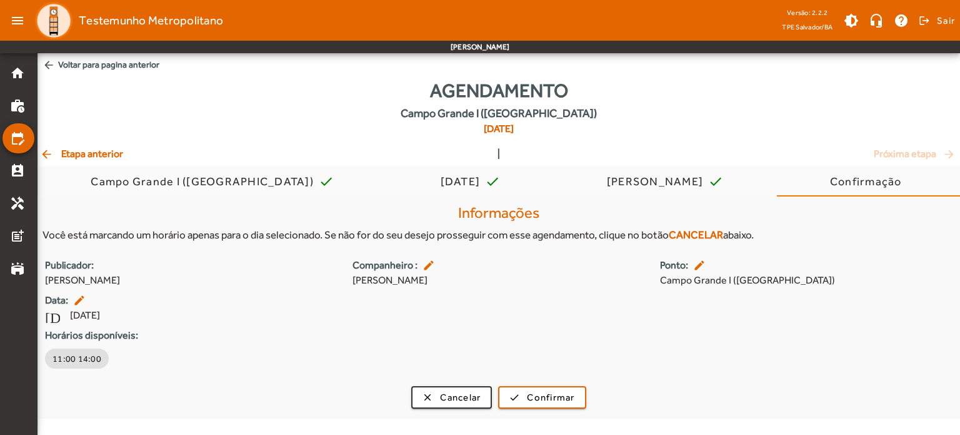
click at [54, 152] on mat-icon "arrow_back" at bounding box center [47, 154] width 15 height 13
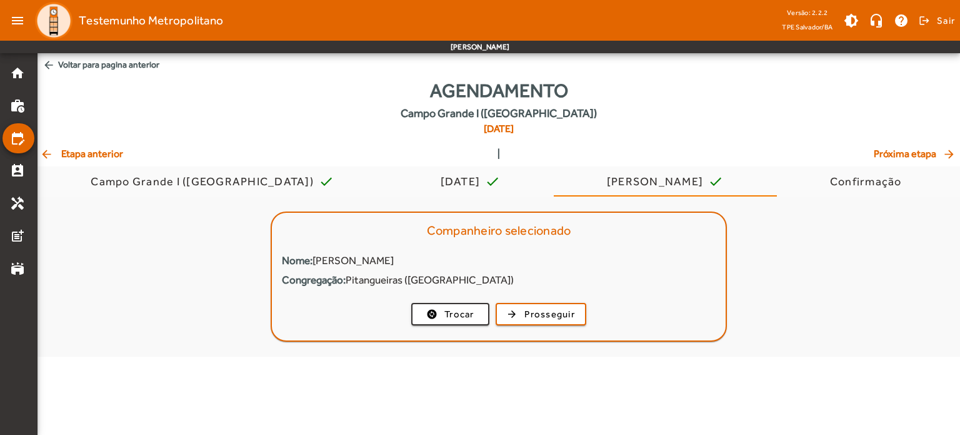
click at [54, 152] on mat-icon "arrow_back" at bounding box center [47, 154] width 15 height 13
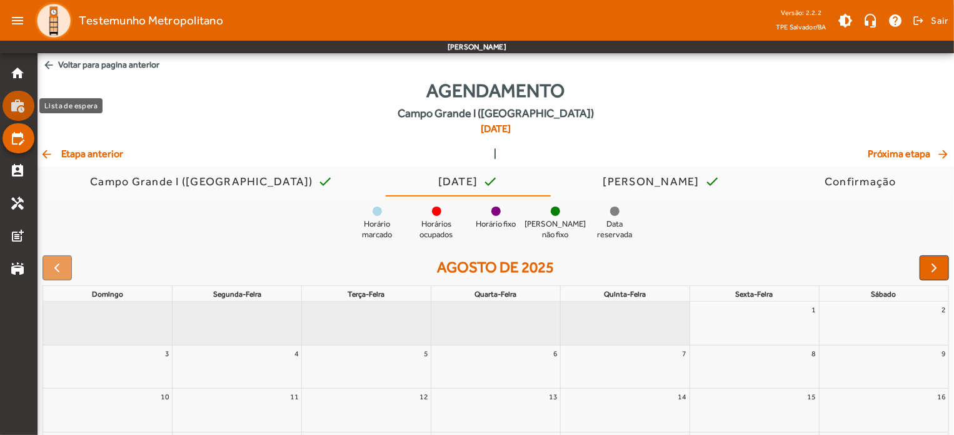
click at [21, 104] on mat-icon "work_history" at bounding box center [17, 105] width 15 height 15
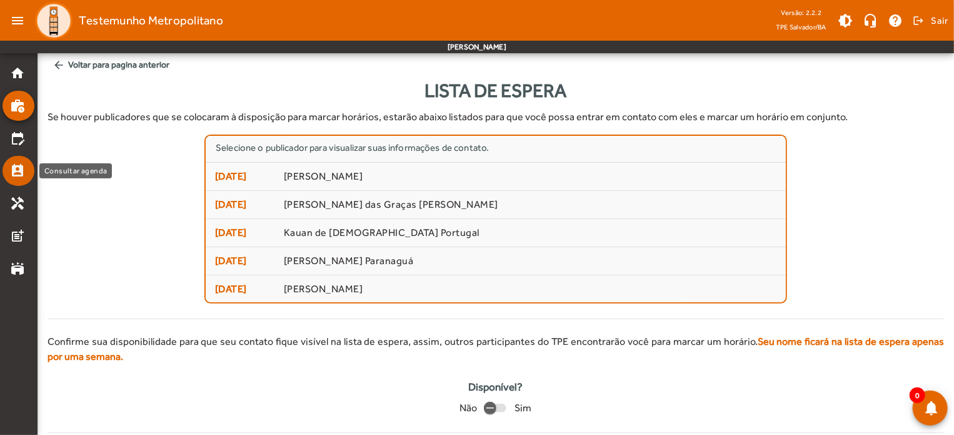
click at [20, 168] on mat-icon "perm_contact_calendar" at bounding box center [17, 170] width 15 height 15
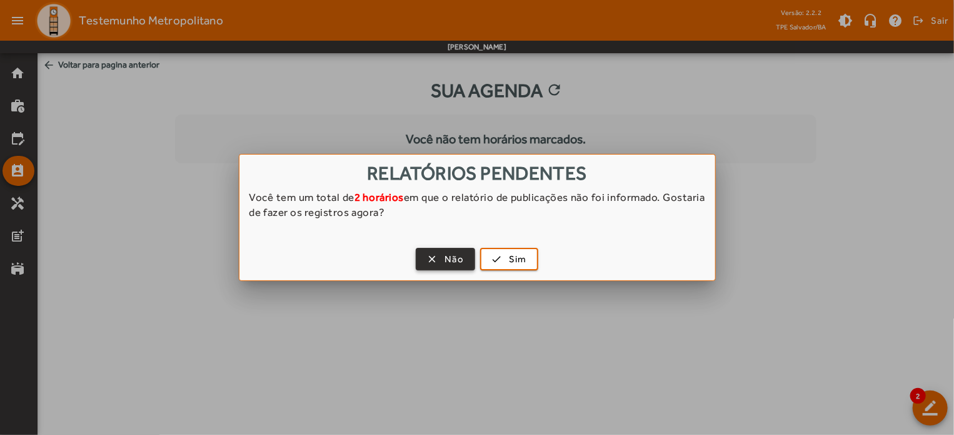
click at [458, 262] on span "Não" at bounding box center [454, 259] width 19 height 14
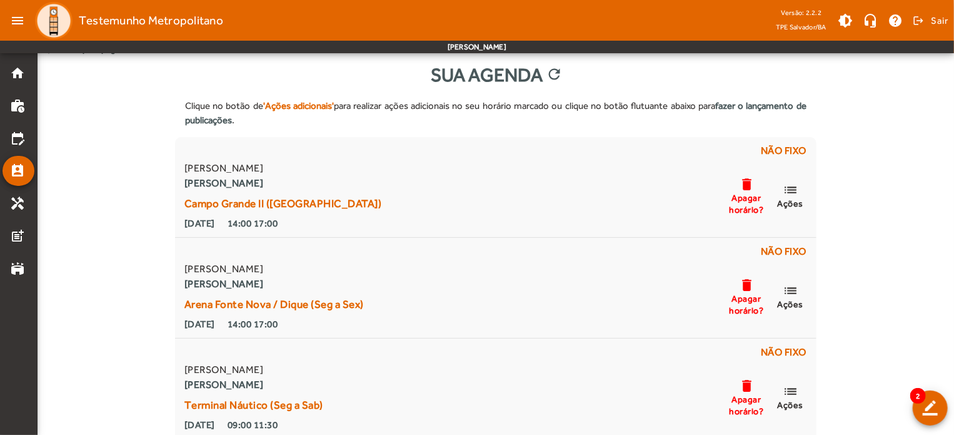
scroll to position [64, 0]
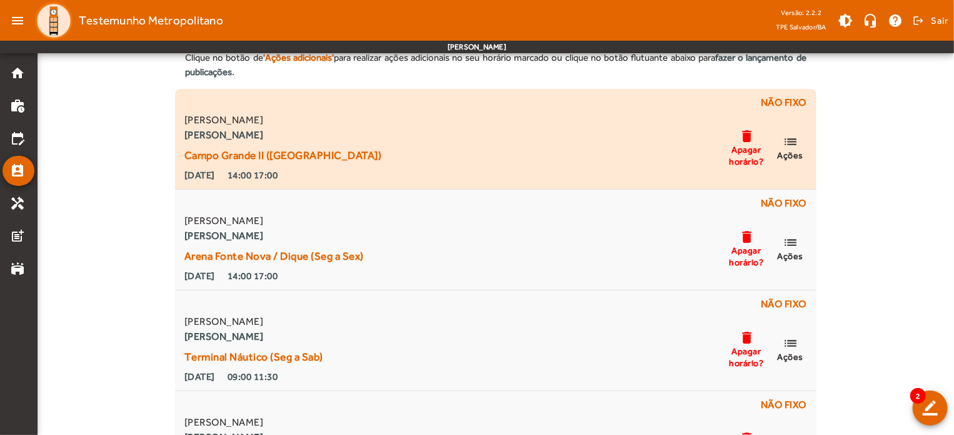
click at [790, 141] on mat-icon "list" at bounding box center [790, 142] width 15 height 16
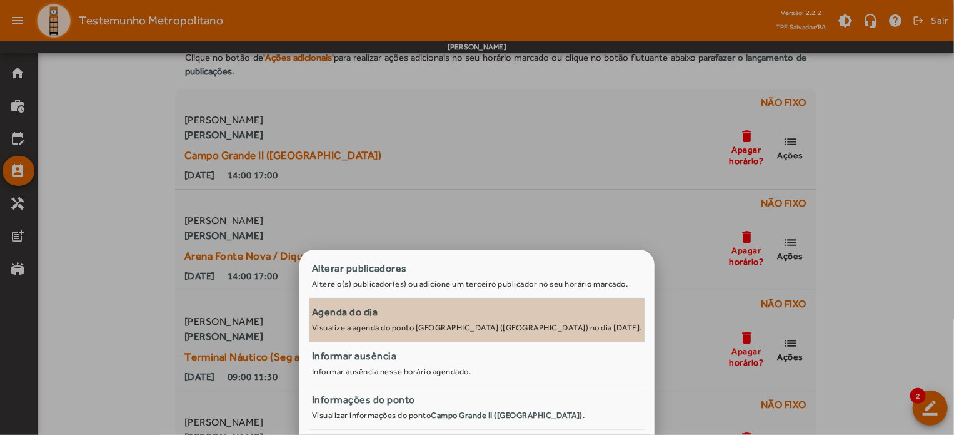
click at [494, 326] on small "Visualize a agenda do ponto [GEOGRAPHIC_DATA] ([GEOGRAPHIC_DATA]) no dia [DATE]." at bounding box center [477, 327] width 330 height 9
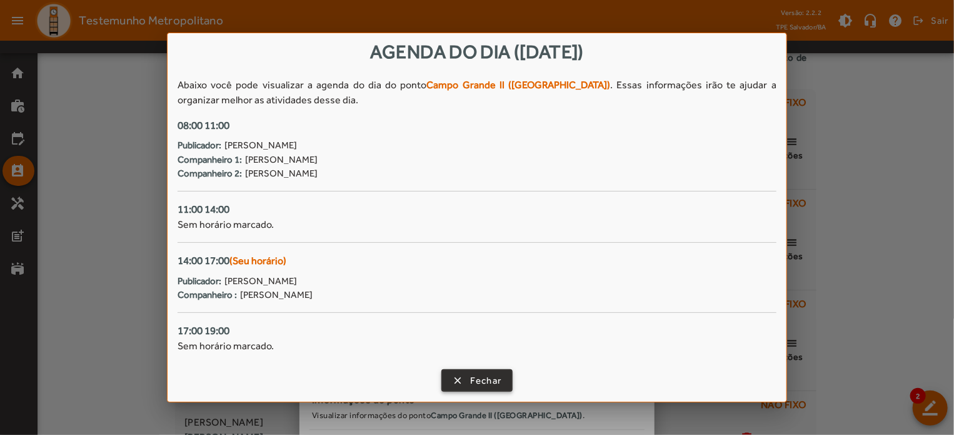
click at [492, 379] on span "Fechar" at bounding box center [486, 380] width 32 height 14
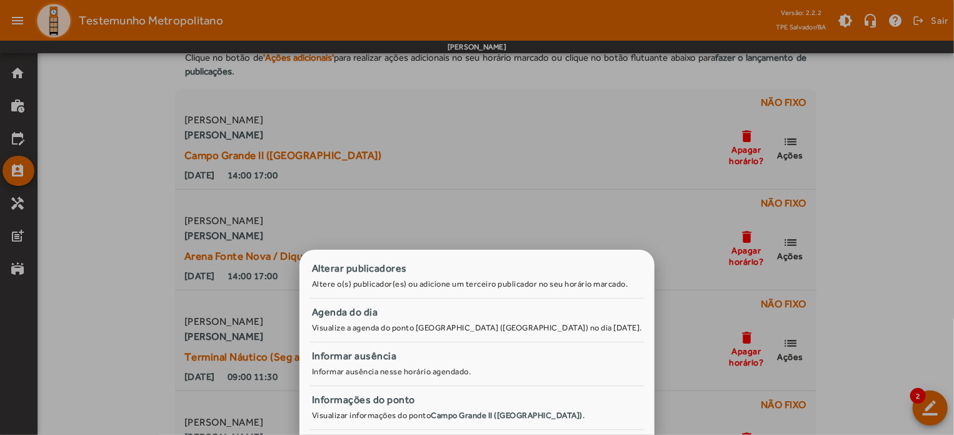
click at [929, 196] on div at bounding box center [477, 217] width 954 height 435
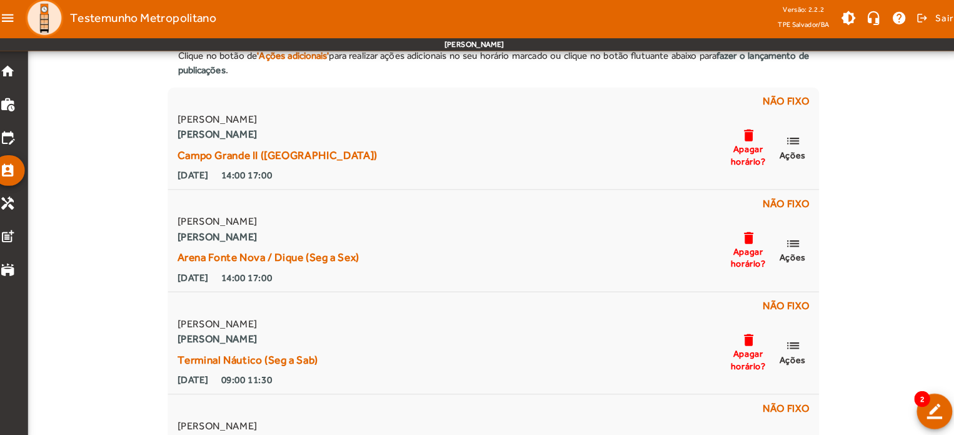
scroll to position [64, 0]
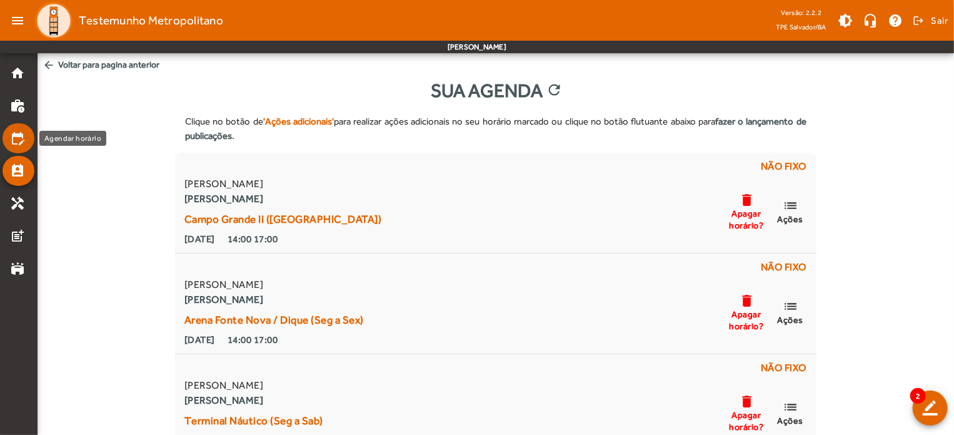
click at [24, 133] on mat-icon "edit_calendar" at bounding box center [17, 138] width 15 height 15
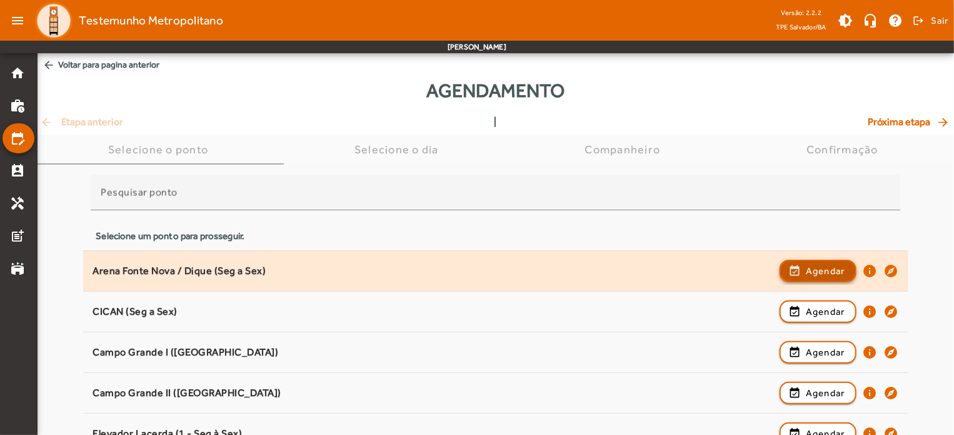
click at [806, 266] on span "Agendar" at bounding box center [825, 270] width 39 height 15
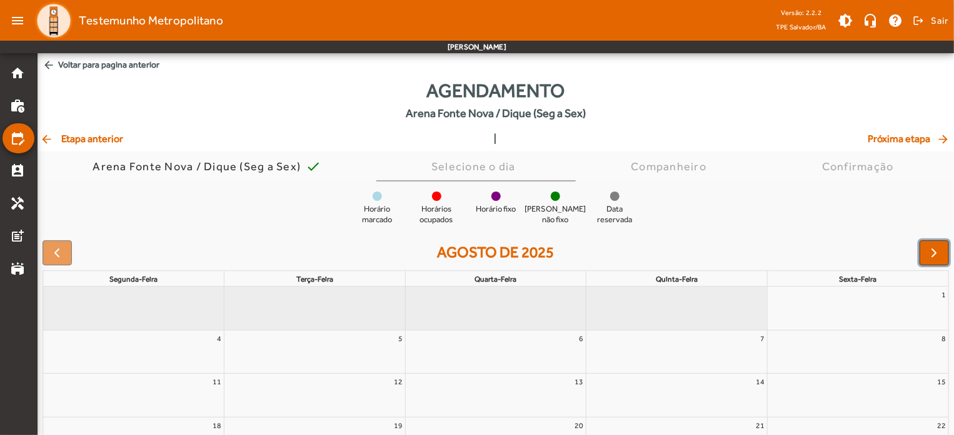
click at [938, 247] on span "button" at bounding box center [934, 252] width 15 height 15
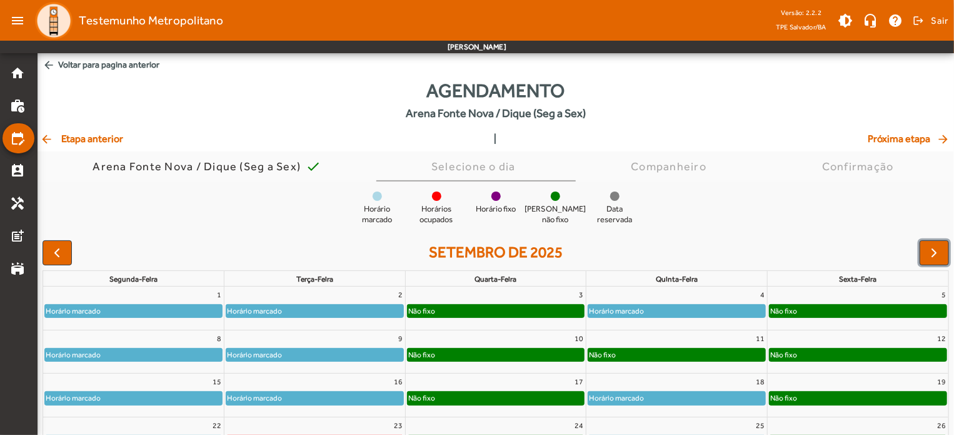
click at [154, 314] on div "Horário marcado" at bounding box center [133, 310] width 177 height 13
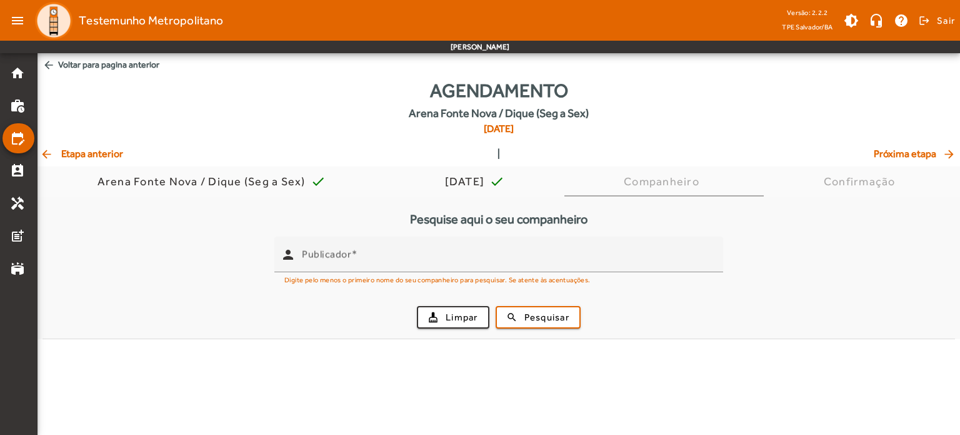
click at [154, 311] on div "cleaning_services Limpar search Pesquisar" at bounding box center [499, 317] width 898 height 43
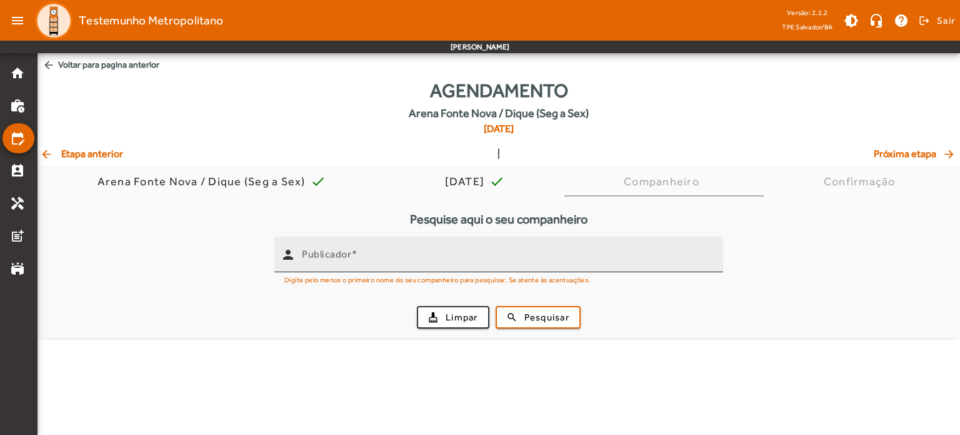
click at [318, 253] on mat-label "Publicador" at bounding box center [326, 254] width 49 height 12
click at [318, 253] on input "Publicador" at bounding box center [507, 259] width 411 height 15
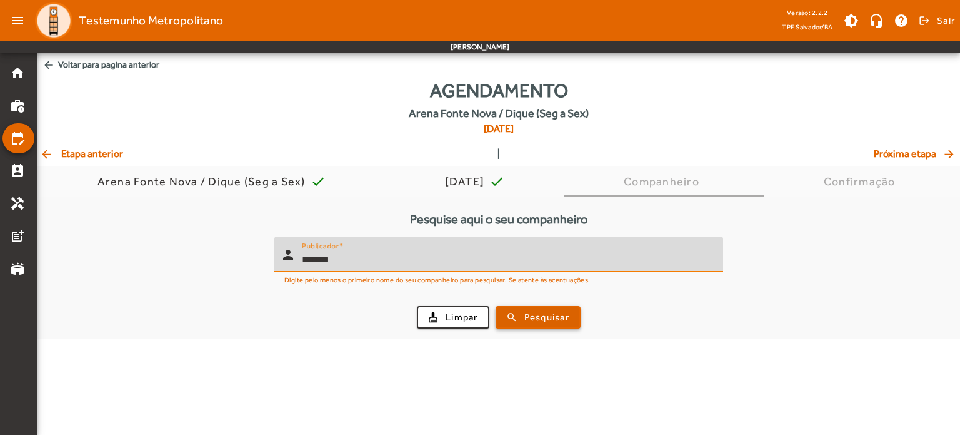
type input "*******"
click at [510, 307] on span "submit" at bounding box center [538, 317] width 83 height 30
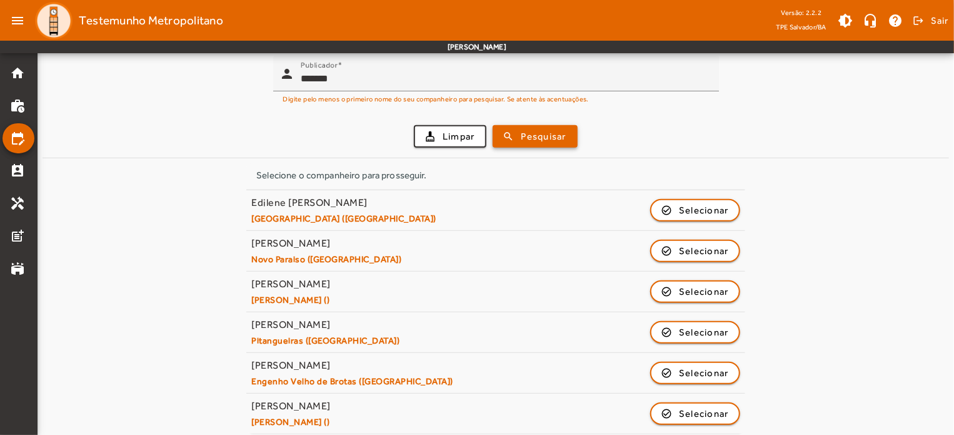
scroll to position [188, 0]
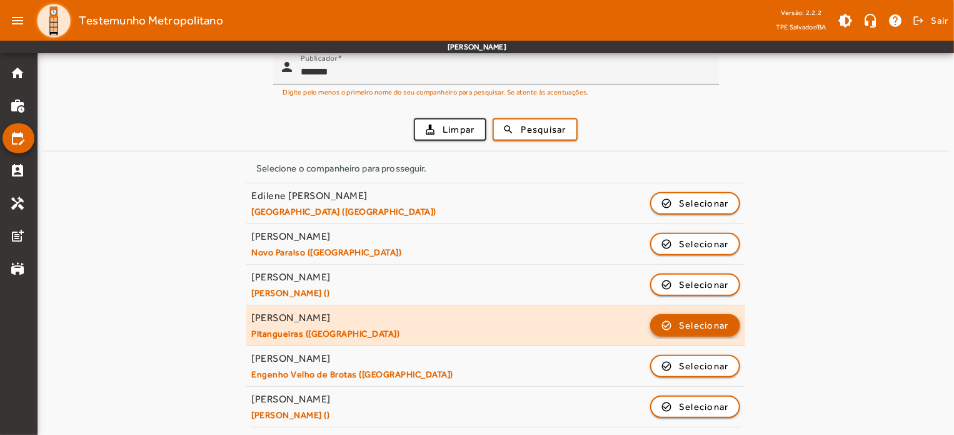
click at [668, 327] on span "button" at bounding box center [695, 325] width 88 height 30
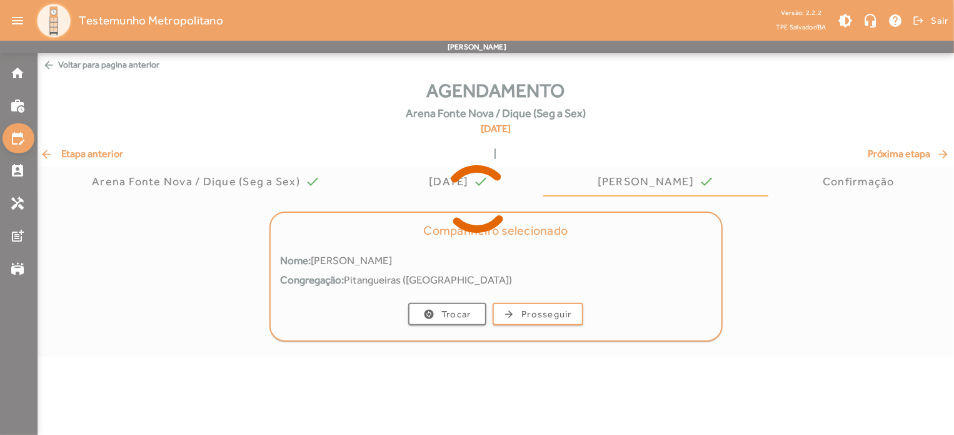
scroll to position [0, 0]
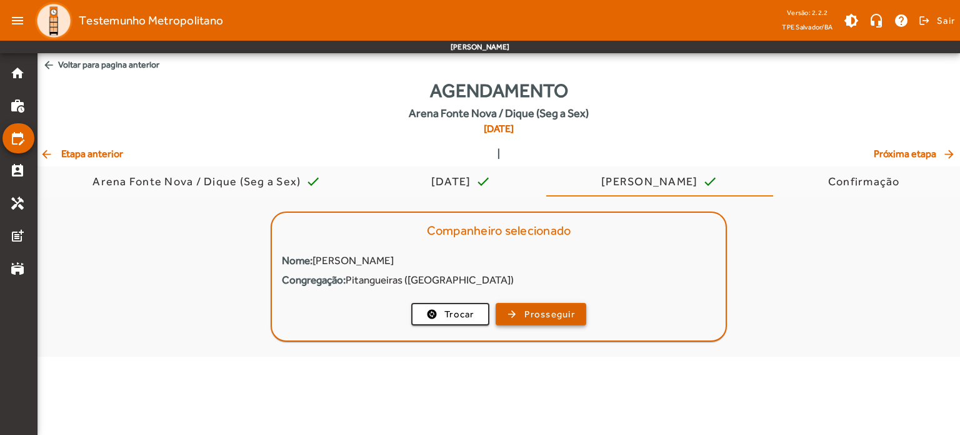
click at [532, 311] on span "Prosseguir" at bounding box center [550, 314] width 51 height 14
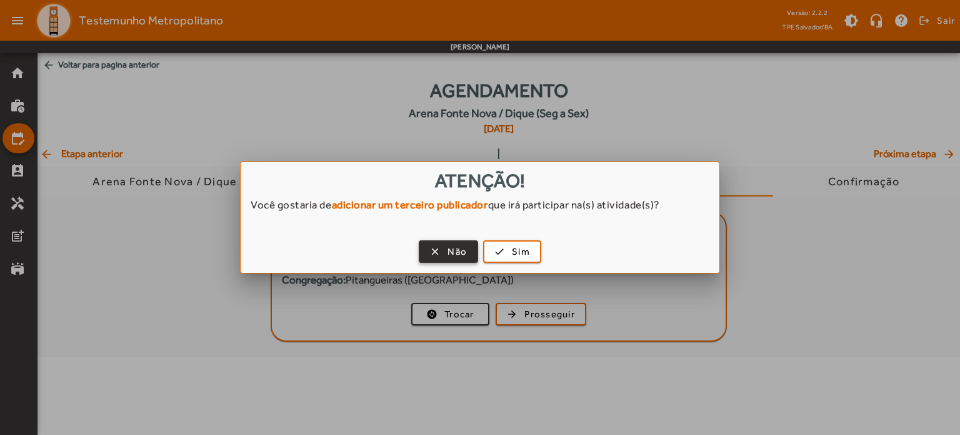
click at [457, 255] on span "Não" at bounding box center [457, 251] width 19 height 14
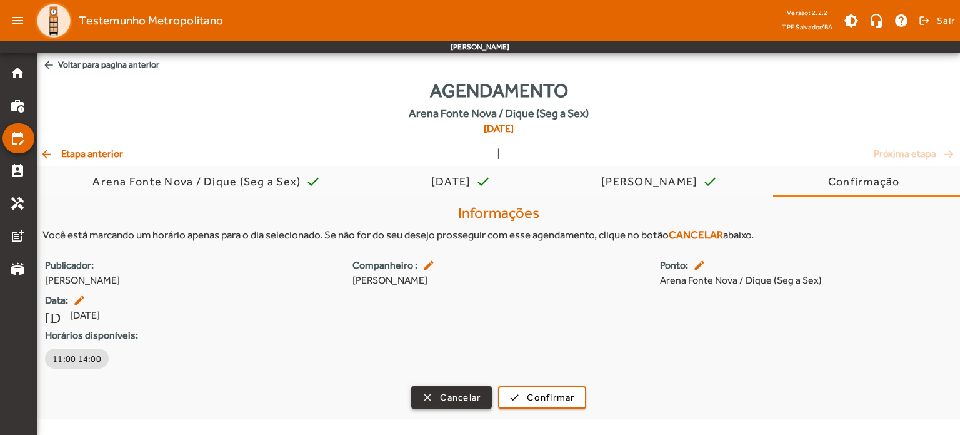
click at [478, 396] on span "Cancelar" at bounding box center [460, 397] width 41 height 14
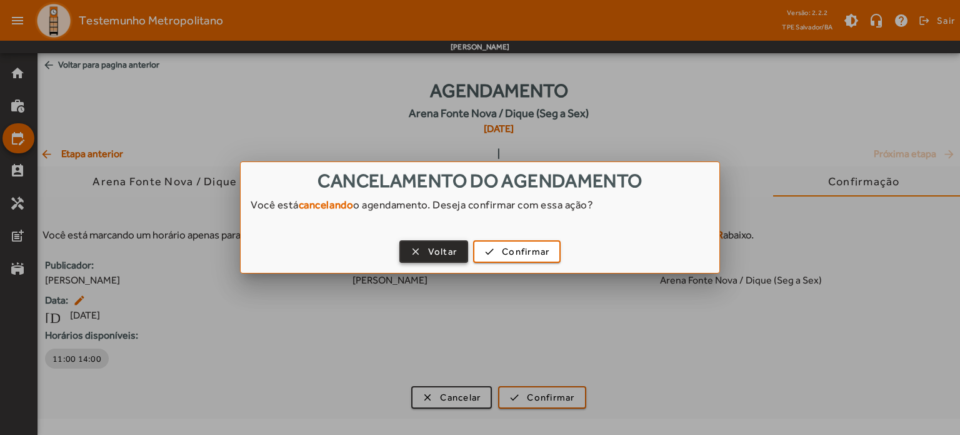
click at [456, 252] on span "Voltar" at bounding box center [442, 251] width 29 height 14
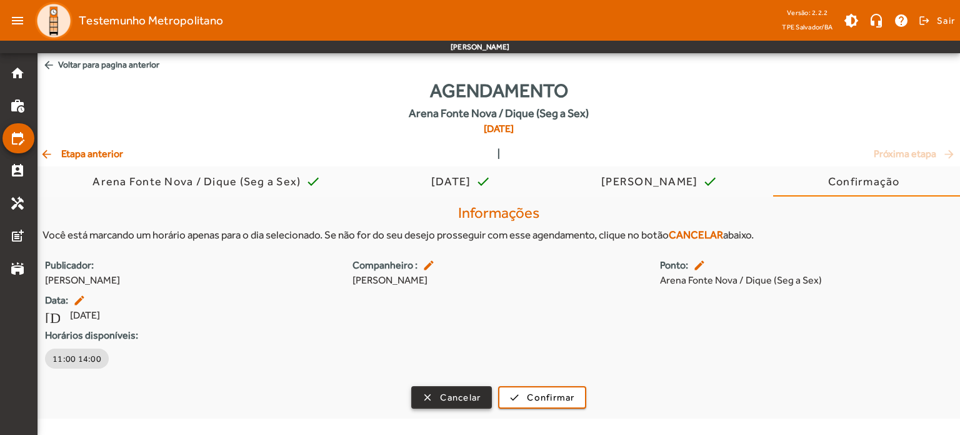
click at [463, 399] on span "Cancelar" at bounding box center [460, 397] width 41 height 14
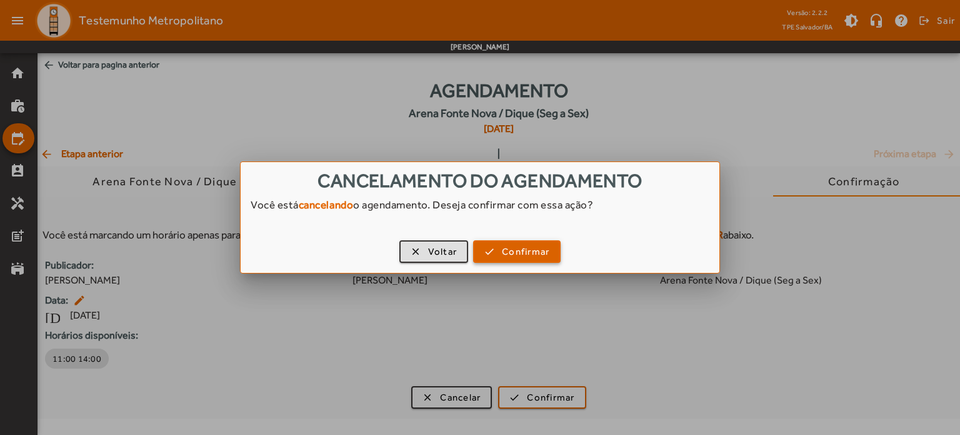
click at [521, 257] on span "Confirmar" at bounding box center [526, 251] width 48 height 14
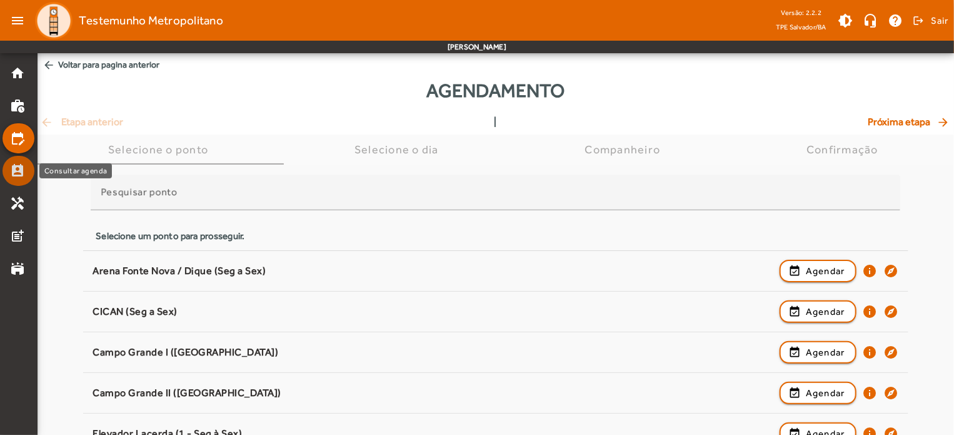
click at [24, 172] on mat-icon "perm_contact_calendar" at bounding box center [17, 170] width 15 height 15
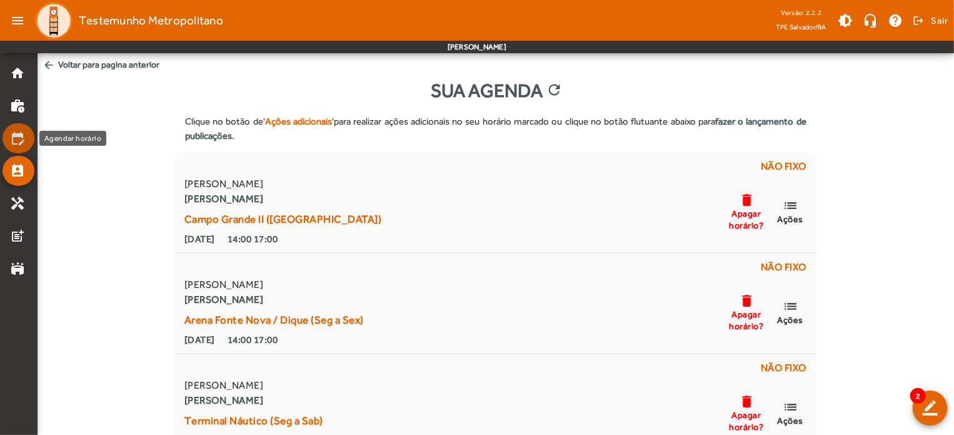
click at [20, 142] on mat-icon "edit_calendar" at bounding box center [17, 138] width 15 height 15
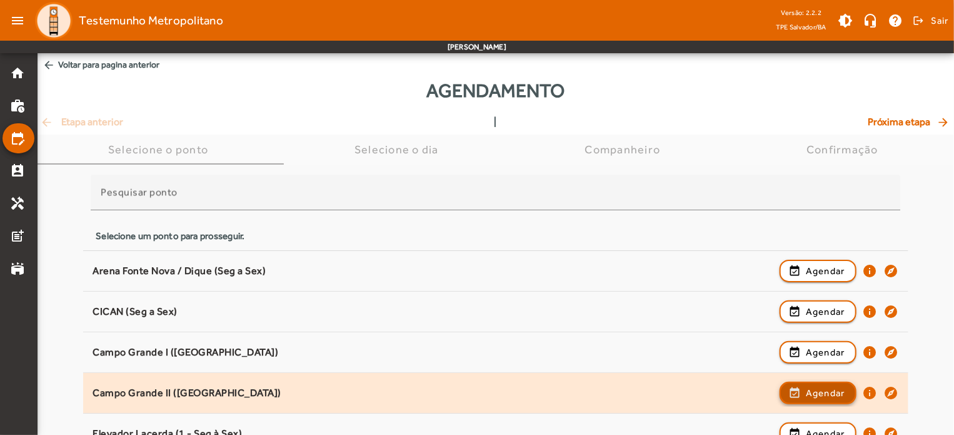
click at [843, 395] on span "Agendar" at bounding box center [825, 392] width 39 height 15
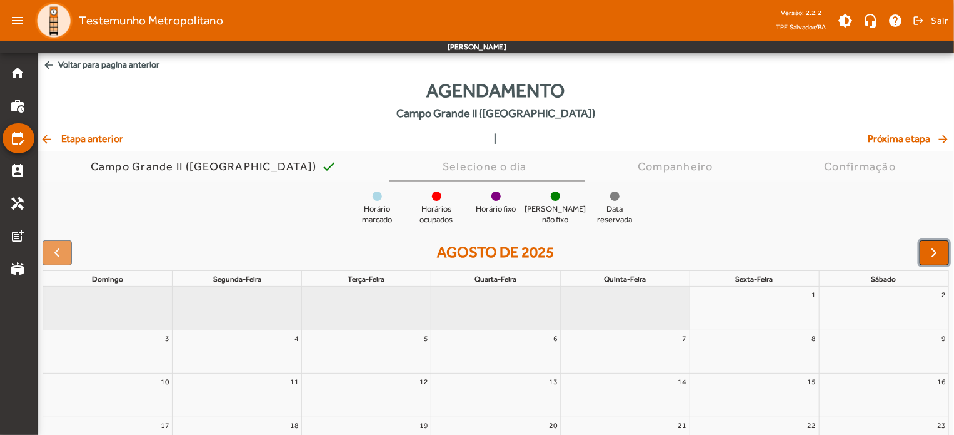
click at [938, 257] on span "button" at bounding box center [934, 252] width 15 height 15
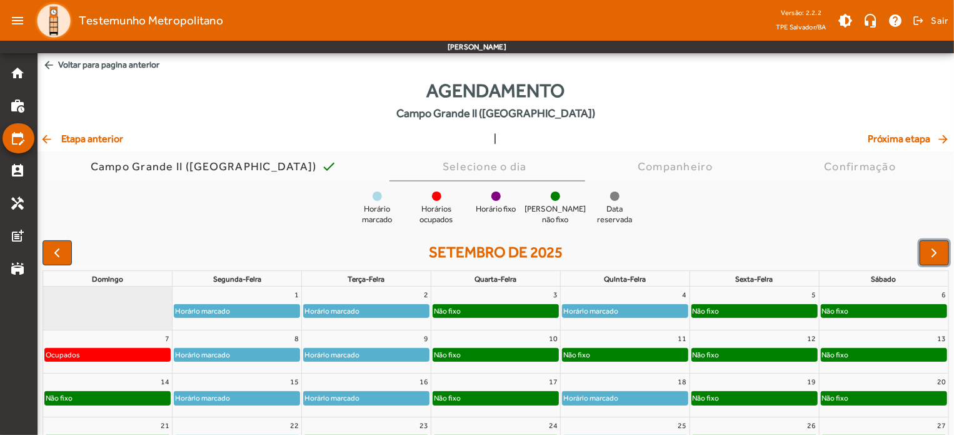
click at [248, 313] on div "Horário marcado" at bounding box center [236, 310] width 125 height 13
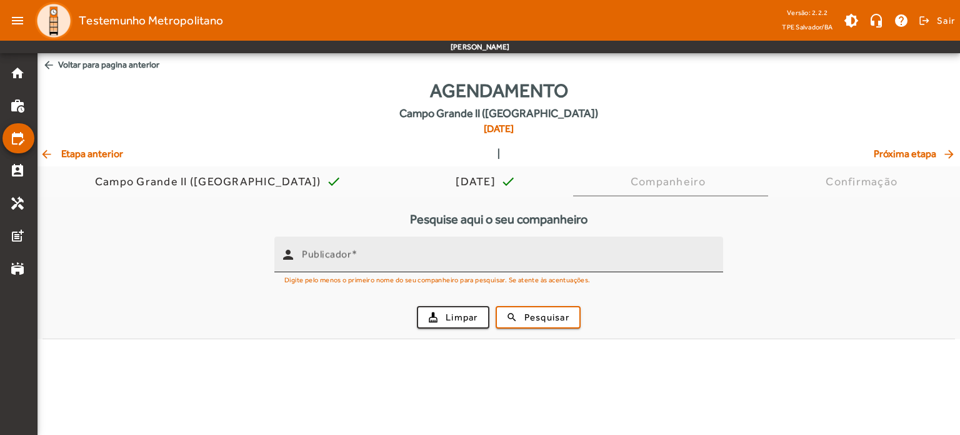
click at [333, 249] on mat-label "Publicador" at bounding box center [326, 254] width 49 height 12
click at [333, 252] on input "Publicador" at bounding box center [507, 259] width 411 height 15
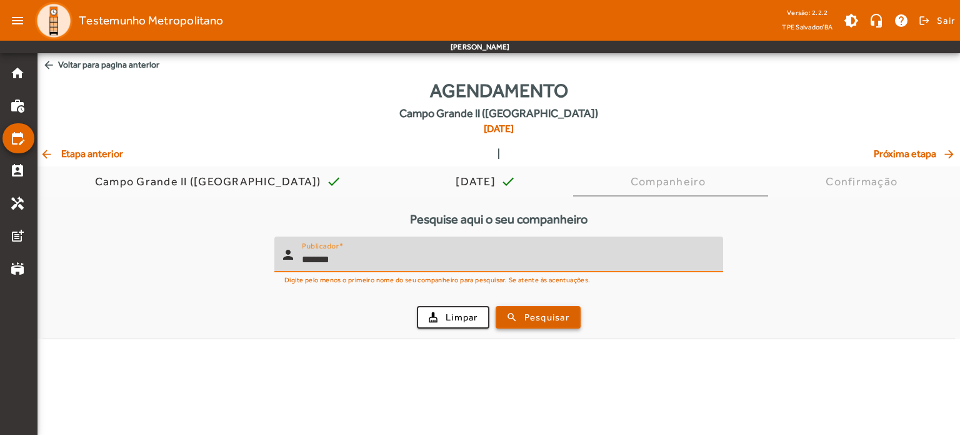
type input "*******"
click at [533, 317] on span "Pesquisar" at bounding box center [547, 317] width 45 height 14
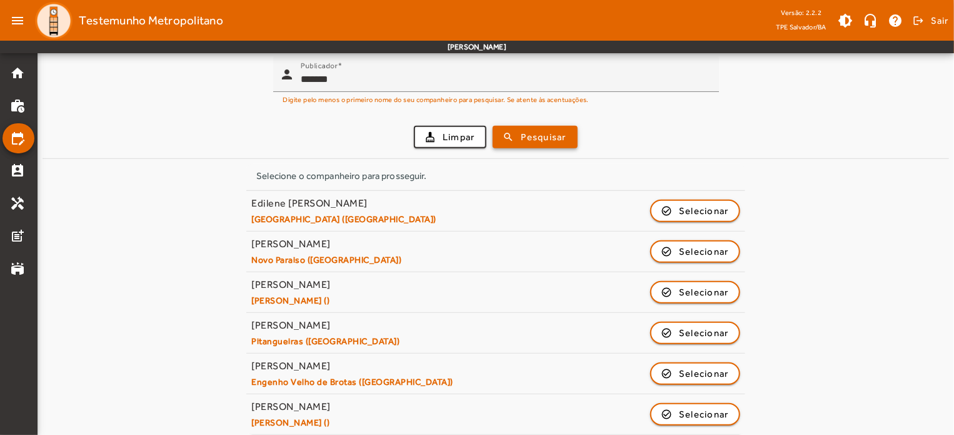
scroll to position [188, 0]
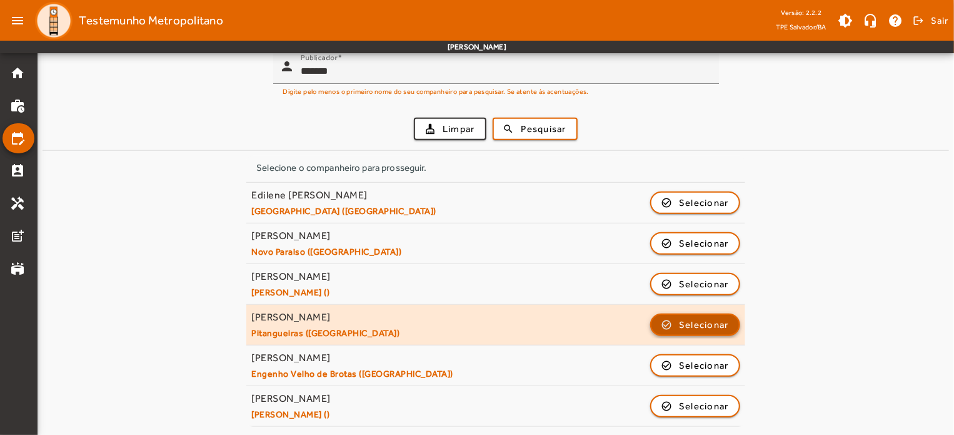
click at [712, 324] on span "Selecionar" at bounding box center [704, 324] width 50 height 15
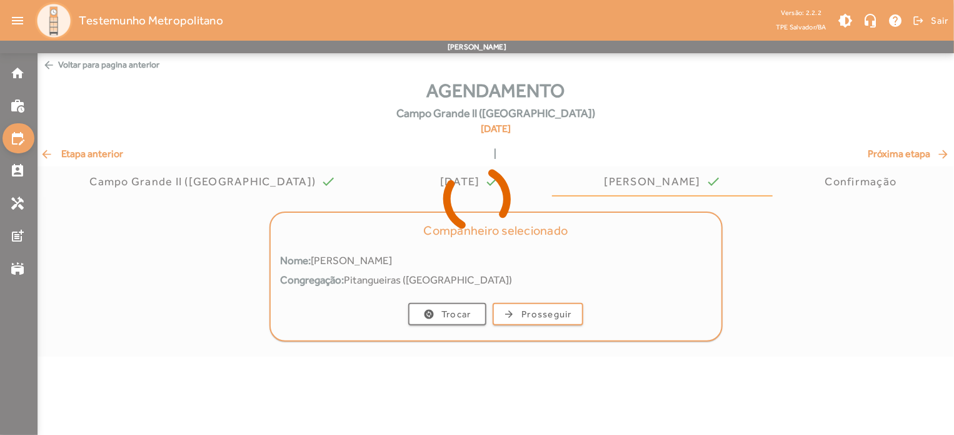
scroll to position [0, 0]
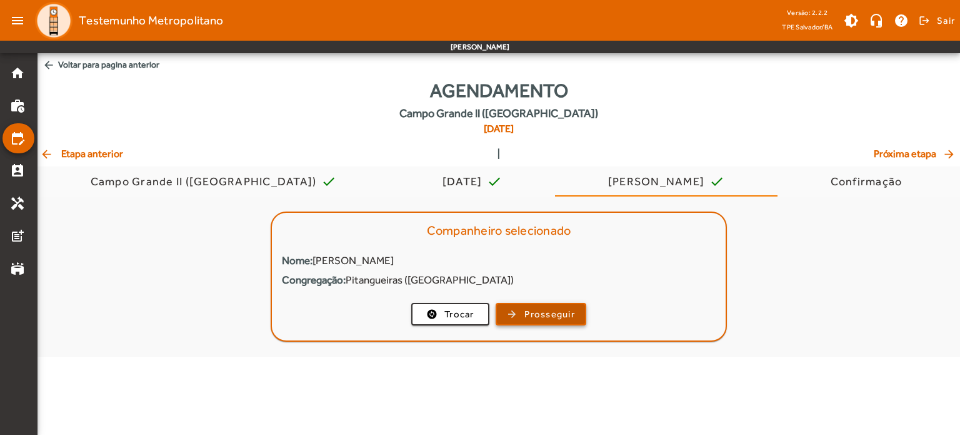
click at [545, 308] on span "Prosseguir" at bounding box center [550, 314] width 51 height 14
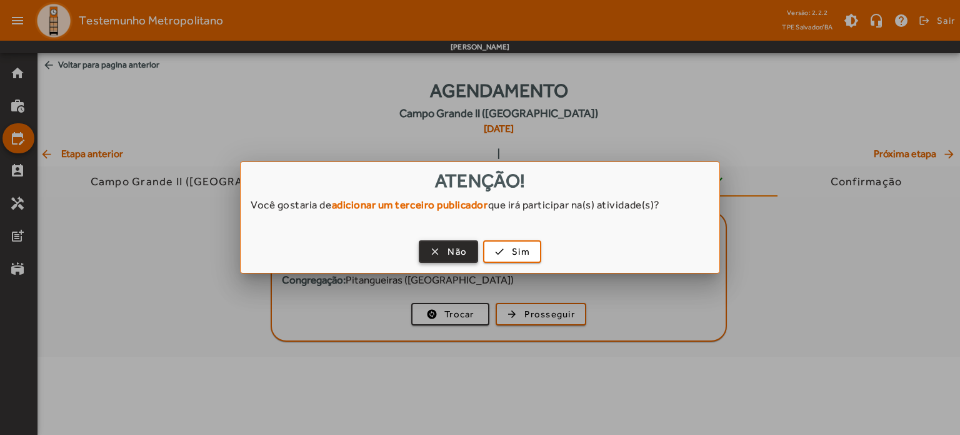
click at [458, 251] on span "Não" at bounding box center [457, 251] width 19 height 14
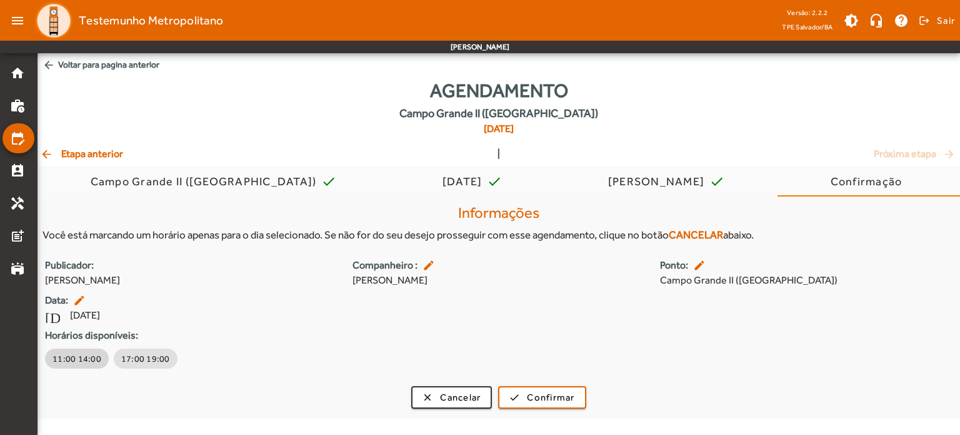
click at [93, 359] on span "11:00 14:00" at bounding box center [77, 358] width 49 height 13
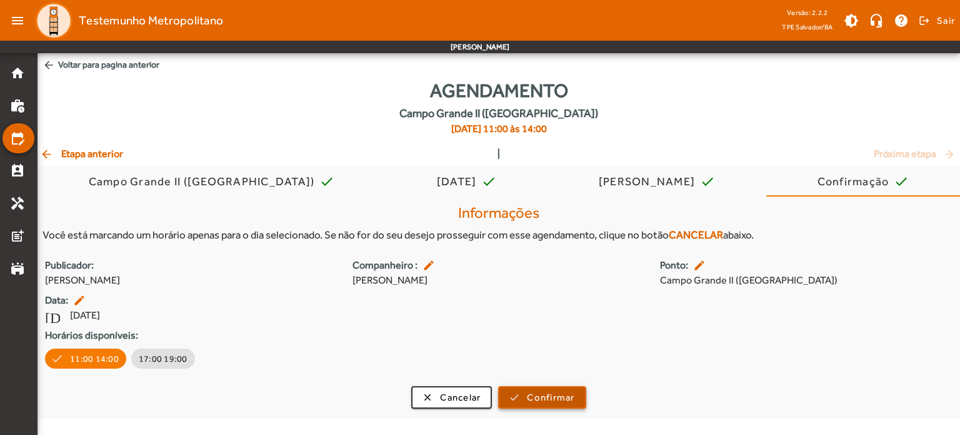
click at [552, 399] on span "Confirmar" at bounding box center [551, 397] width 48 height 14
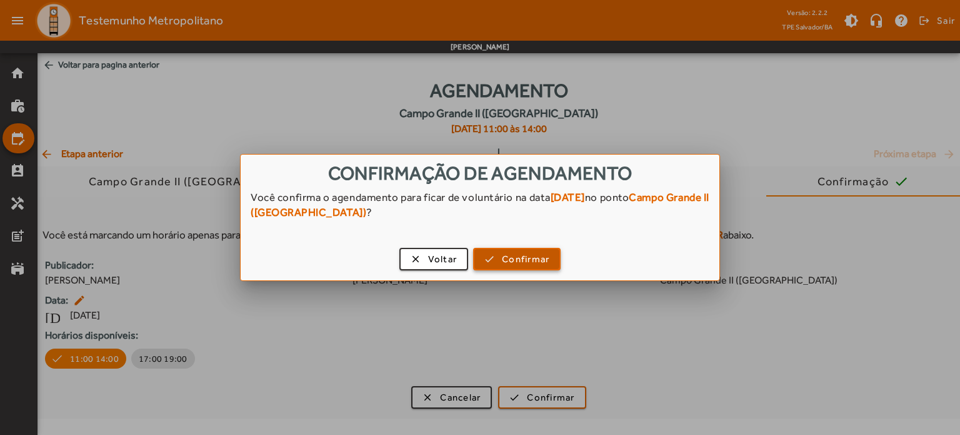
click at [510, 262] on span "Confirmar" at bounding box center [526, 259] width 48 height 14
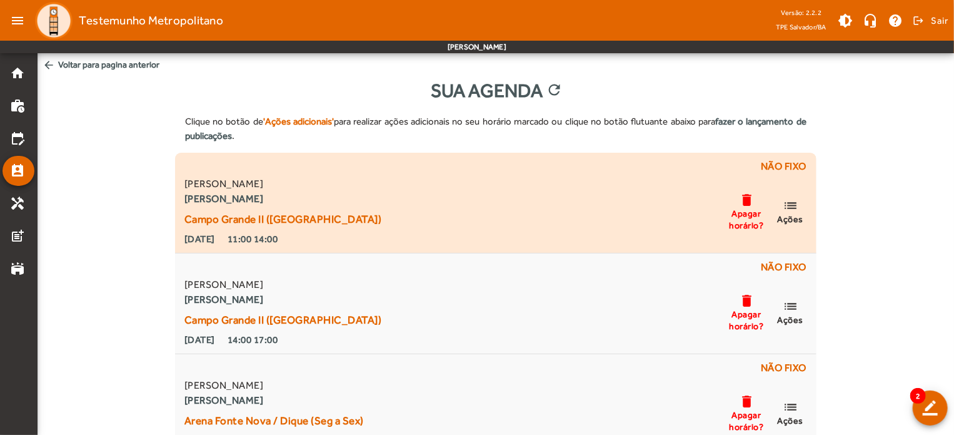
click at [796, 209] on mat-icon "list" at bounding box center [790, 206] width 15 height 16
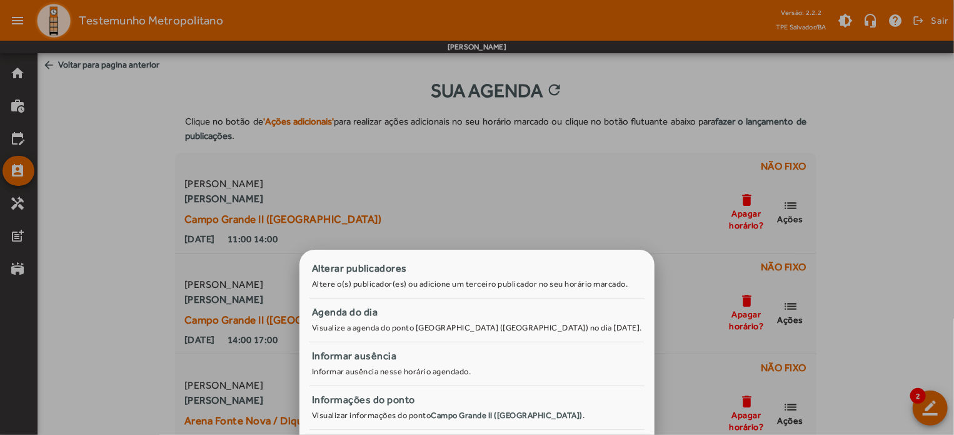
click at [898, 157] on div at bounding box center [477, 217] width 954 height 435
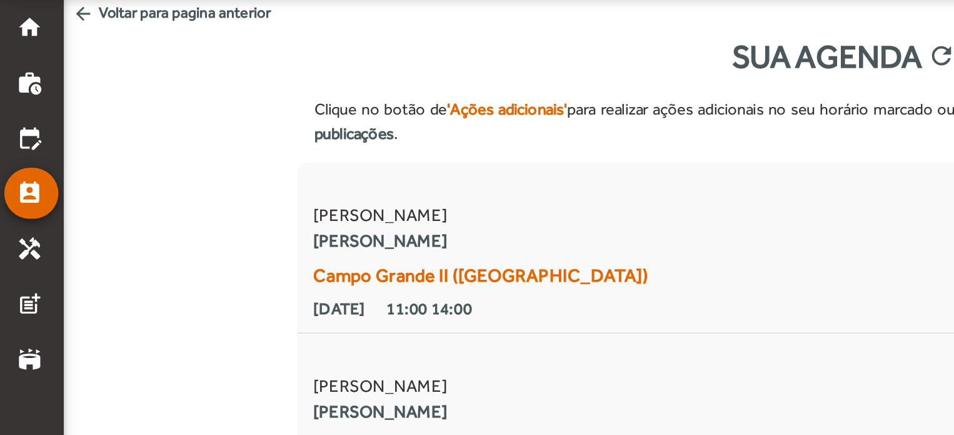
drag, startPoint x: 123, startPoint y: 177, endPoint x: 66, endPoint y: 151, distance: 63.0
drag, startPoint x: 101, startPoint y: 143, endPoint x: 99, endPoint y: 127, distance: 16.4
drag, startPoint x: 460, startPoint y: 105, endPoint x: 351, endPoint y: 103, distance: 108.2
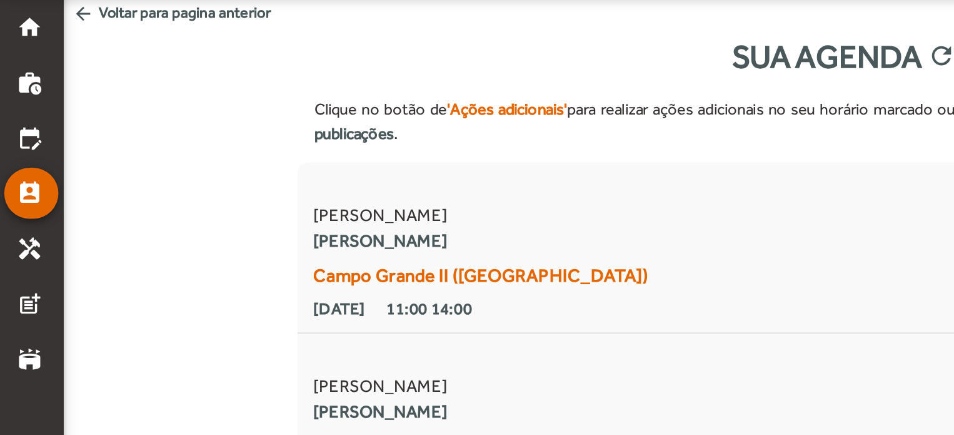
click at [351, 103] on div "Sua Agenda refresh" at bounding box center [496, 90] width 917 height 28
drag, startPoint x: 117, startPoint y: 168, endPoint x: 98, endPoint y: 149, distance: 27.0
drag, startPoint x: 519, startPoint y: 128, endPoint x: 399, endPoint y: 138, distance: 119.8
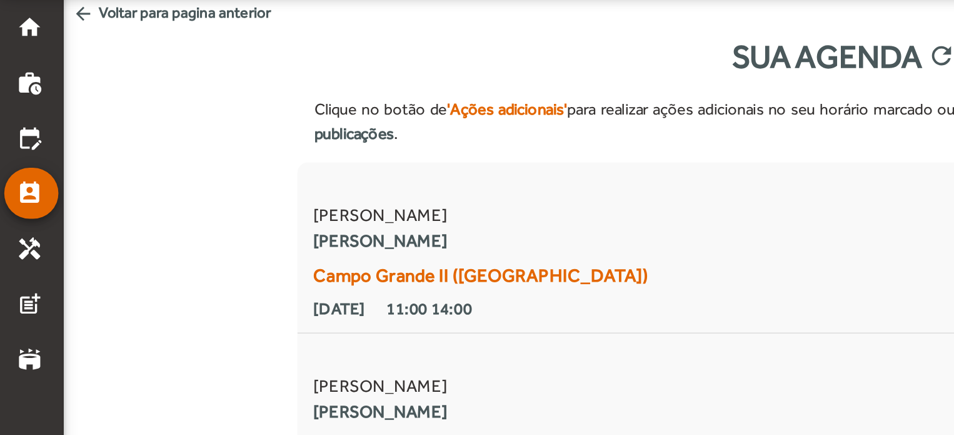
click at [399, 138] on div "Clique no botão de 'Ações adicionais' para realizar ações adicionais no seu hor…" at bounding box center [495, 128] width 641 height 48
click at [386, 131] on div "Clique no botão de 'Ações adicionais' para realizar ações adicionais no seu hor…" at bounding box center [495, 128] width 641 height 48
click at [420, 113] on div "Clique no botão de 'Ações adicionais' para realizar ações adicionais no seu hor…" at bounding box center [495, 128] width 641 height 48
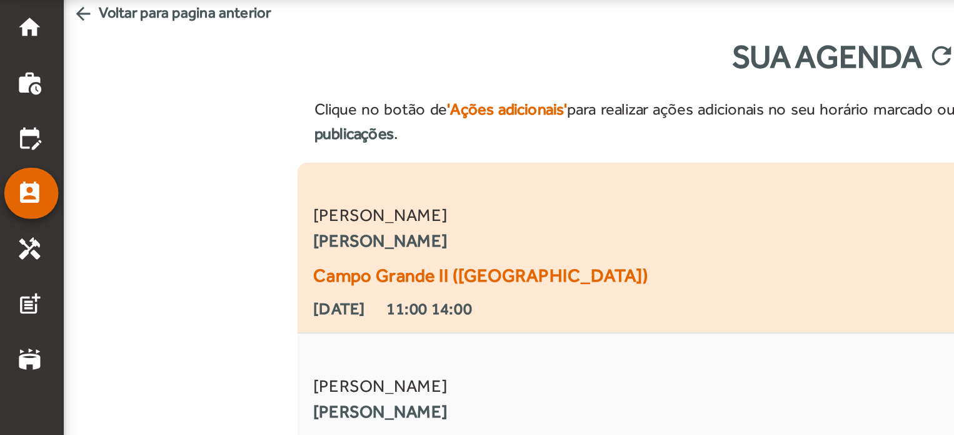
drag, startPoint x: 557, startPoint y: 58, endPoint x: 399, endPoint y: 174, distance: 196.3
click at [399, 174] on div "Não fixo" at bounding box center [495, 168] width 627 height 18
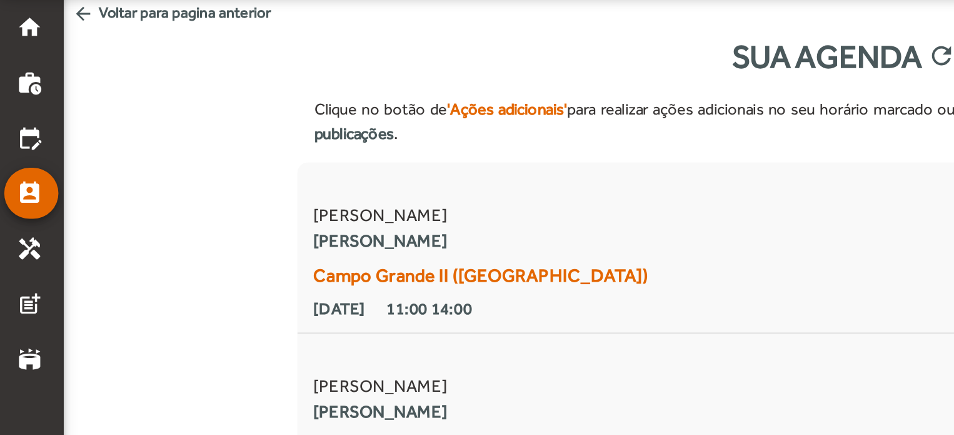
drag, startPoint x: 158, startPoint y: 153, endPoint x: 34, endPoint y: 184, distance: 127.5
click at [107, 99] on div "Sua Agenda refresh" at bounding box center [496, 90] width 917 height 28
click at [56, 68] on span "arrow_back Voltar para pagina anterior" at bounding box center [496, 64] width 917 height 23
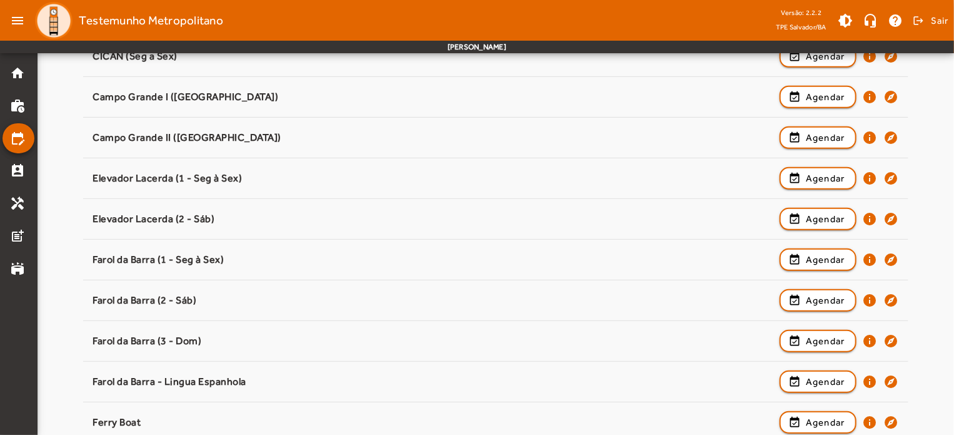
scroll to position [258, 0]
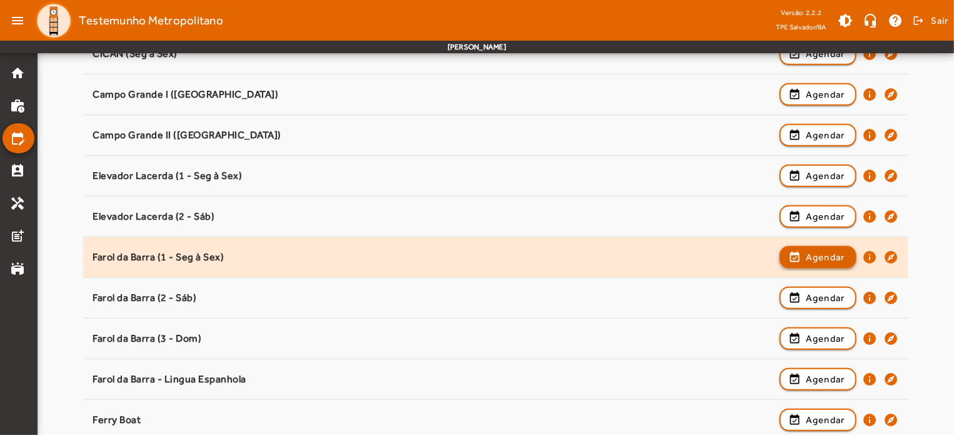
click at [831, 255] on span "Agendar" at bounding box center [825, 256] width 39 height 15
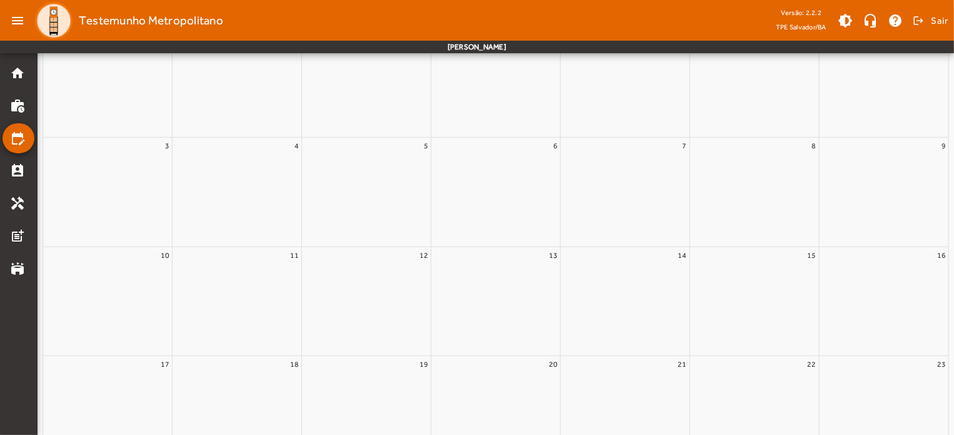
scroll to position [0, 0]
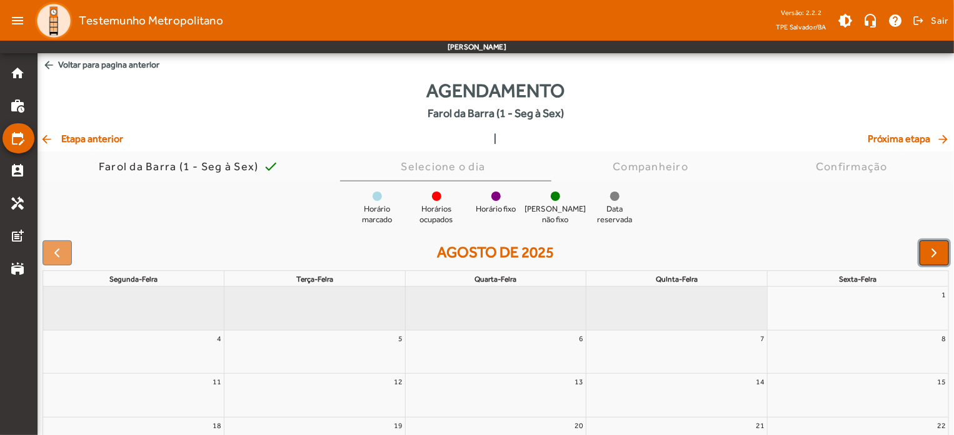
click at [946, 254] on button "button" at bounding box center [934, 252] width 29 height 25
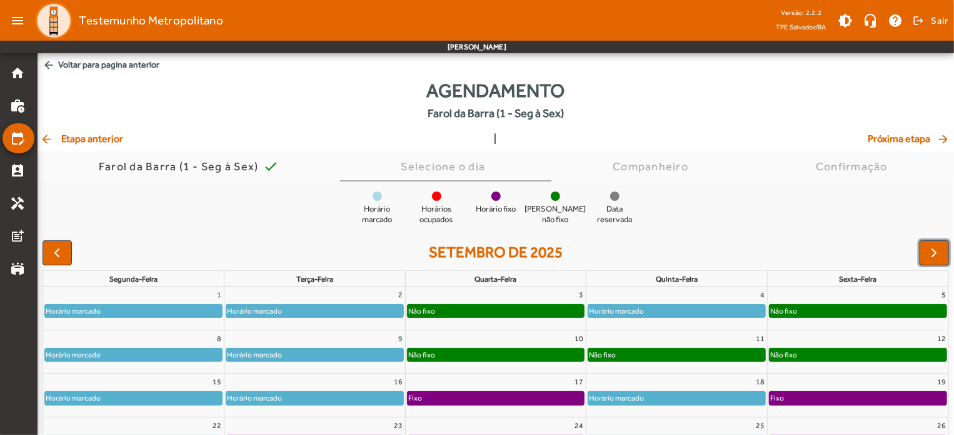
click at [197, 306] on div "Horário marcado" at bounding box center [133, 310] width 177 height 13
click at [171, 316] on div "Horário marcado" at bounding box center [133, 310] width 177 height 13
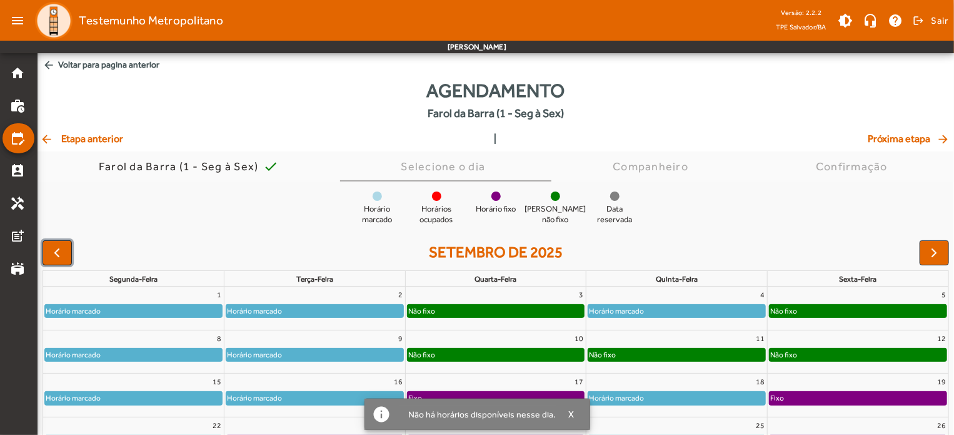
click at [54, 261] on button "button" at bounding box center [57, 252] width 29 height 25
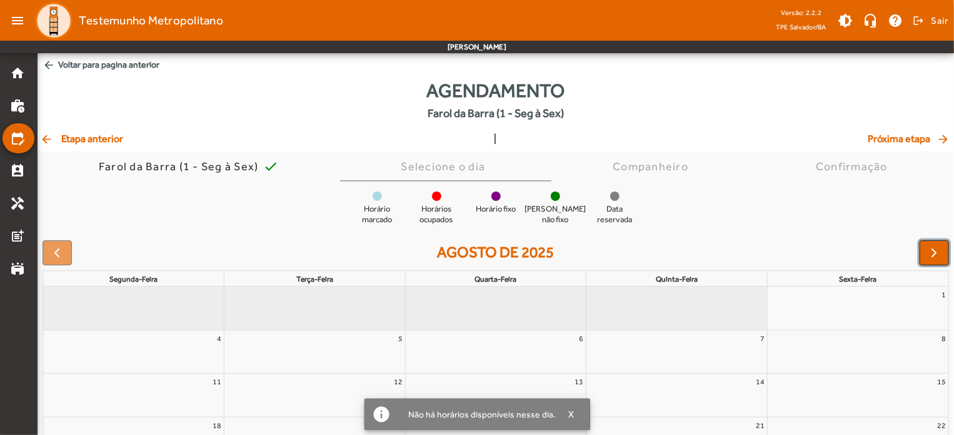
click at [936, 252] on span "button" at bounding box center [934, 252] width 15 height 15
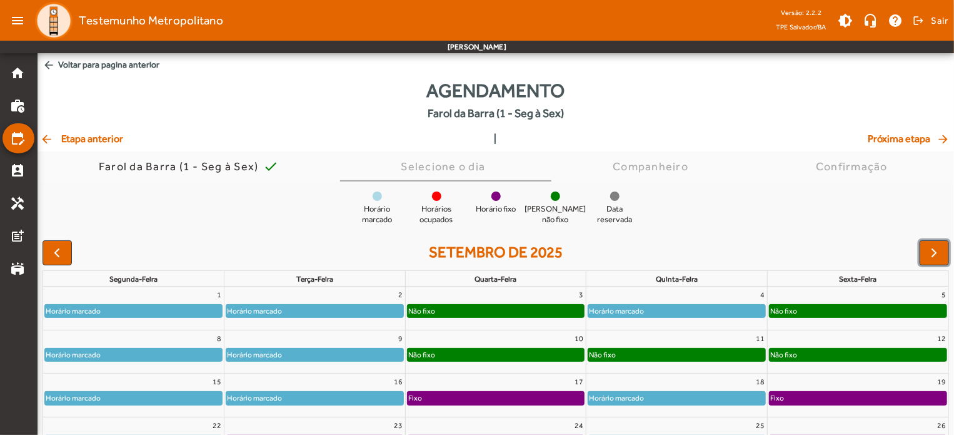
click at [179, 309] on div "Horário marcado" at bounding box center [133, 310] width 177 height 13
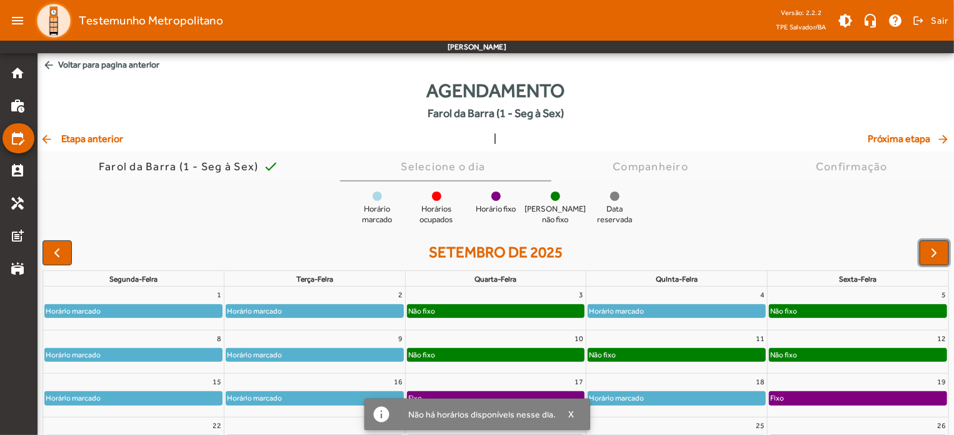
click at [179, 309] on div "Horário marcado" at bounding box center [133, 310] width 177 height 13
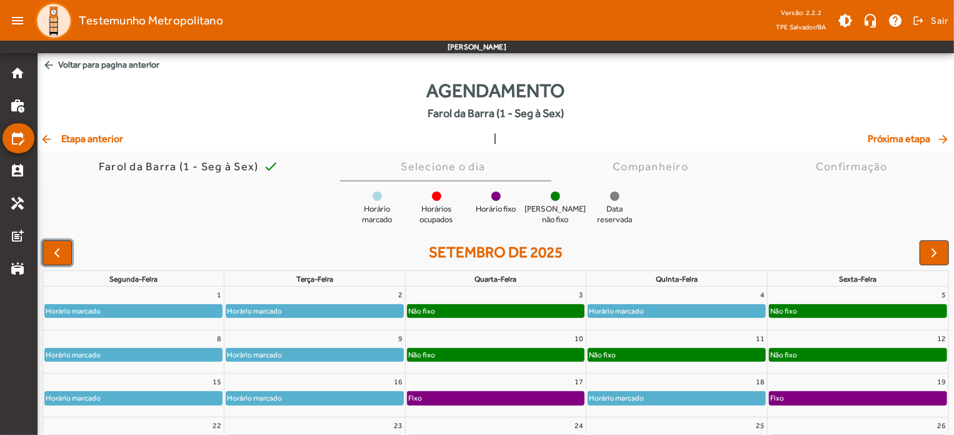
click at [51, 257] on span "button" at bounding box center [56, 252] width 15 height 15
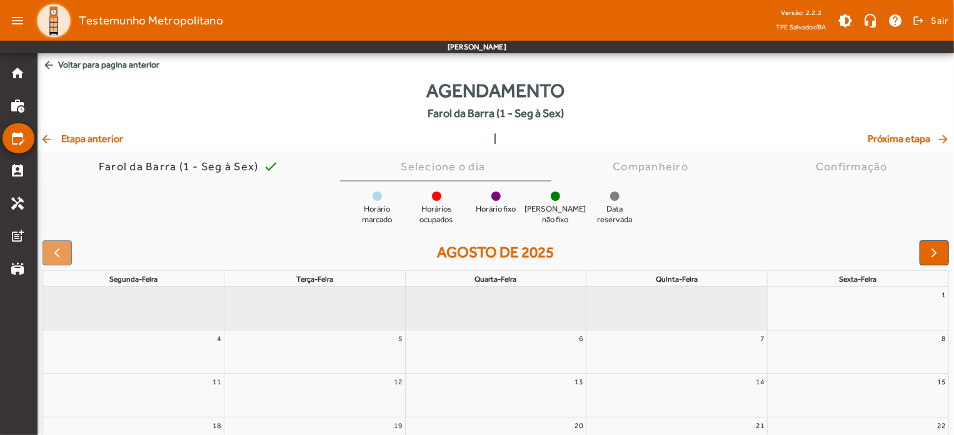
click at [62, 144] on span "arrow_back Etapa anterior" at bounding box center [81, 138] width 83 height 15
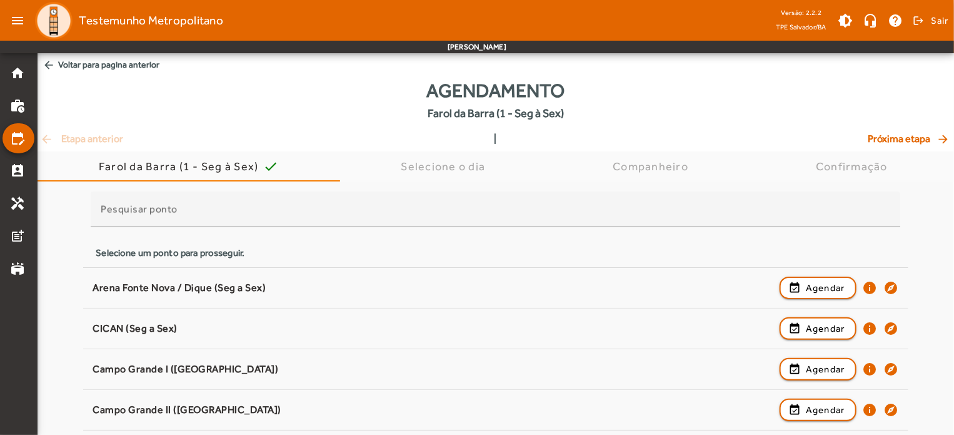
scroll to position [93, 0]
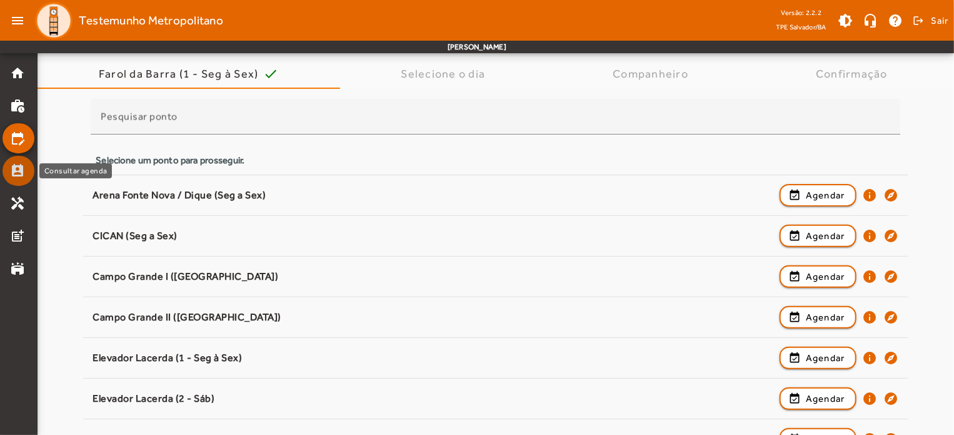
click at [15, 172] on mat-icon "perm_contact_calendar" at bounding box center [17, 170] width 15 height 15
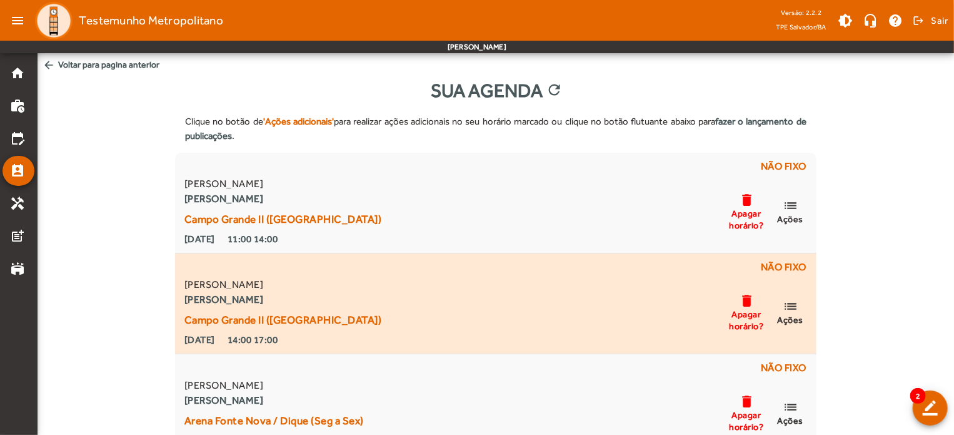
click at [753, 318] on span "Apagar horário?" at bounding box center [747, 319] width 38 height 23
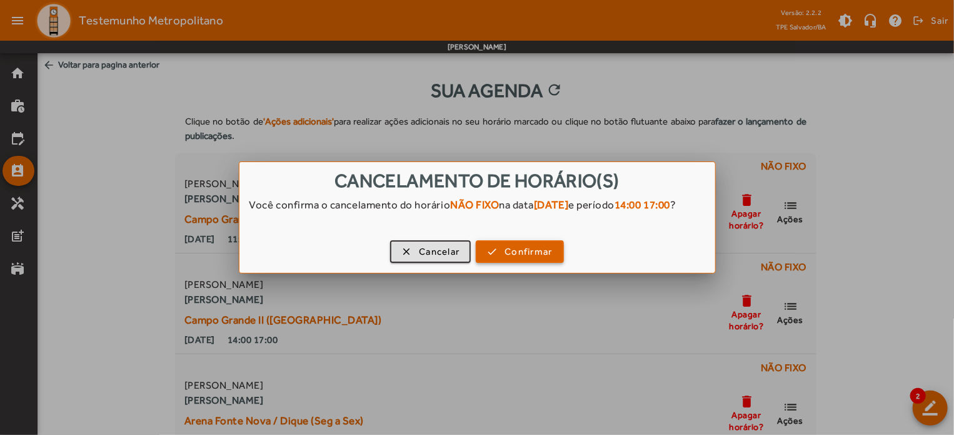
click at [560, 264] on span "button" at bounding box center [519, 251] width 85 height 30
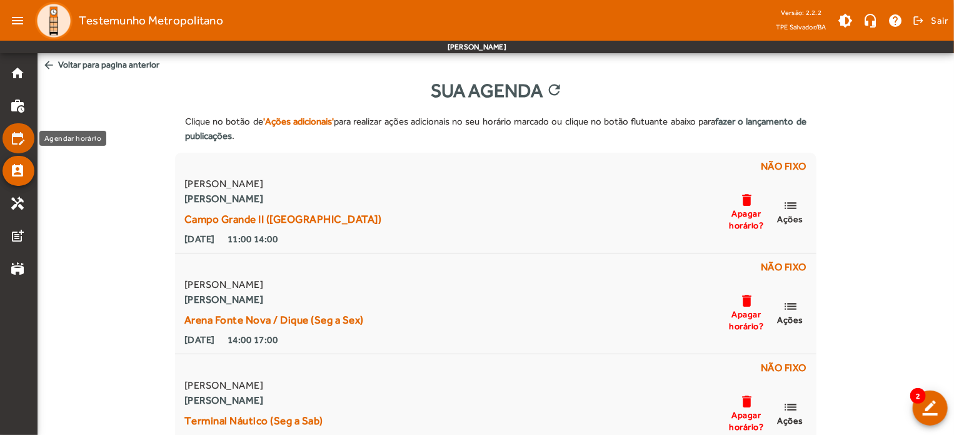
click at [23, 134] on mat-icon "edit_calendar" at bounding box center [17, 138] width 15 height 15
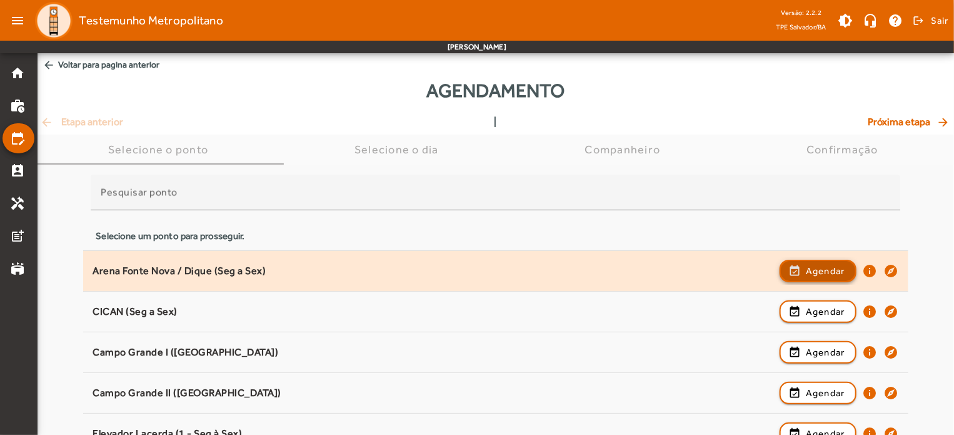
click at [795, 271] on span "button" at bounding box center [818, 271] width 74 height 30
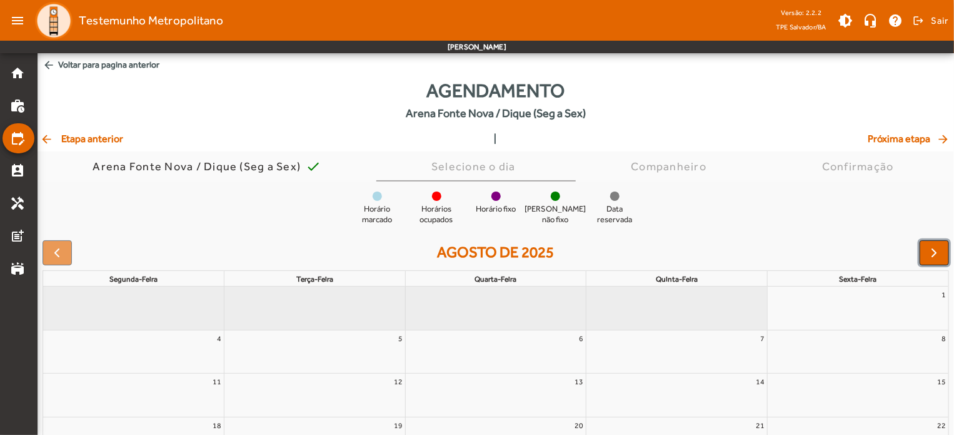
click at [929, 256] on span "button" at bounding box center [934, 252] width 15 height 15
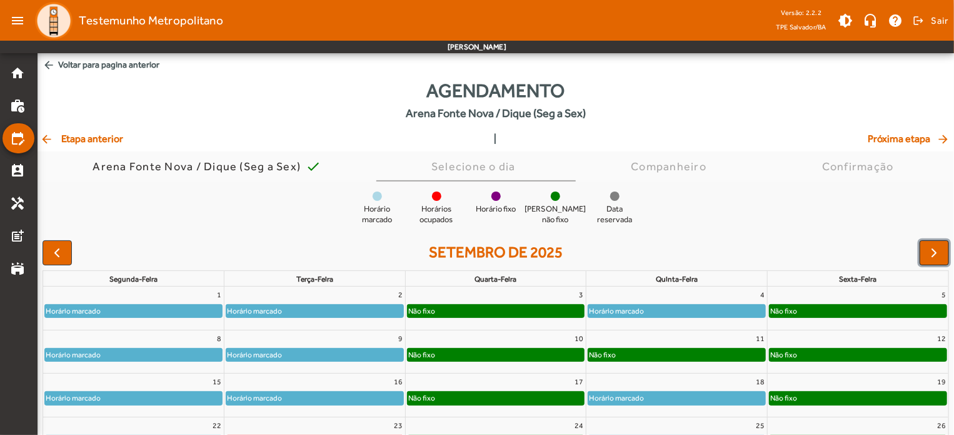
click at [929, 256] on span "button" at bounding box center [934, 252] width 15 height 15
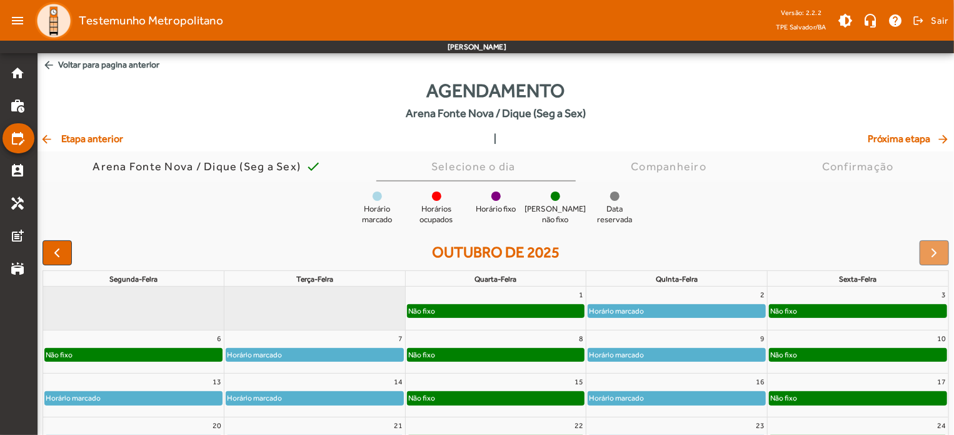
click at [929, 256] on div at bounding box center [934, 252] width 29 height 25
click at [928, 253] on div at bounding box center [934, 252] width 29 height 25
